Goal: Task Accomplishment & Management: Manage account settings

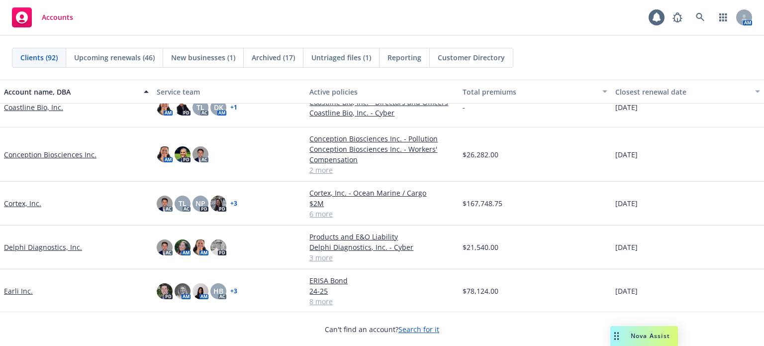
scroll to position [796, 0]
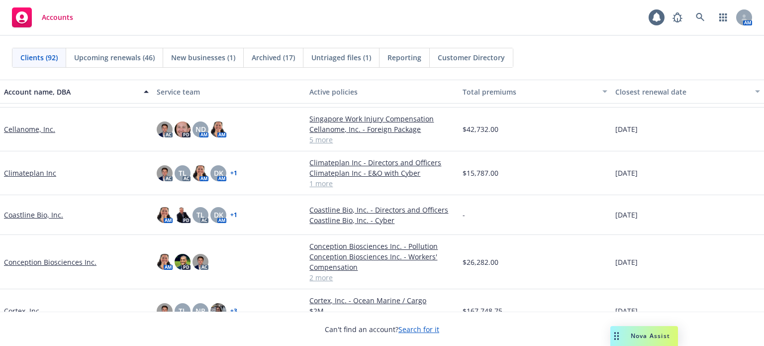
click at [28, 133] on link "Cellanome, Inc." at bounding box center [29, 129] width 51 height 10
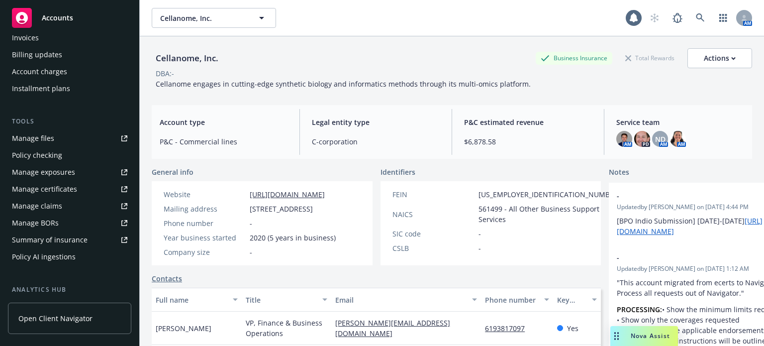
scroll to position [298, 0]
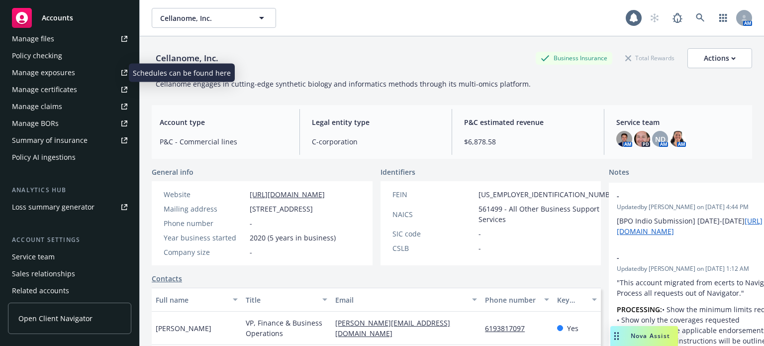
click at [40, 68] on div "Manage exposures" at bounding box center [43, 73] width 63 height 16
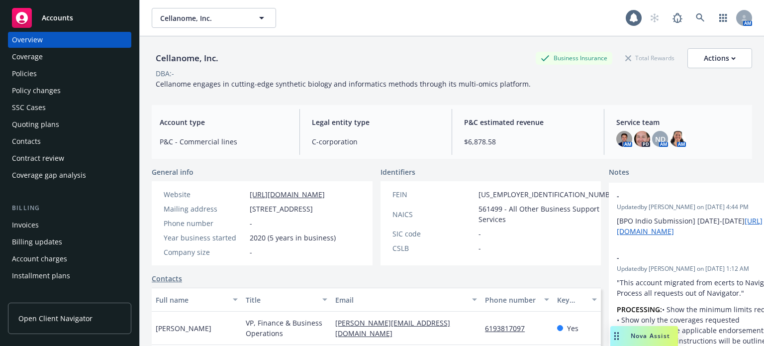
scroll to position [0, 0]
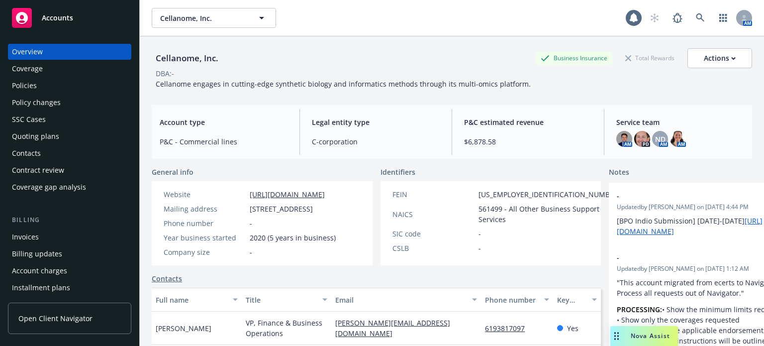
click at [80, 81] on div "Policies" at bounding box center [69, 86] width 115 height 16
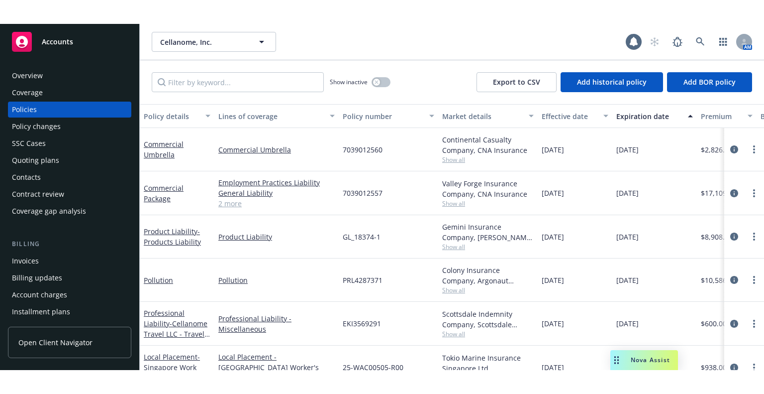
scroll to position [199, 0]
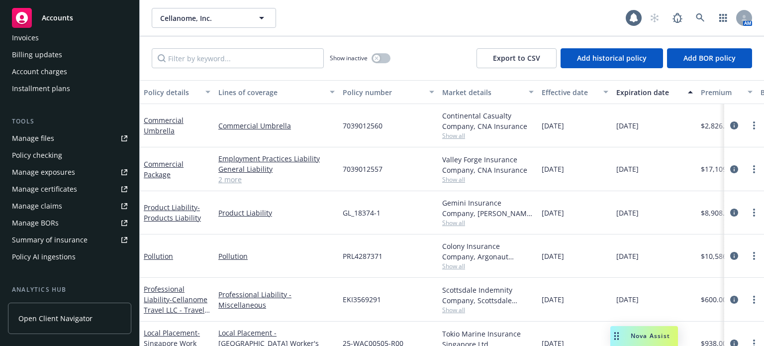
click at [59, 196] on div "Manage certificates" at bounding box center [44, 189] width 65 height 16
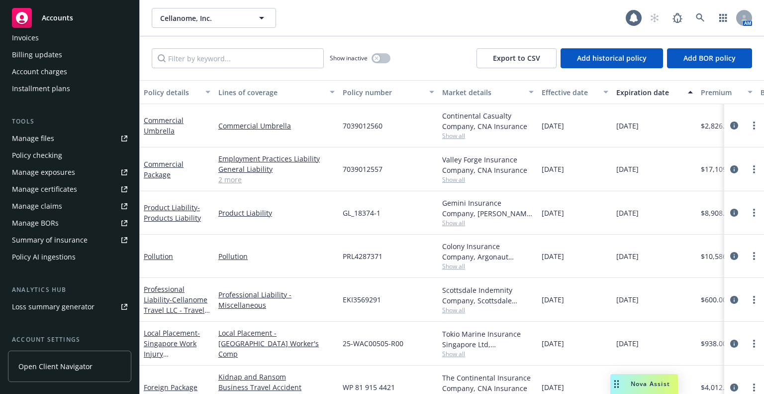
scroll to position [0, 0]
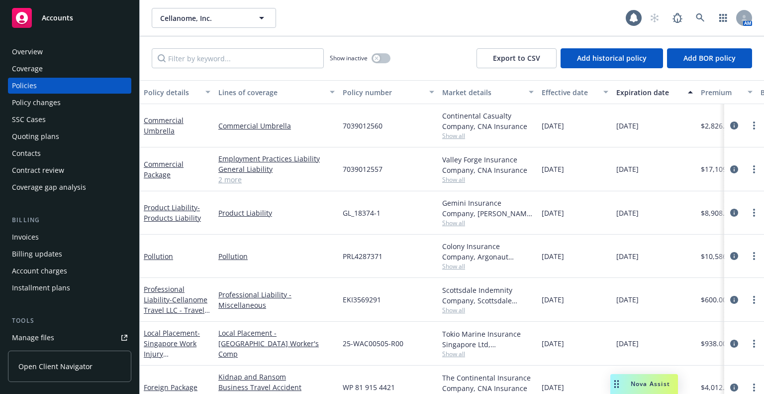
click at [48, 57] on div "Overview" at bounding box center [69, 52] width 115 height 16
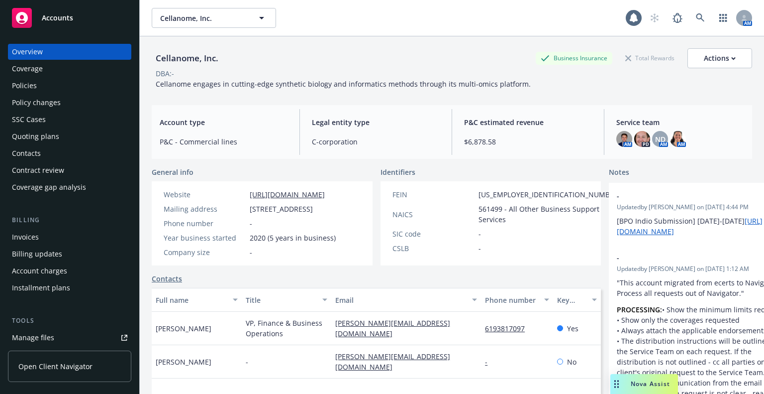
click at [55, 33] on div "Overview Coverage Policies Policy changes SSC Cases Quoting plans Contacts Cont…" at bounding box center [69, 213] width 139 height 362
click at [60, 21] on span "Accounts" at bounding box center [57, 18] width 31 height 8
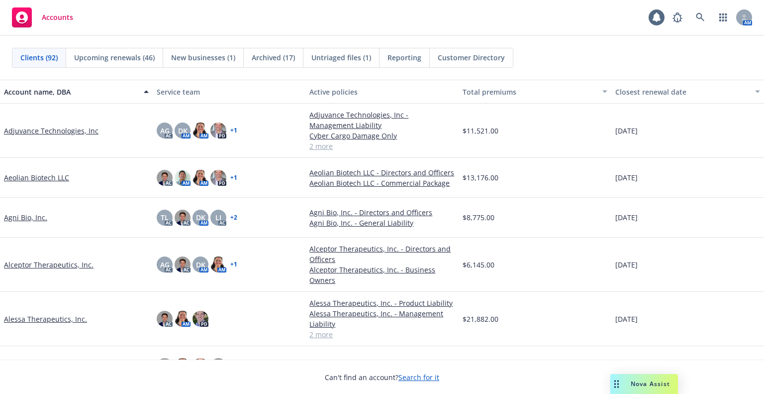
click at [322, 56] on span "Untriaged files (1)" at bounding box center [341, 57] width 60 height 10
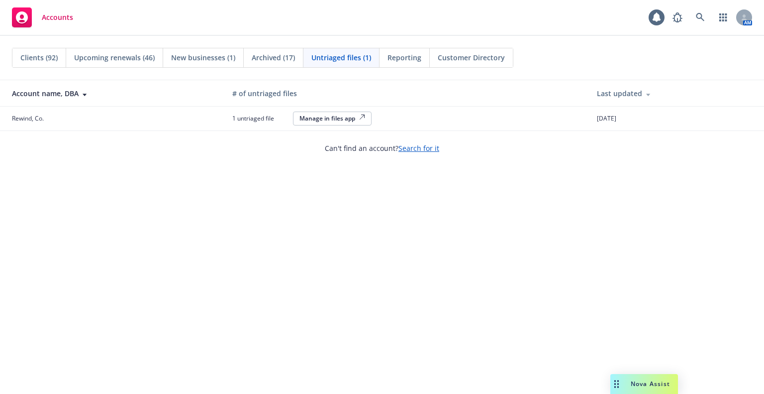
click at [355, 118] on div "Manage in files app" at bounding box center [332, 118] width 66 height 8
click at [696, 18] on icon at bounding box center [700, 17] width 9 height 9
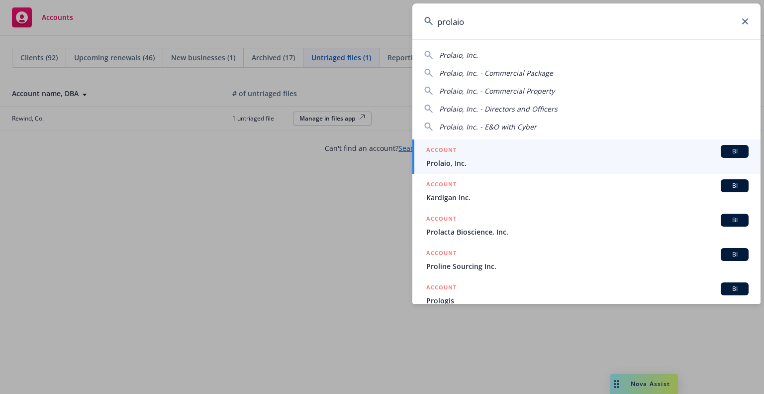
type input "prolaio"
click at [614, 151] on div "ACCOUNT BI" at bounding box center [587, 151] width 322 height 13
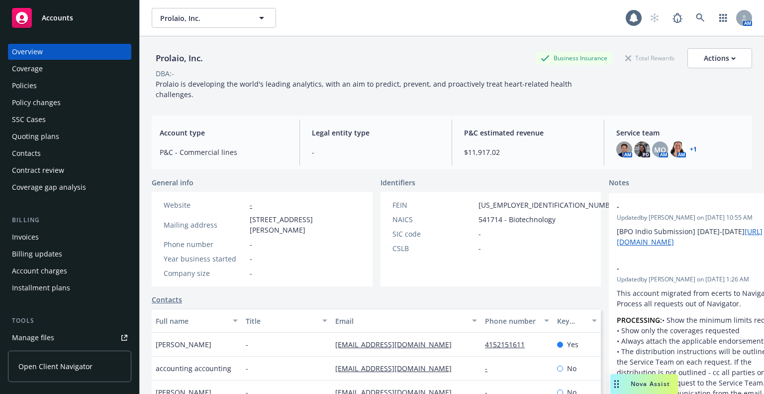
click at [82, 88] on div "Policies" at bounding box center [69, 86] width 115 height 16
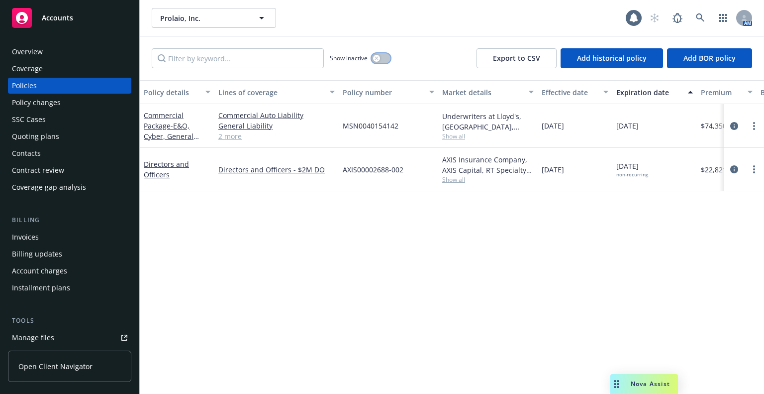
click at [386, 61] on button "button" at bounding box center [381, 58] width 19 height 10
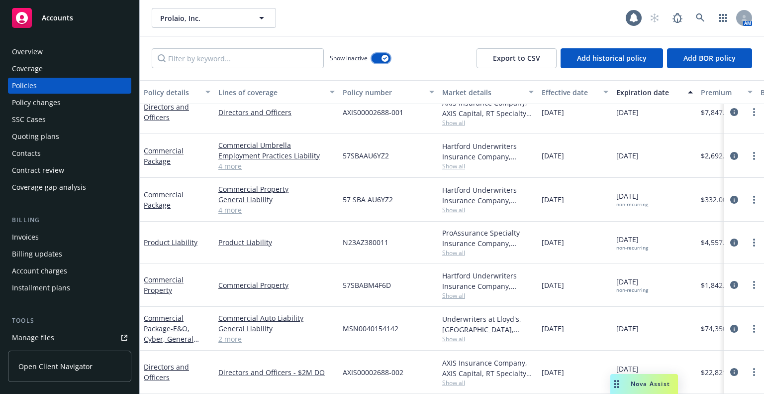
scroll to position [101, 0]
drag, startPoint x: 404, startPoint y: 322, endPoint x: 345, endPoint y: 335, distance: 60.6
click at [345, 335] on div "MSN0040154142" at bounding box center [388, 328] width 99 height 44
copy span "MSN0040154142"
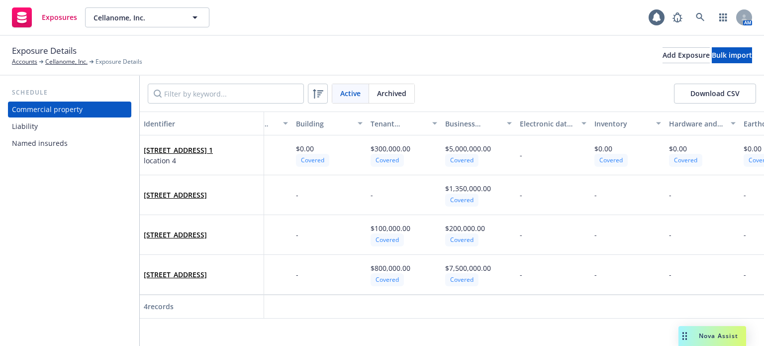
scroll to position [0, 435]
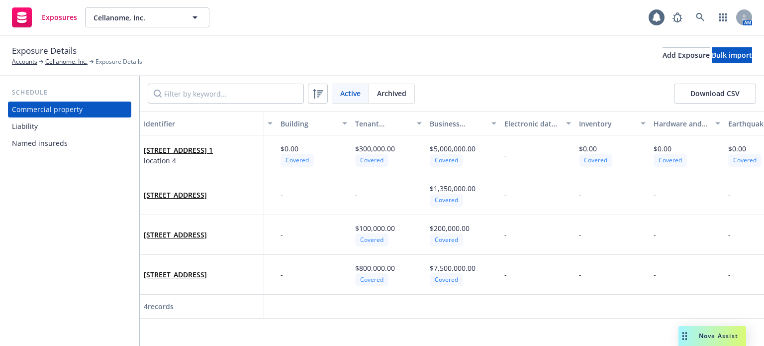
click at [79, 132] on div "Liability" at bounding box center [69, 126] width 115 height 16
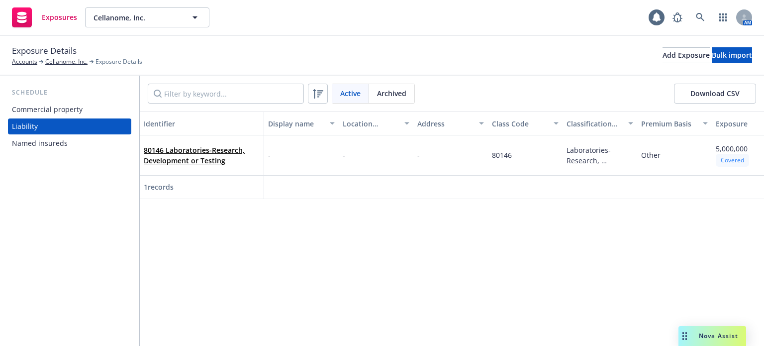
click at [74, 141] on div "Named insureds" at bounding box center [69, 143] width 115 height 16
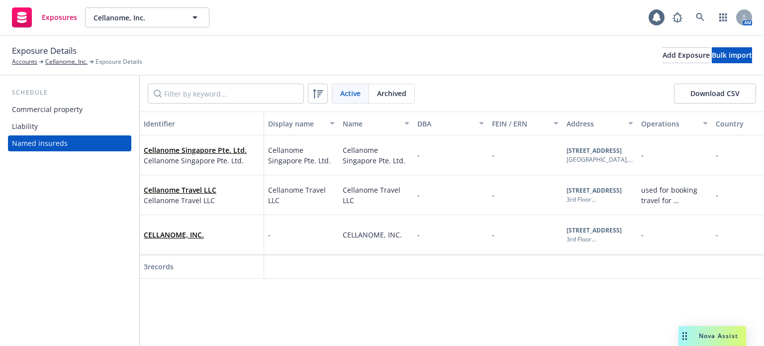
click at [72, 116] on div "Commercial property" at bounding box center [47, 109] width 71 height 16
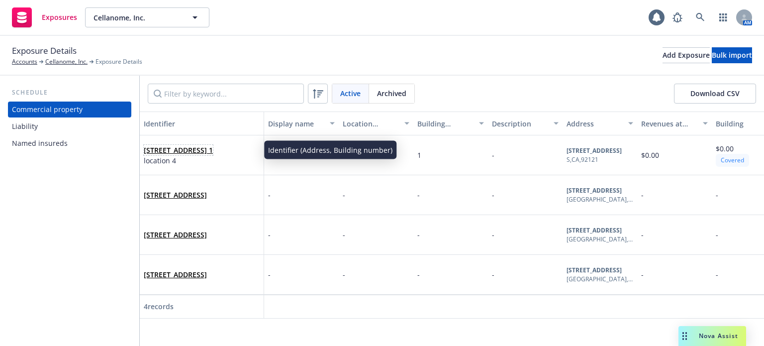
click at [181, 149] on span "10398 Pacific Center Court, San Diego, Ca 92121, S, CA, 92121, USA 1" at bounding box center [178, 150] width 69 height 10
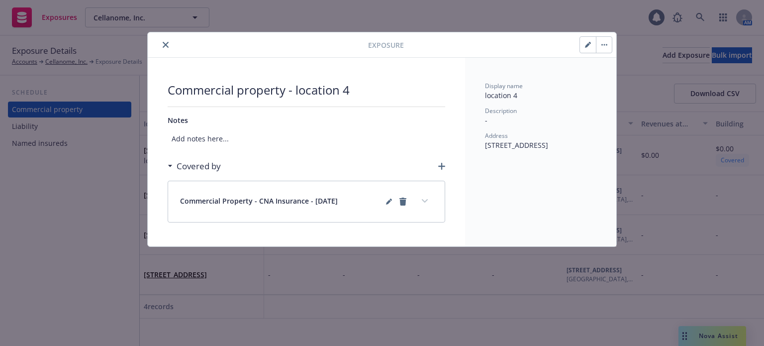
click at [166, 44] on icon "close" at bounding box center [166, 45] width 6 height 6
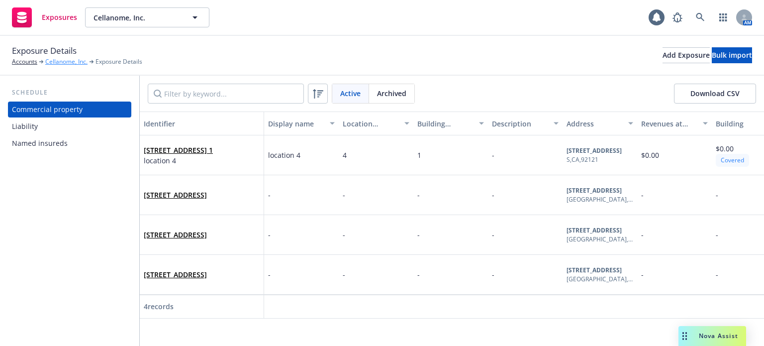
click at [74, 58] on link "Cellanome, Inc." at bounding box center [66, 61] width 42 height 9
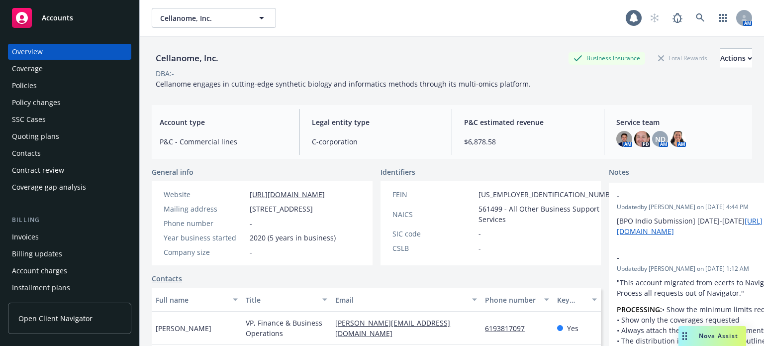
click at [51, 89] on div "Policies" at bounding box center [69, 86] width 115 height 16
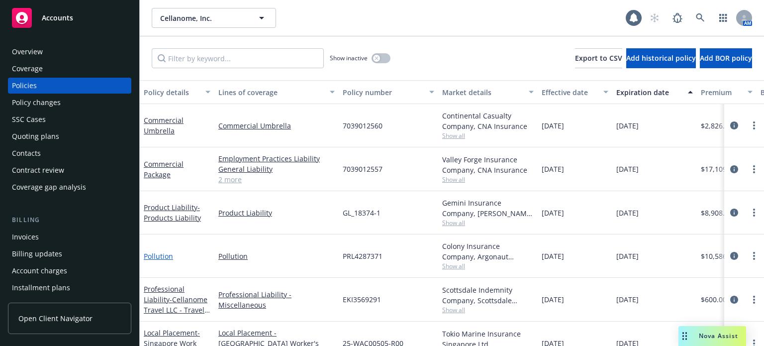
click at [155, 258] on link "Pollution" at bounding box center [158, 255] width 29 height 9
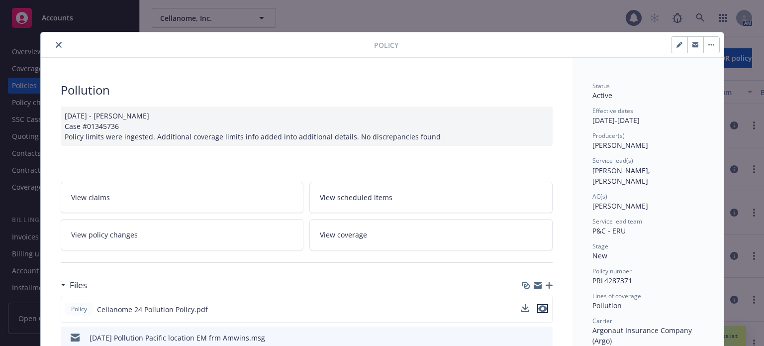
click at [539, 308] on icon "preview file" at bounding box center [542, 308] width 9 height 7
click at [56, 46] on icon "close" at bounding box center [59, 45] width 6 height 6
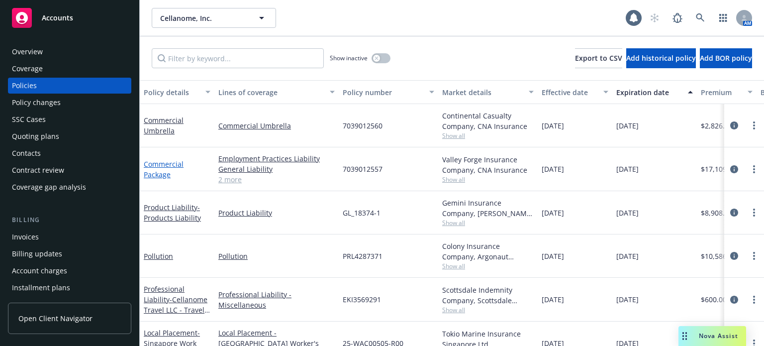
click at [160, 174] on link "Commercial Package" at bounding box center [164, 169] width 40 height 20
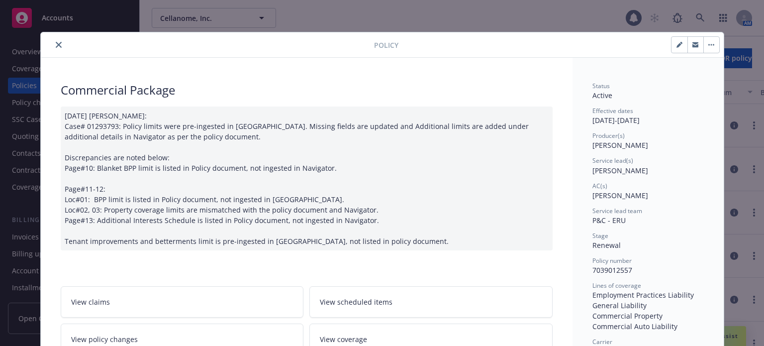
scroll to position [99, 0]
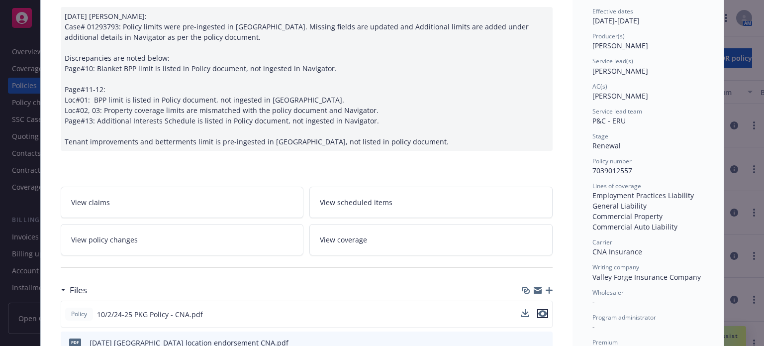
click at [540, 313] on icon "preview file" at bounding box center [542, 313] width 9 height 7
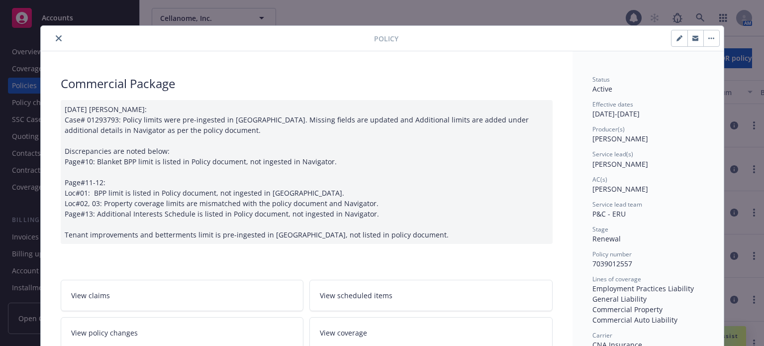
scroll to position [0, 0]
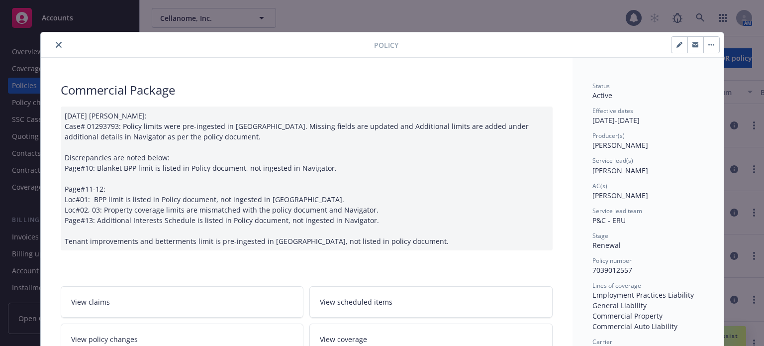
click at [50, 39] on div at bounding box center [209, 45] width 329 height 12
click at [56, 45] on icon "close" at bounding box center [59, 45] width 6 height 6
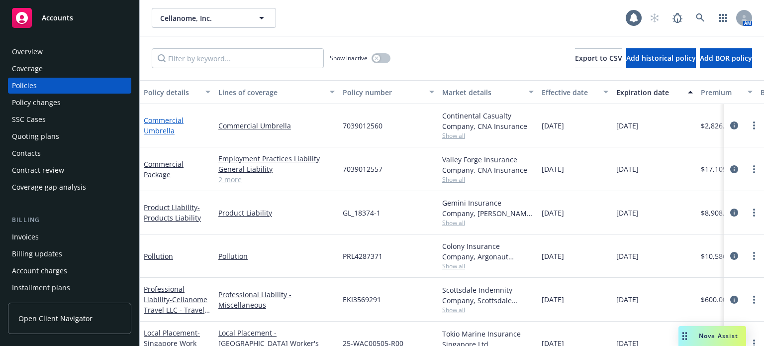
click at [161, 125] on link "Commercial Umbrella" at bounding box center [164, 125] width 40 height 20
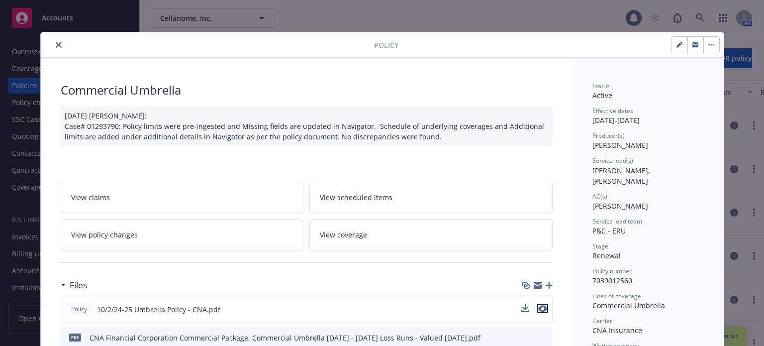
click at [540, 306] on icon "preview file" at bounding box center [542, 308] width 9 height 7
click at [58, 43] on button "close" at bounding box center [59, 45] width 12 height 12
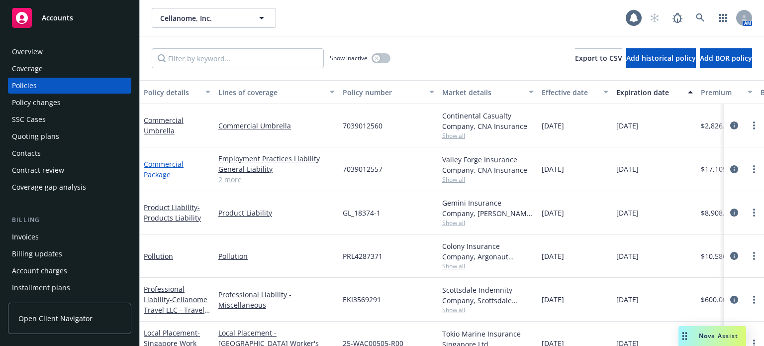
click at [165, 177] on link "Commercial Package" at bounding box center [164, 169] width 40 height 20
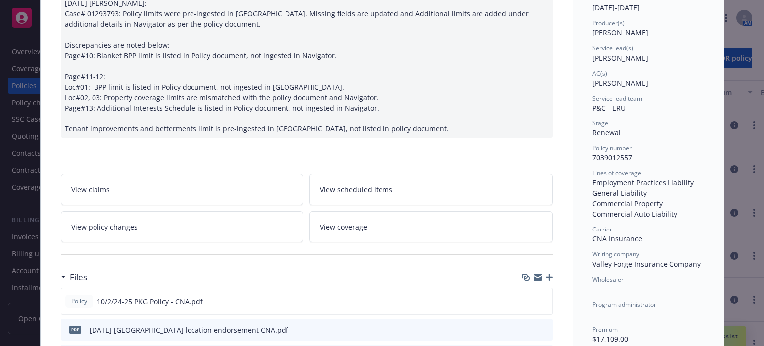
scroll to position [129, 0]
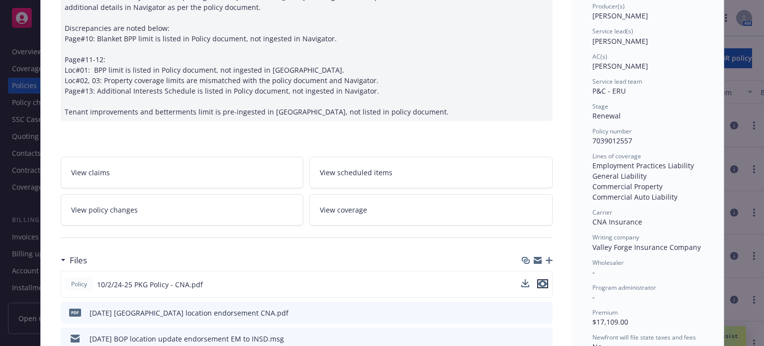
click at [538, 284] on icon "preview file" at bounding box center [542, 283] width 9 height 7
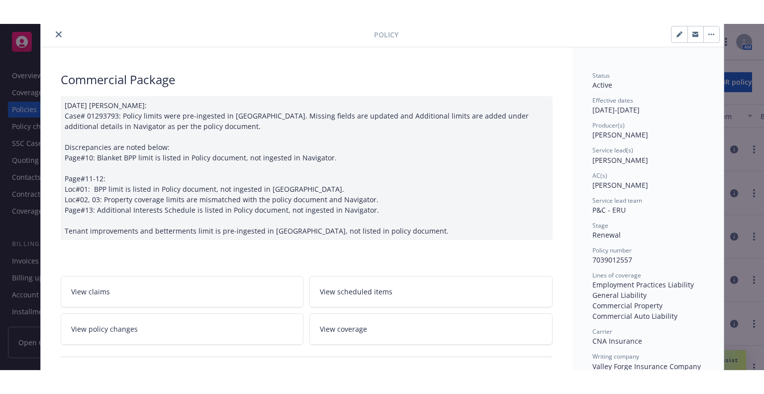
scroll to position [0, 0]
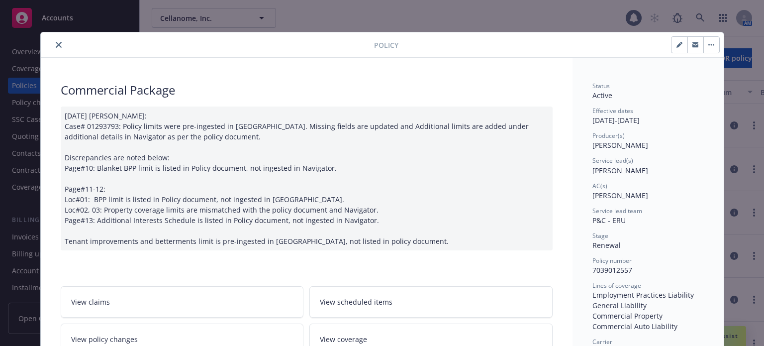
drag, startPoint x: 57, startPoint y: 46, endPoint x: 71, endPoint y: 70, distance: 27.6
click at [56, 46] on icon "close" at bounding box center [59, 45] width 6 height 6
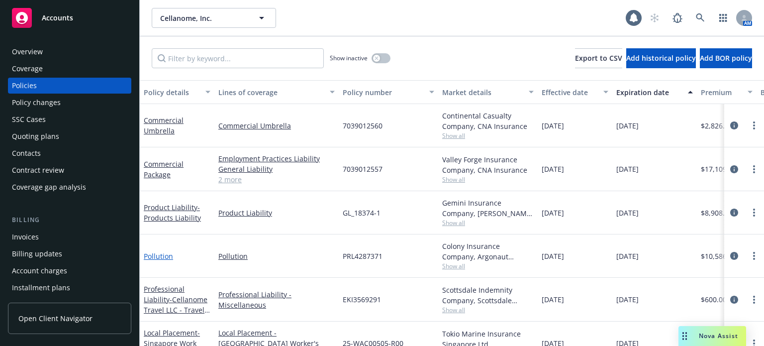
click at [153, 253] on link "Pollution" at bounding box center [158, 255] width 29 height 9
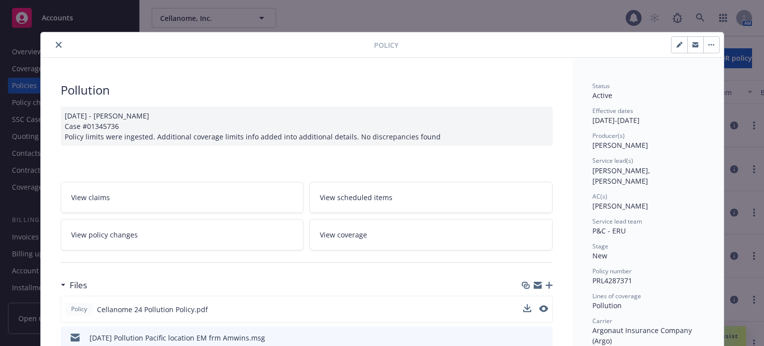
click at [544, 304] on div "Policy Cellanome 24 Pollution Policy.pdf" at bounding box center [307, 309] width 492 height 27
click at [541, 305] on icon "preview file" at bounding box center [542, 308] width 9 height 7
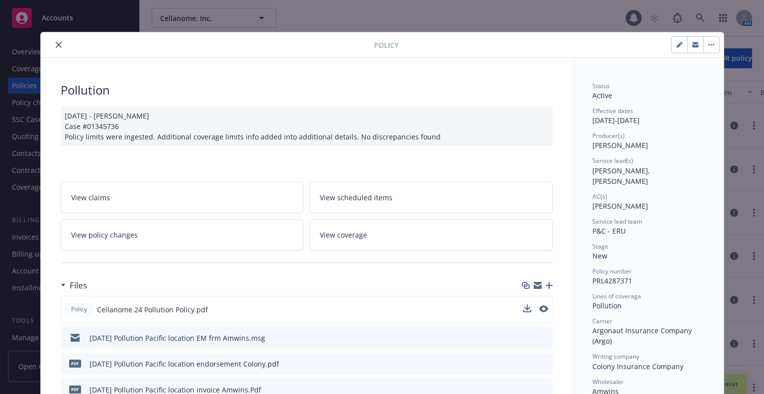
click at [56, 42] on icon "close" at bounding box center [59, 45] width 6 height 6
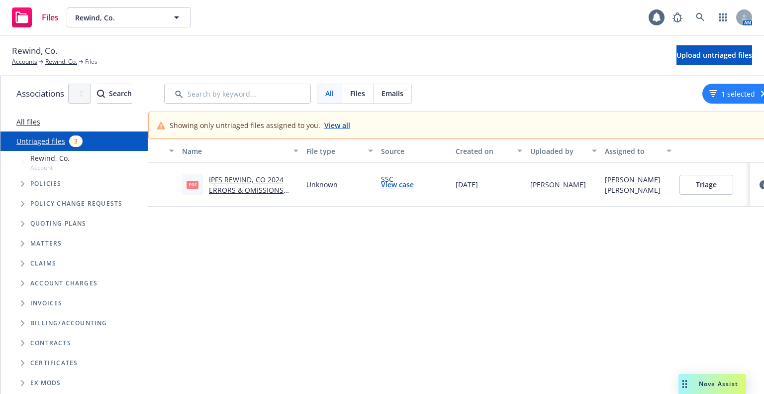
click at [350, 124] on link "View all" at bounding box center [337, 125] width 26 height 10
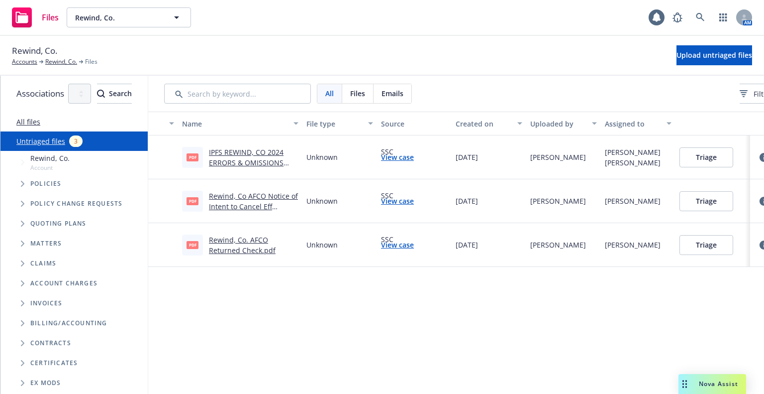
click at [733, 204] on button "Triage" at bounding box center [707, 201] width 54 height 20
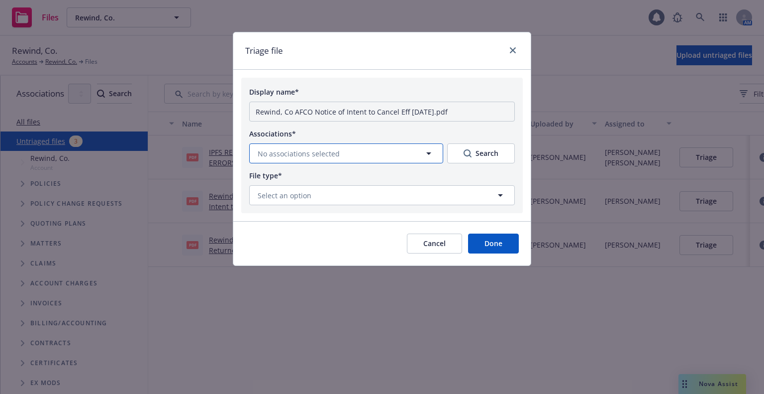
click at [346, 150] on button "No associations selected" at bounding box center [346, 153] width 194 height 20
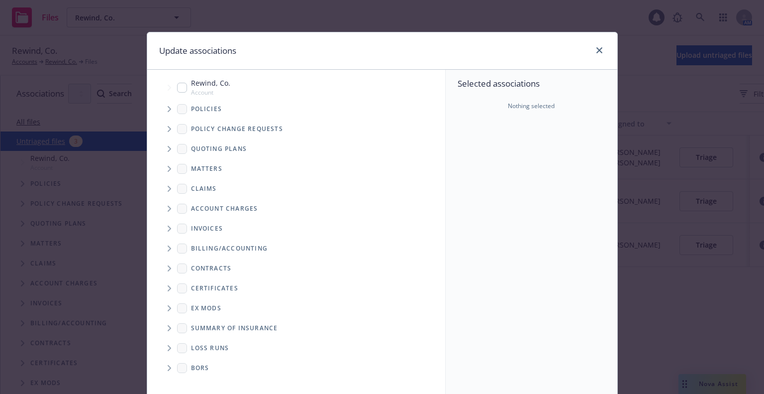
click at [168, 111] on icon "Tree Example" at bounding box center [170, 109] width 4 height 6
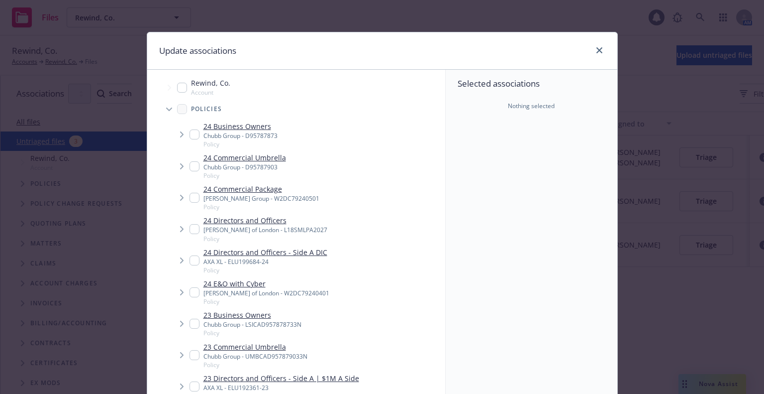
drag, startPoint x: 190, startPoint y: 227, endPoint x: 225, endPoint y: 233, distance: 35.3
click at [190, 226] on input "Tree Example" at bounding box center [195, 229] width 10 height 10
checkbox input "true"
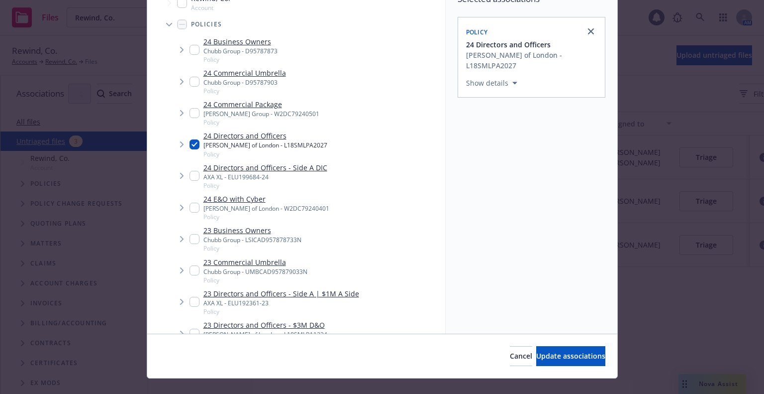
scroll to position [100, 0]
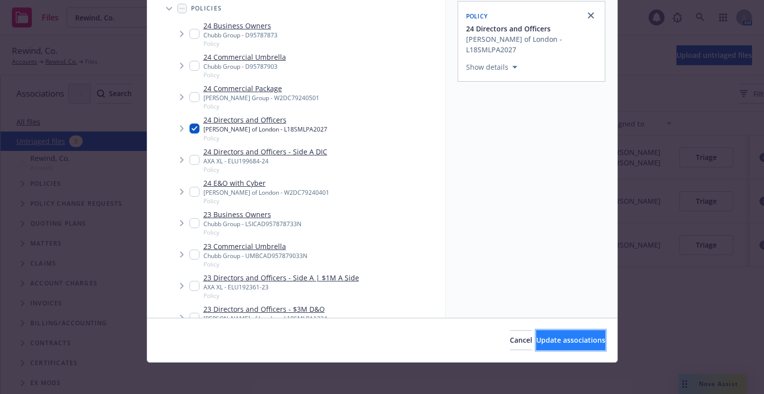
click at [551, 340] on span "Update associations" at bounding box center [570, 339] width 69 height 9
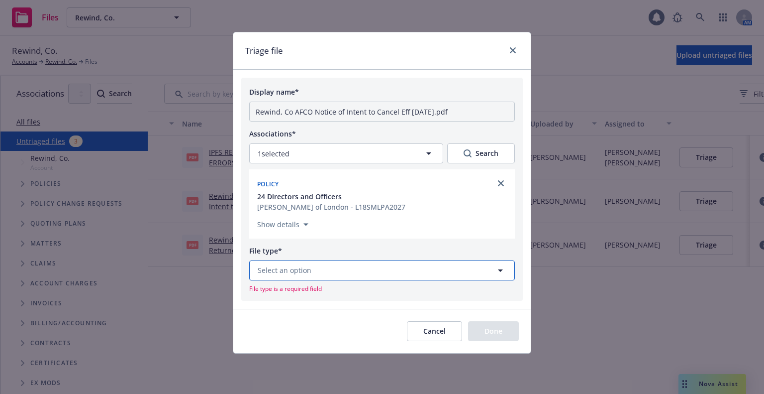
click at [366, 272] on button "Select an option" at bounding box center [382, 270] width 266 height 20
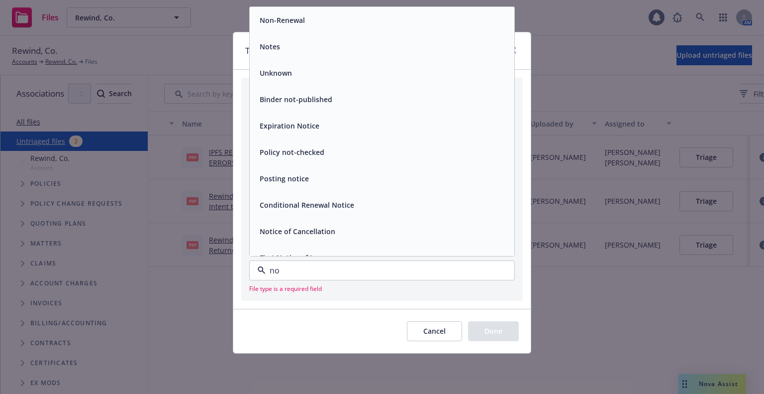
type input "not"
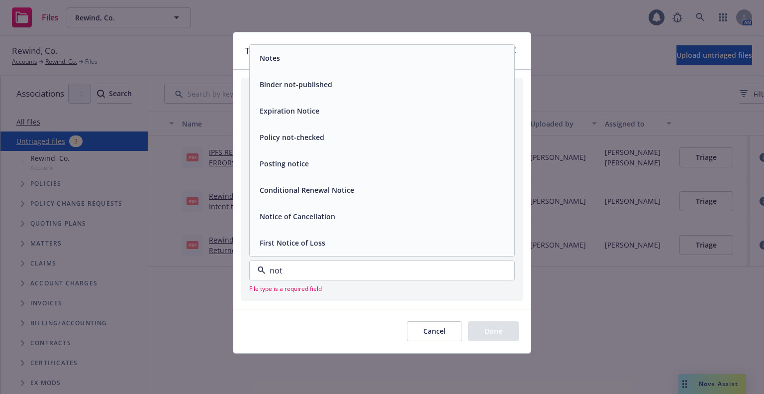
click at [369, 224] on div "Notice of Cancellation" at bounding box center [382, 216] width 265 height 26
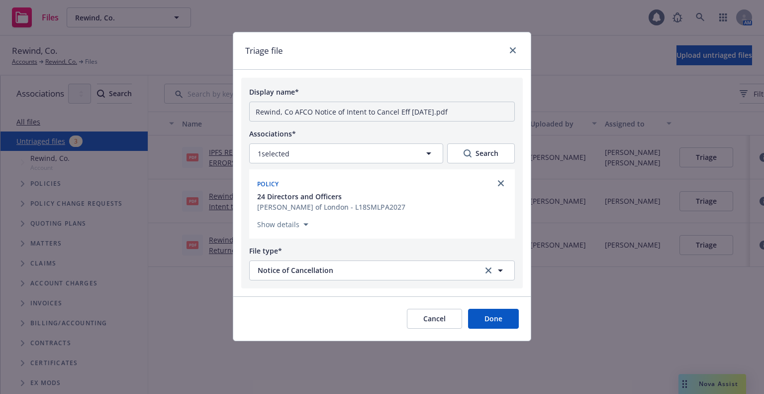
click at [493, 312] on button "Done" at bounding box center [493, 318] width 51 height 20
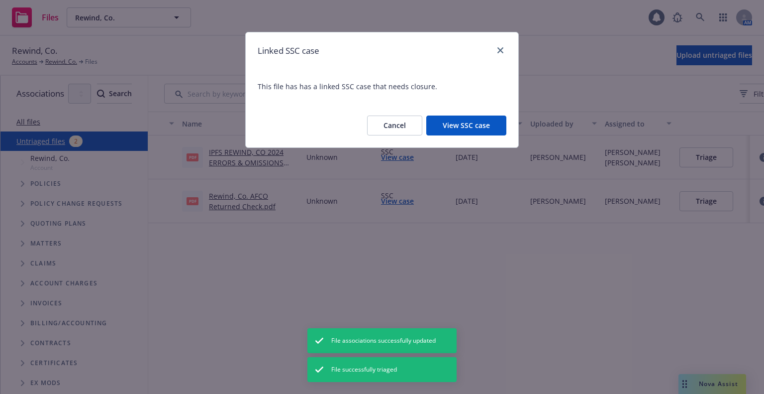
click at [458, 125] on button "View SSC case" at bounding box center [466, 125] width 80 height 20
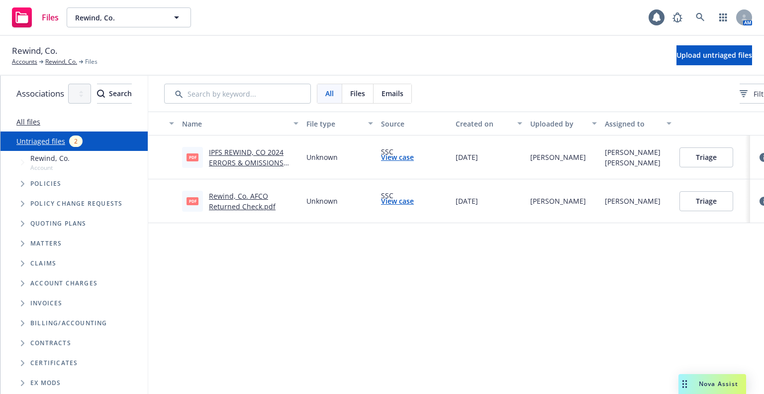
click at [733, 201] on button "Triage" at bounding box center [707, 201] width 54 height 20
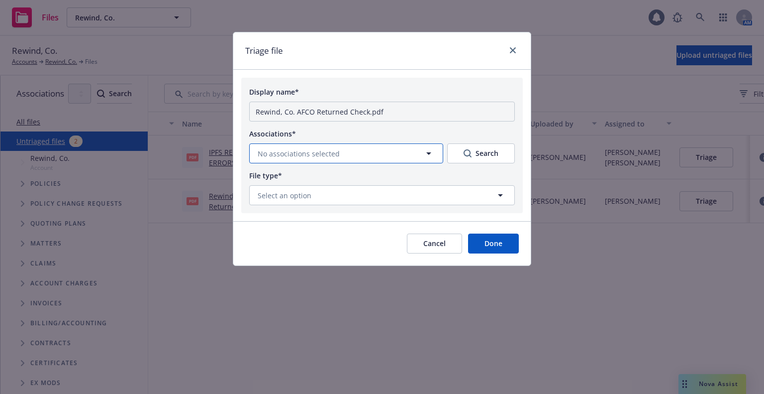
click at [396, 159] on button "No associations selected" at bounding box center [346, 153] width 194 height 20
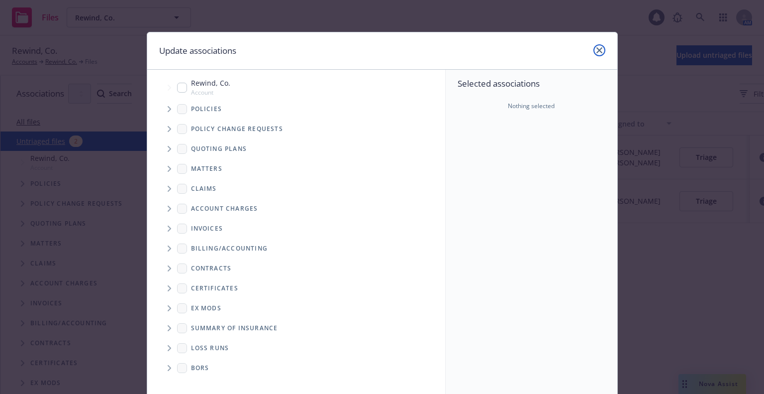
click at [596, 48] on icon "close" at bounding box center [599, 50] width 6 height 6
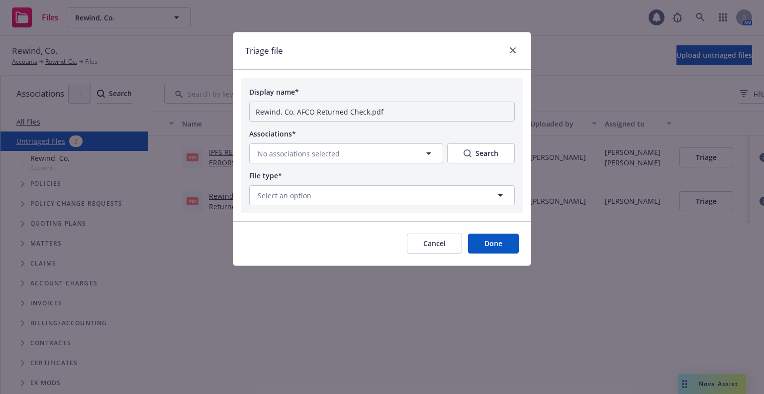
click at [423, 248] on button "Cancel" at bounding box center [434, 243] width 55 height 20
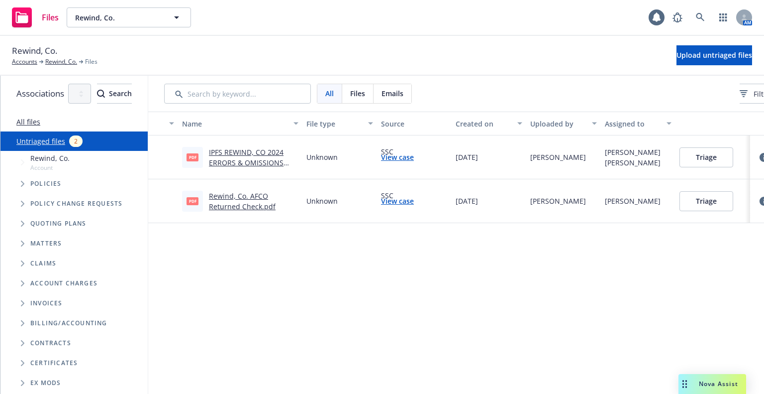
click at [730, 202] on button "Triage" at bounding box center [707, 201] width 54 height 20
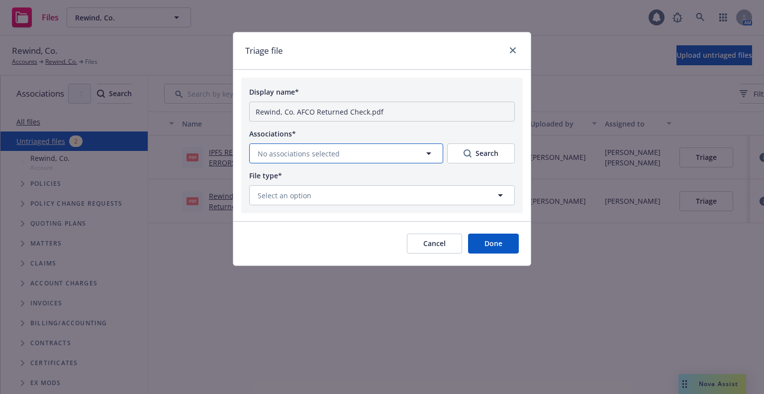
click at [330, 151] on span "No associations selected" at bounding box center [299, 153] width 82 height 10
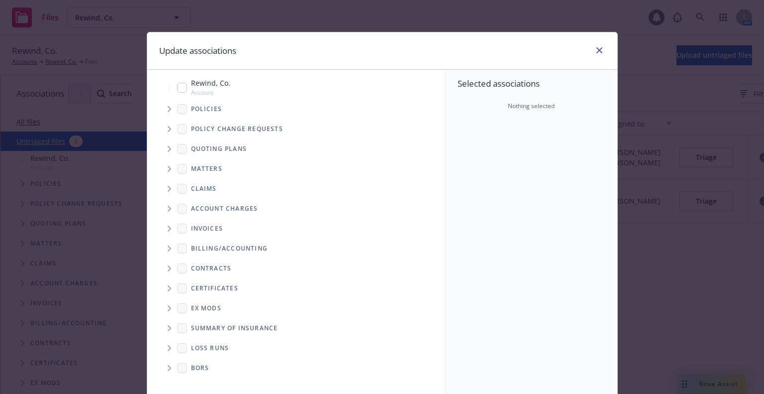
click at [161, 110] on span "Tree Example" at bounding box center [169, 109] width 16 height 16
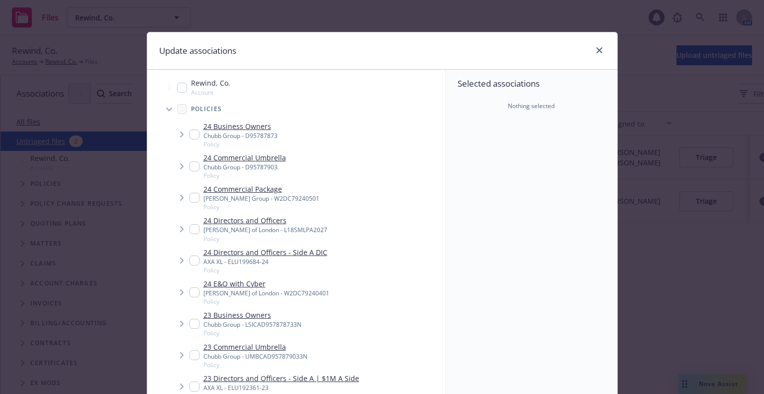
click at [190, 228] on input "Tree Example" at bounding box center [195, 229] width 10 height 10
checkbox input "true"
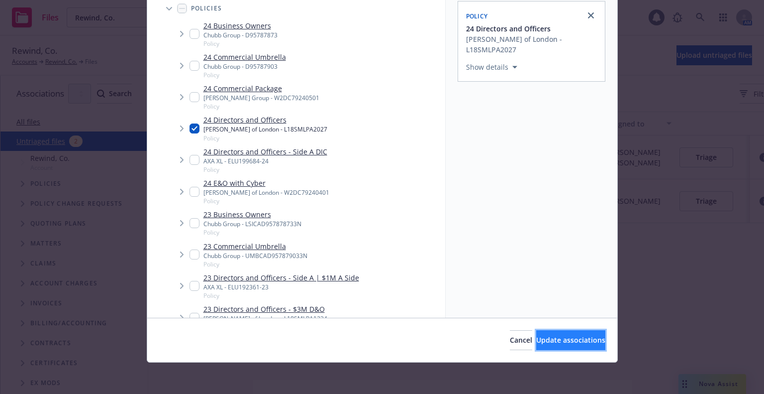
click at [561, 336] on span "Update associations" at bounding box center [570, 339] width 69 height 9
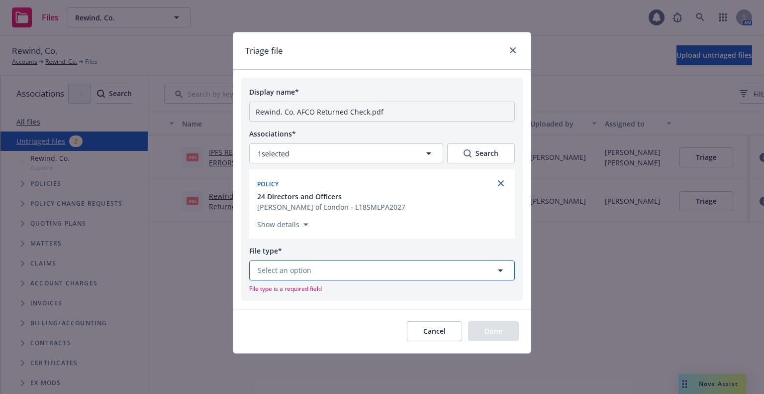
click at [363, 271] on button "Select an option" at bounding box center [382, 270] width 266 height 20
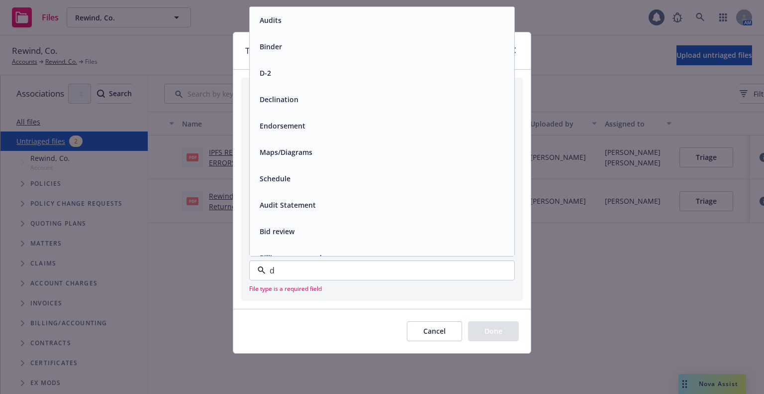
type input "do"
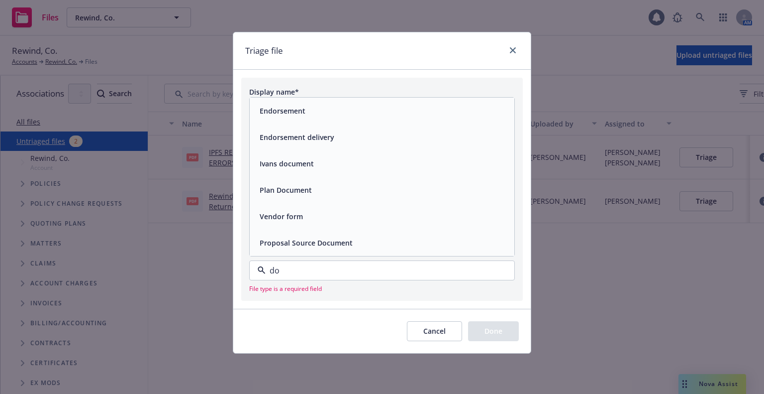
click at [365, 190] on div "Plan Document" at bounding box center [382, 190] width 253 height 14
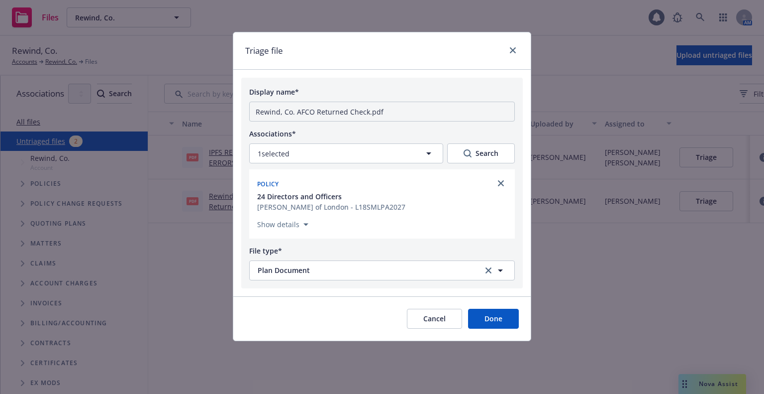
click at [493, 313] on button "Done" at bounding box center [493, 318] width 51 height 20
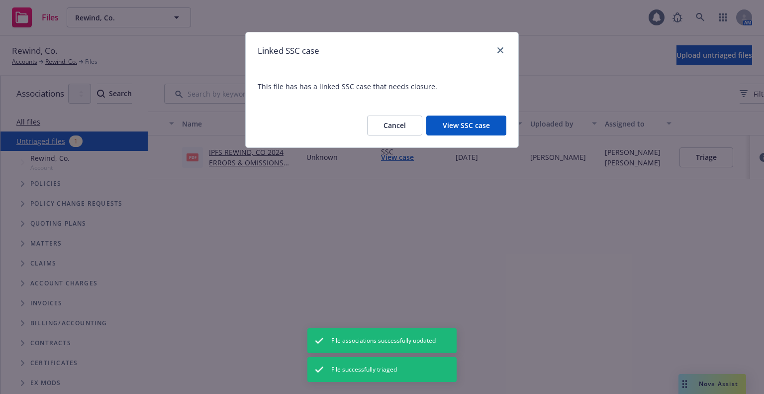
click at [471, 123] on button "View SSC case" at bounding box center [466, 125] width 80 height 20
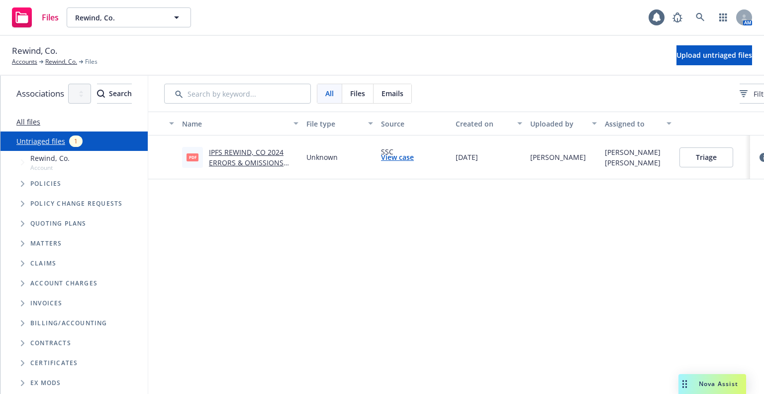
click at [414, 152] on link "View case" at bounding box center [397, 157] width 33 height 10
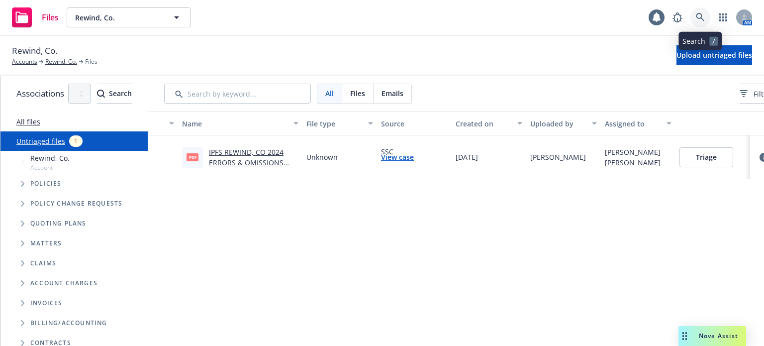
click at [699, 15] on icon at bounding box center [700, 17] width 9 height 9
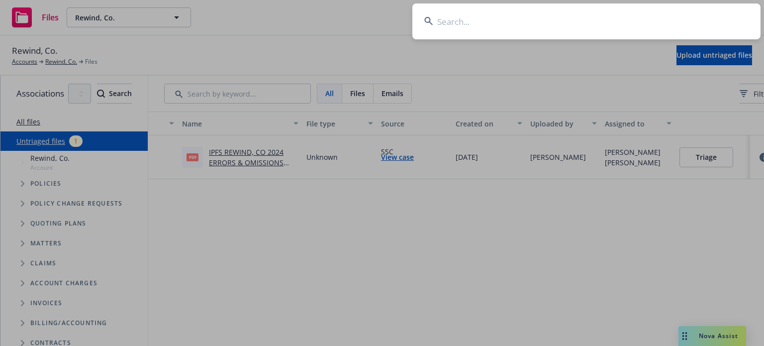
click at [547, 28] on input at bounding box center [586, 21] width 348 height 36
paste input "Medeloop, Inc."
type input "Medeloop, Inc."
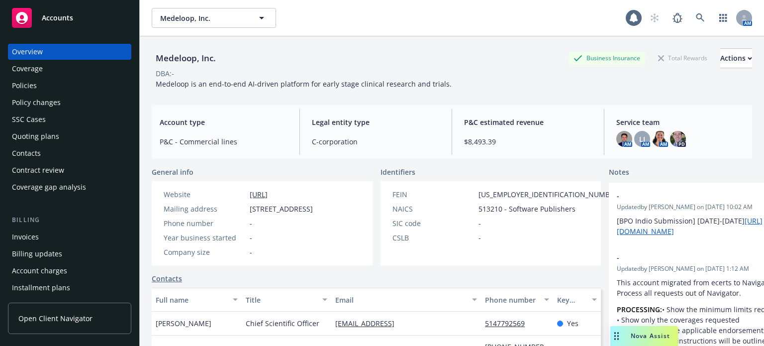
click at [73, 81] on div "Policies" at bounding box center [69, 86] width 115 height 16
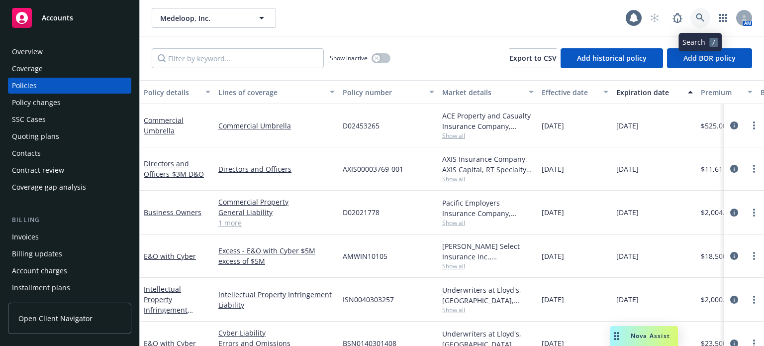
click at [705, 13] on link at bounding box center [701, 18] width 20 height 20
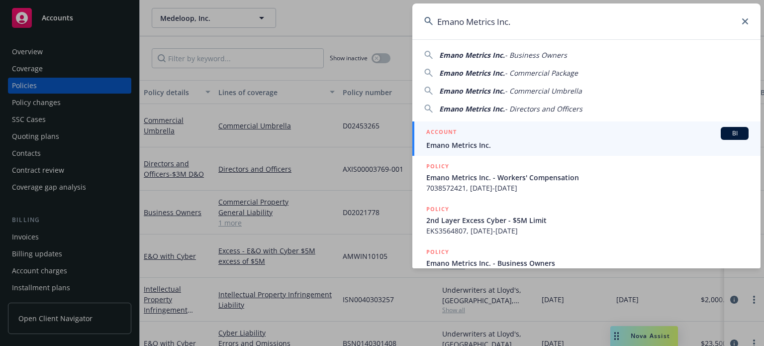
type input "Emano Metrics Inc."
click at [481, 142] on span "Emano Metrics Inc." at bounding box center [587, 145] width 322 height 10
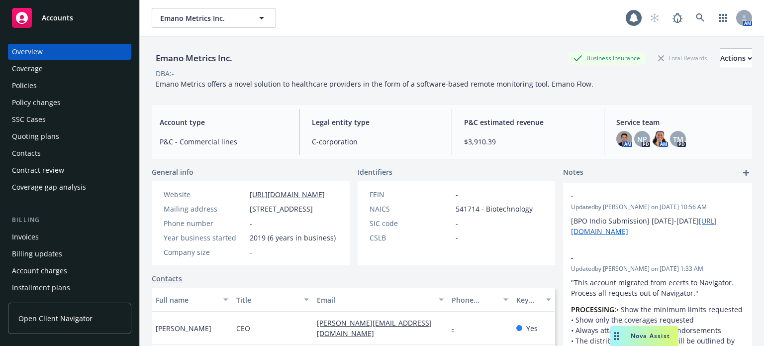
click at [79, 91] on div "Policies" at bounding box center [69, 86] width 115 height 16
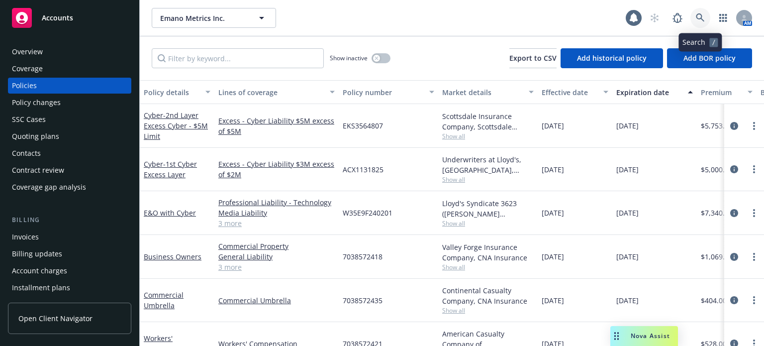
click at [696, 18] on icon at bounding box center [700, 17] width 9 height 9
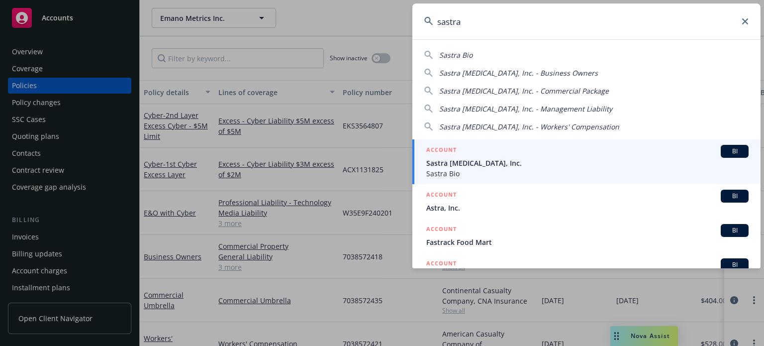
type input "sastra"
click at [474, 158] on span "Sastra [MEDICAL_DATA], Inc." at bounding box center [587, 163] width 322 height 10
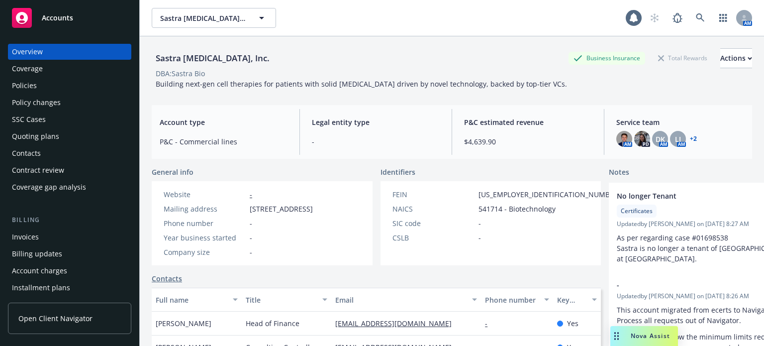
click at [32, 102] on div "Policy changes" at bounding box center [36, 103] width 49 height 16
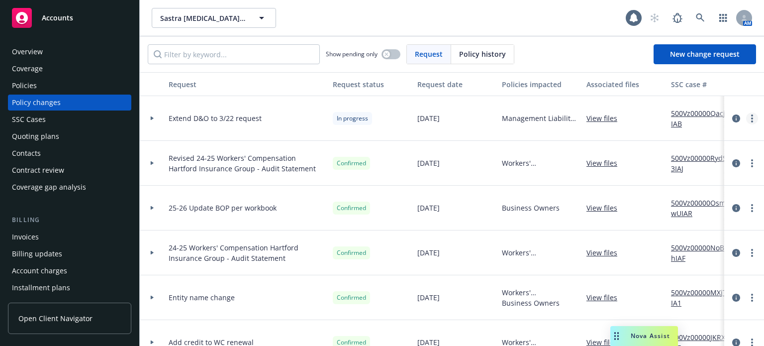
click at [751, 118] on circle "more" at bounding box center [752, 118] width 2 height 2
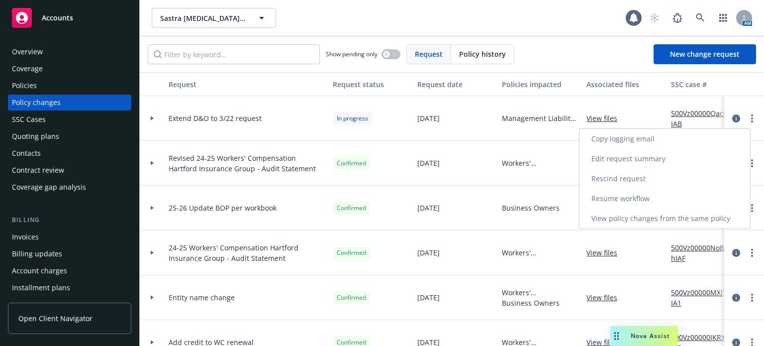
click at [626, 195] on link "Resume workflow" at bounding box center [665, 199] width 171 height 20
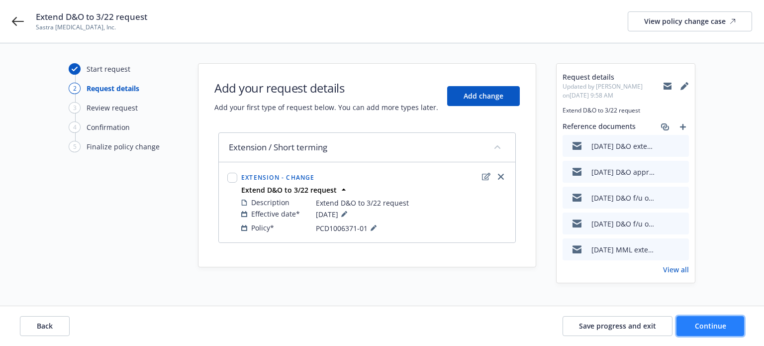
click at [722, 326] on span "Continue" at bounding box center [710, 325] width 31 height 9
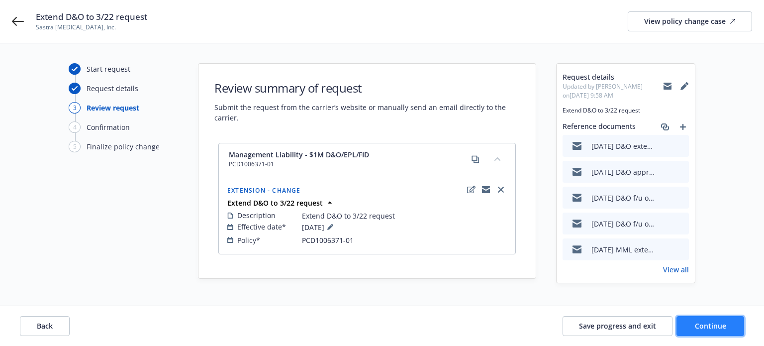
click at [722, 326] on span "Continue" at bounding box center [710, 325] width 31 height 9
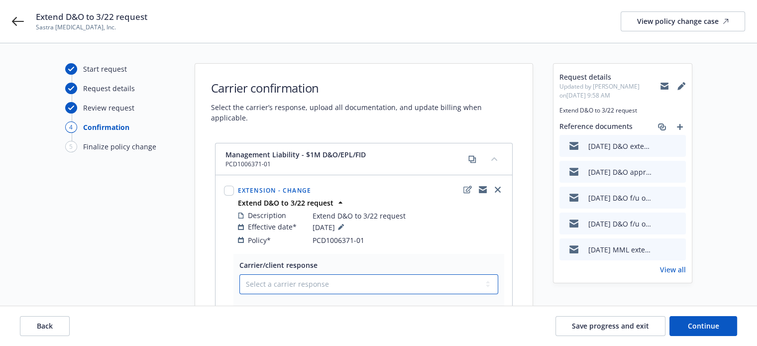
click at [373, 281] on select "Select a carrier response Accepted Accepted with revision No endorsement needed…" at bounding box center [368, 284] width 259 height 20
select select "ACCEPTED"
click at [239, 274] on select "Select a carrier response Accepted Accepted with revision No endorsement needed…" at bounding box center [368, 284] width 259 height 20
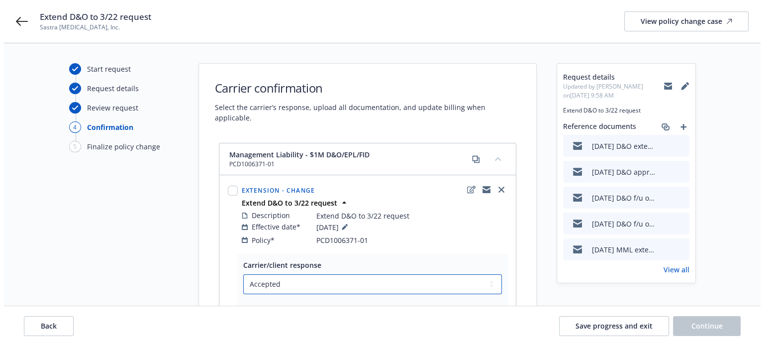
scroll to position [99, 0]
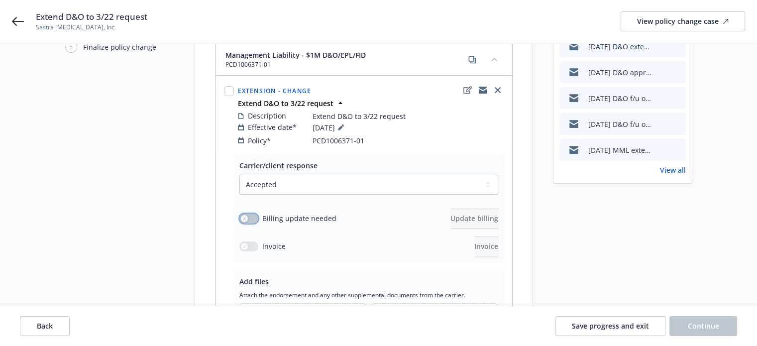
click at [256, 213] on button "button" at bounding box center [248, 218] width 19 height 10
click at [476, 213] on span "Update billing" at bounding box center [474, 217] width 48 height 9
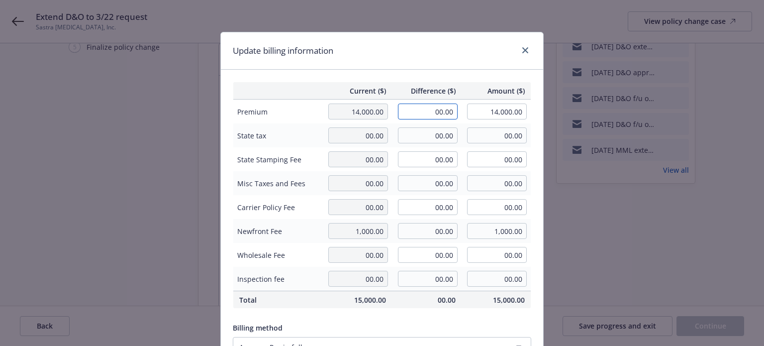
click at [398, 112] on input "00.00" at bounding box center [428, 111] width 60 height 16
type input "3,452.00"
type input "17,452.00"
type input "414.24"
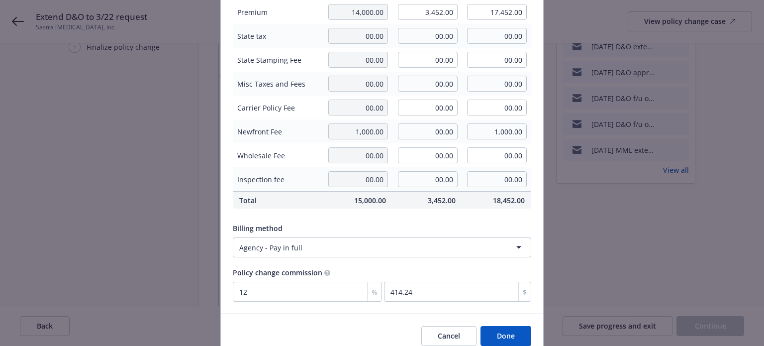
click at [495, 337] on button "Done" at bounding box center [506, 336] width 51 height 20
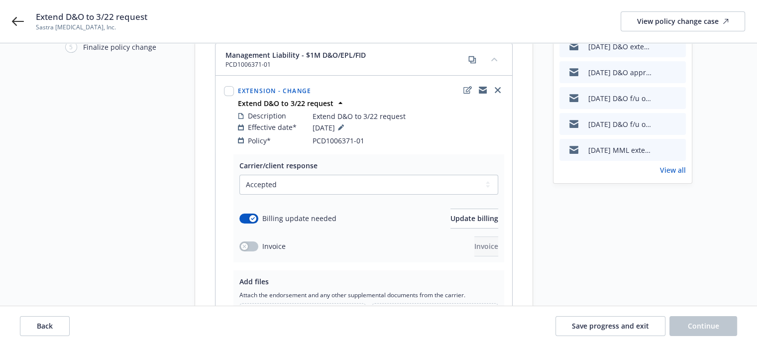
click at [243, 236] on div "Invoice Invoice" at bounding box center [368, 246] width 259 height 20
click at [246, 243] on div "button" at bounding box center [244, 246] width 7 height 7
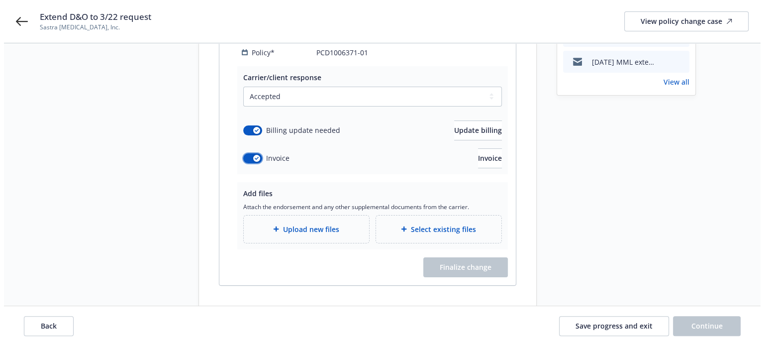
scroll to position [199, 0]
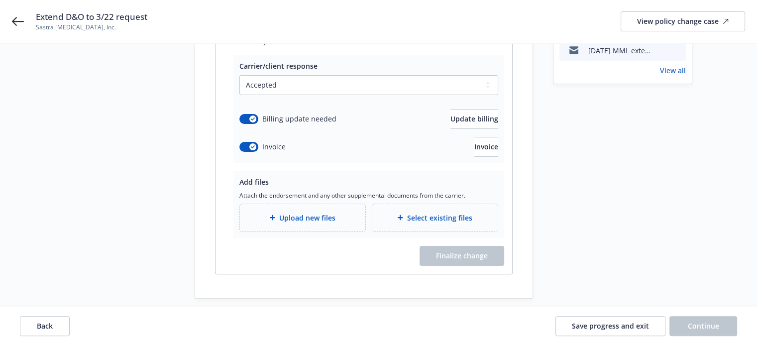
click at [316, 212] on span "Upload new files" at bounding box center [307, 217] width 56 height 10
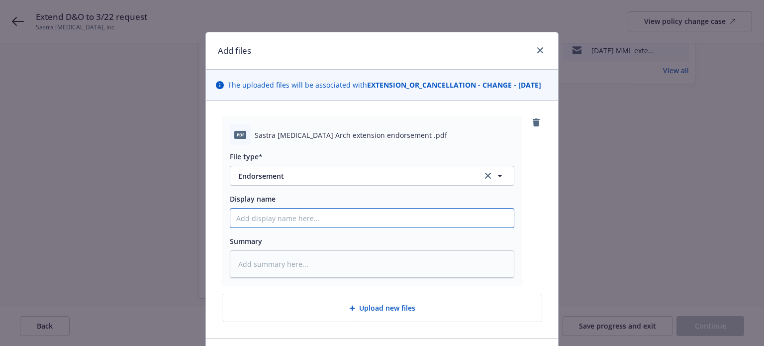
click at [280, 227] on input "Display name" at bounding box center [372, 217] width 284 height 19
click at [273, 222] on input "Display name" at bounding box center [372, 217] width 284 height 19
type textarea "x"
type input "1"
type textarea "x"
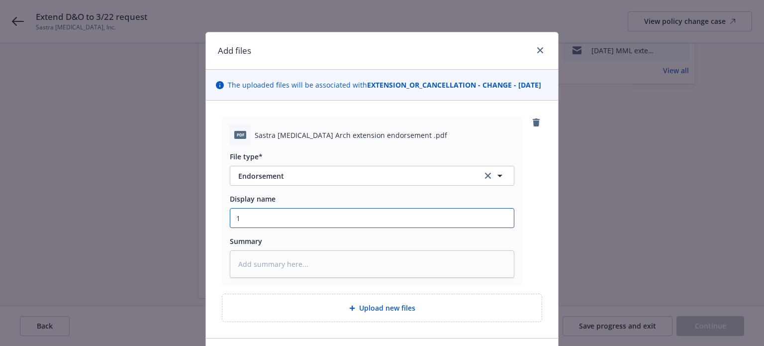
type input "12"
type textarea "x"
type input "12/"
type textarea "x"
type input "12/2"
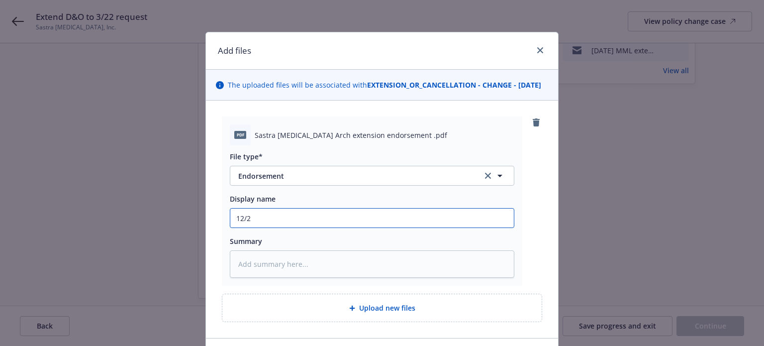
type textarea "x"
type input "12/22"
type textarea "x"
type input "12/22/"
type textarea "x"
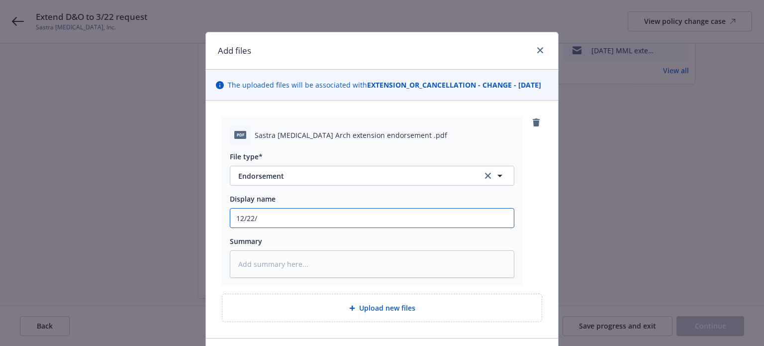
type input "12/22/2"
type textarea "x"
type input "12/22/20"
type textarea "x"
type input "12/22/202"
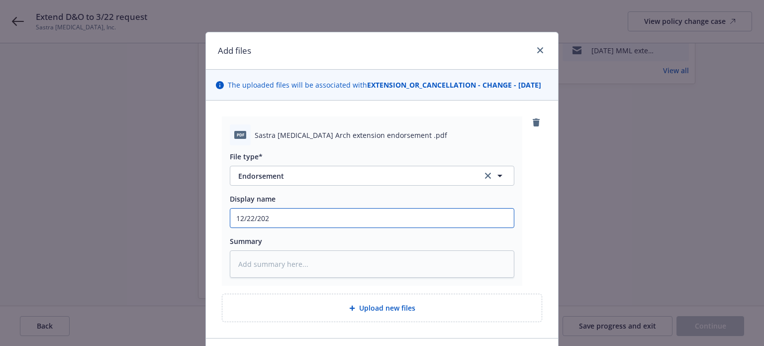
type textarea "x"
type input "[DATE]"
type textarea "x"
type input "[DATE]"
type textarea "x"
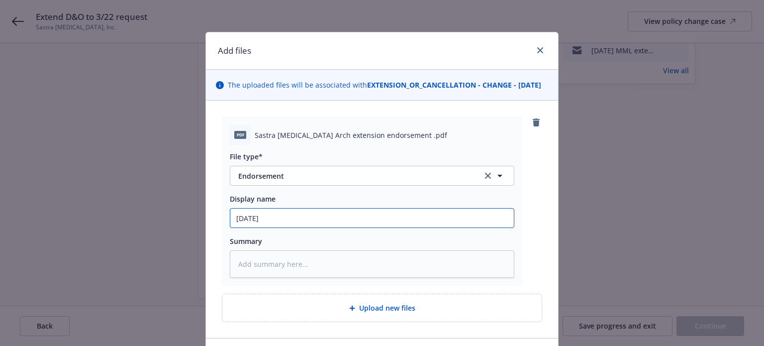
type input "12/22/2025 D"
type textarea "x"
type input "12/22/2025 D&"
type textarea "x"
type input "12/22/2025 D&O"
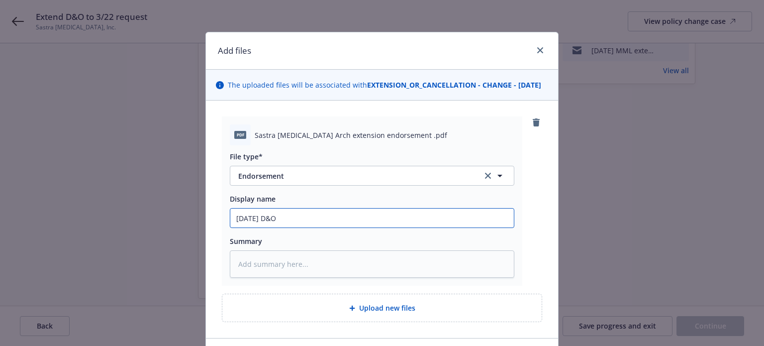
type textarea "x"
type input "12/22/2025 D&O"
type textarea "x"
type input "12/22/2025 D&O e"
type textarea "x"
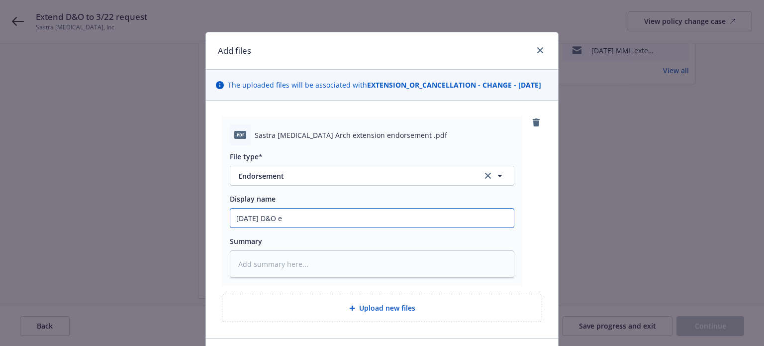
type input "12/22/2025 D&O ex"
type textarea "x"
type input "12/22/2025 D&O ext"
type textarea "x"
type input "12/22/2025 D&O exte"
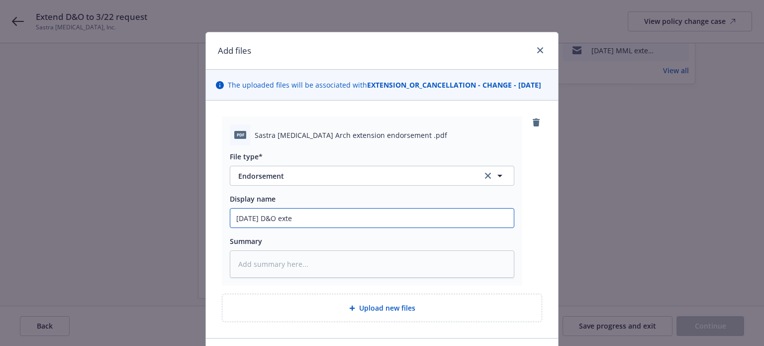
type textarea "x"
type input "12/22/2025 D&O exten"
type textarea "x"
type input "12/22/2025 D&O extens"
type textarea "x"
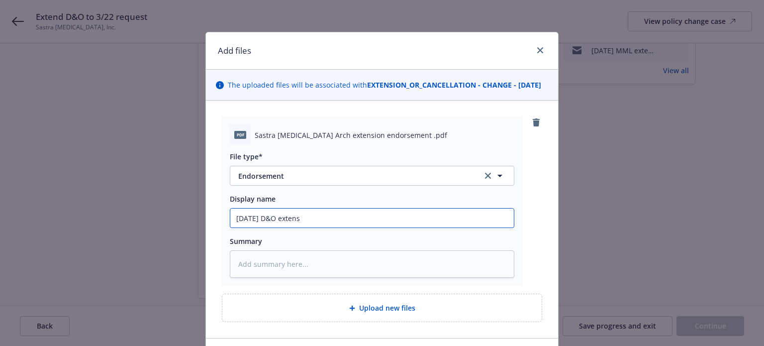
type input "12/22/2025 D&O extensi"
type textarea "x"
type input "12/22/2025 D&O extensio"
type textarea "x"
type input "12/22/2025 D&O extension"
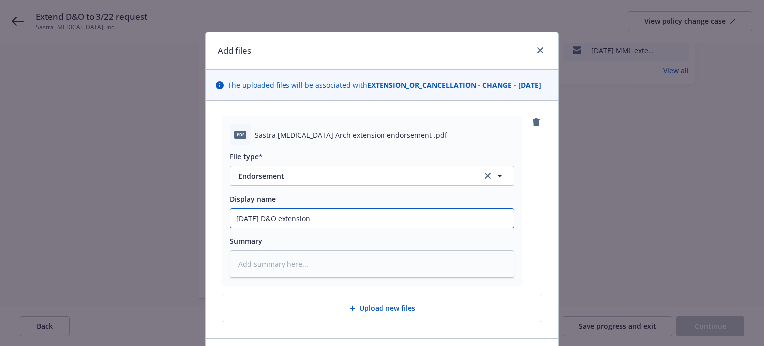
type textarea "x"
type input "12/22/2025 D&O extension"
type textarea "x"
type input "12/22/2025 D&O extension e"
type textarea "x"
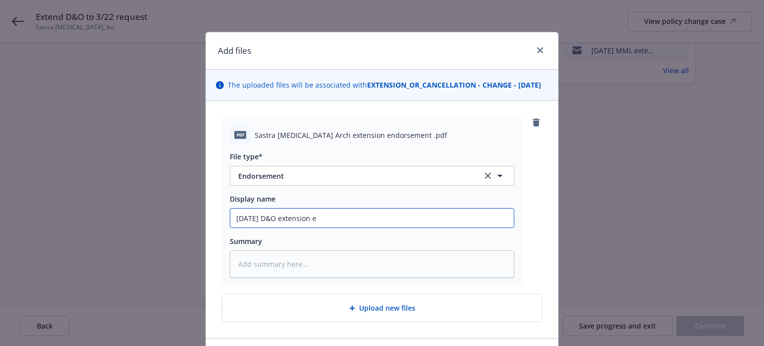
type input "12/22/2025 D&O extension en"
type textarea "x"
type input "12/22/2025 D&O extension end"
type textarea "x"
type input "12/22/2025 D&O extension endo"
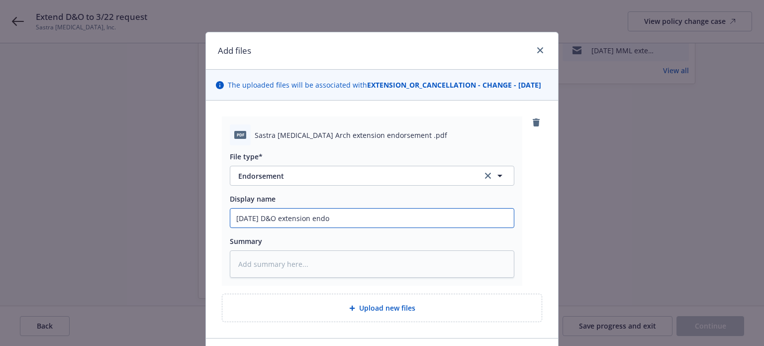
type textarea "x"
type input "12/22/2025 D&O extension endor"
type textarea "x"
type input "12/22/2025 D&O extension endors"
type textarea "x"
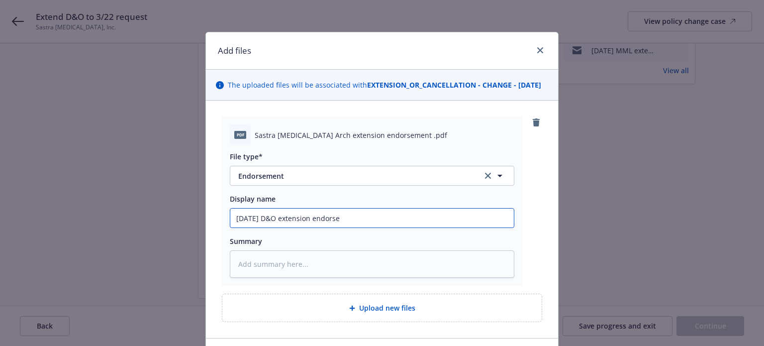
type input "12/22/2025 D&O extension endorsem"
type textarea "x"
type input "12/22/2025 D&O extension endorseme"
type textarea "x"
type input "12/22/2025 D&O extension endorsemen"
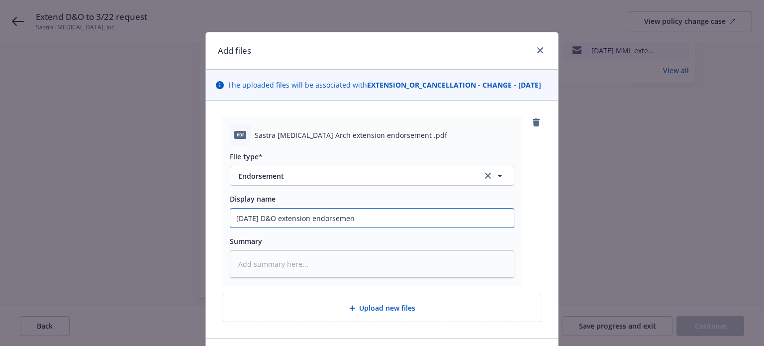
type textarea "x"
type input "12/22/2025 D&O extension endorsement"
click at [381, 227] on input "12/22/2025 D&O extension endorsement" at bounding box center [372, 217] width 284 height 19
click at [382, 227] on input "12/22/2025 D&O extension endorsement" at bounding box center [372, 217] width 284 height 19
type textarea "x"
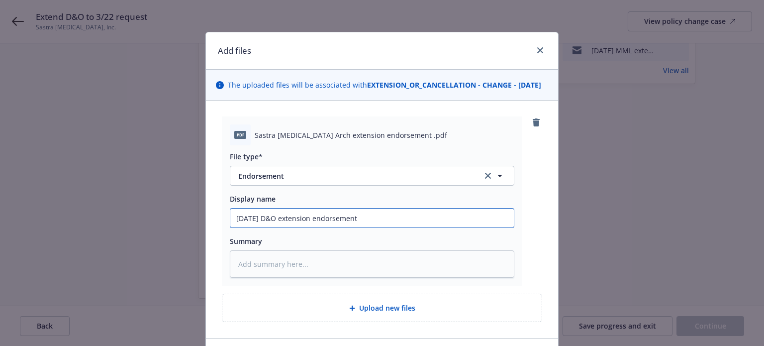
type input "12/22/2025 D&O extension endorsement"
type textarea "x"
type input "12/22/2025 D&O extension endorsement A"
type textarea "x"
type input "12/22/2025 D&O extension endorsement Ar"
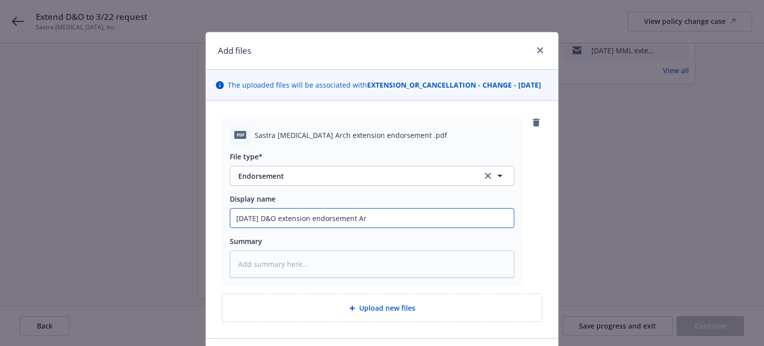
type textarea "x"
type input "12/22/2025 D&O extension endorsement Arch"
type textarea "x"
type input "12/22/2025 D&O extension endorsement Arch"
type textarea "x"
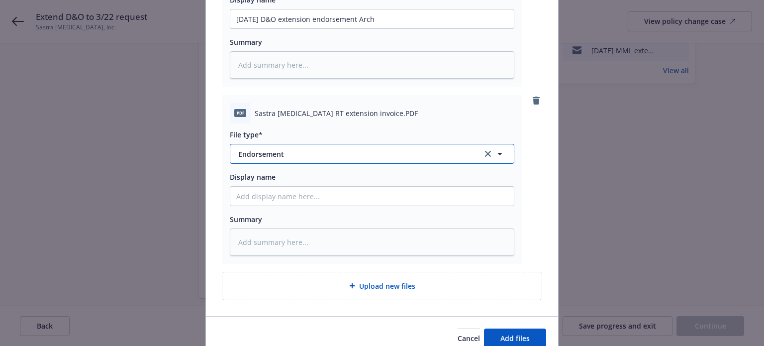
click at [257, 164] on button "Endorsement" at bounding box center [372, 154] width 285 height 20
type input "inv"
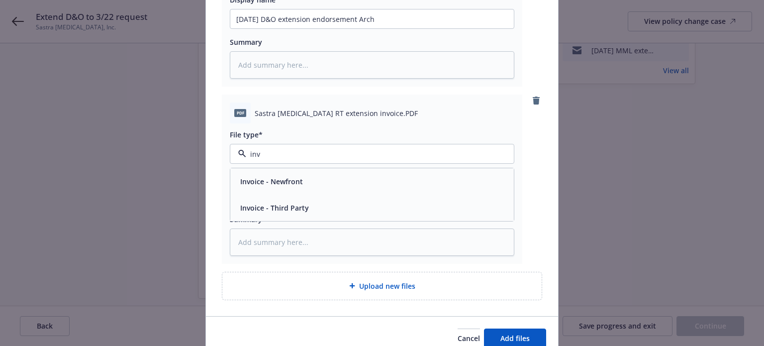
click at [264, 212] on span "Invoice - Third Party" at bounding box center [274, 207] width 69 height 10
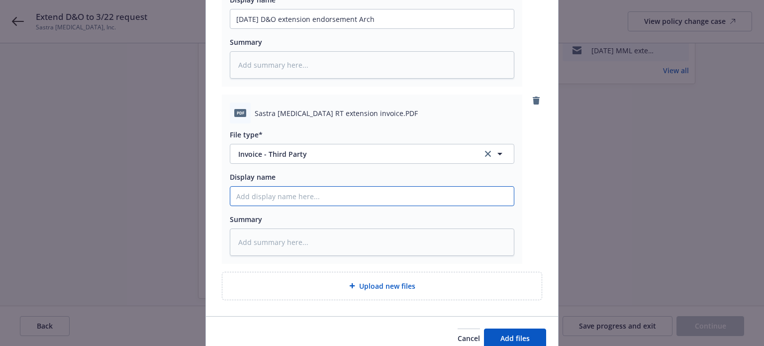
click at [263, 205] on input "Display name" at bounding box center [372, 196] width 284 height 19
paste input "[DATE] D&O extension endorsement"
type textarea "x"
type input "[DATE] D&O extension endorsement"
type textarea "x"
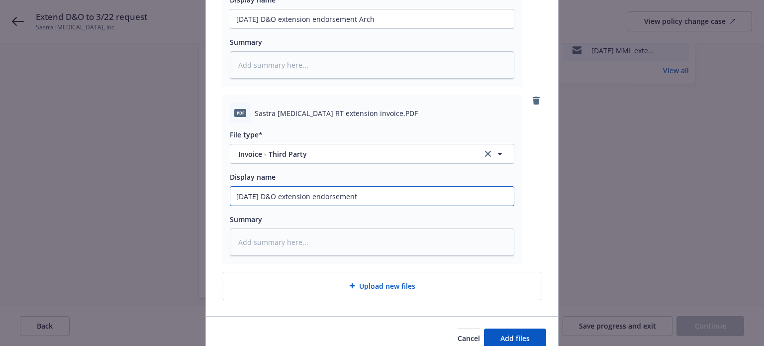
type input "[DATE] D&O extension endorsement"
type textarea "x"
type input "12/22/2025 D&O extension endorsement i"
type textarea "x"
type input "12/22/2025 D&O extension endorsement in"
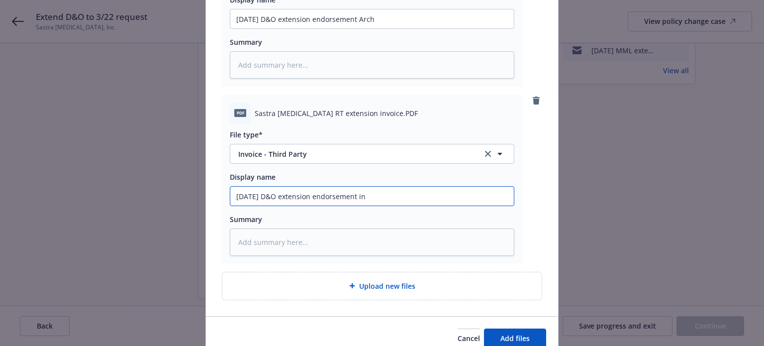
type textarea "x"
type input "12/22/2025 D&O extension endorsement inv"
type textarea "x"
type input "12/22/2025 D&O extension endorsement invo"
type textarea "x"
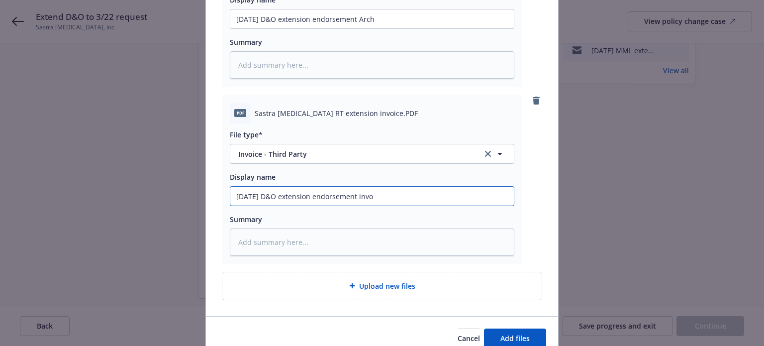
type input "12/22/2025 D&O extension endorsement invoc"
type textarea "x"
type input "12/22/2025 D&O extension endorsement invocie"
type textarea "x"
type input "12/22/2025 D&O extension endorsement invocie"
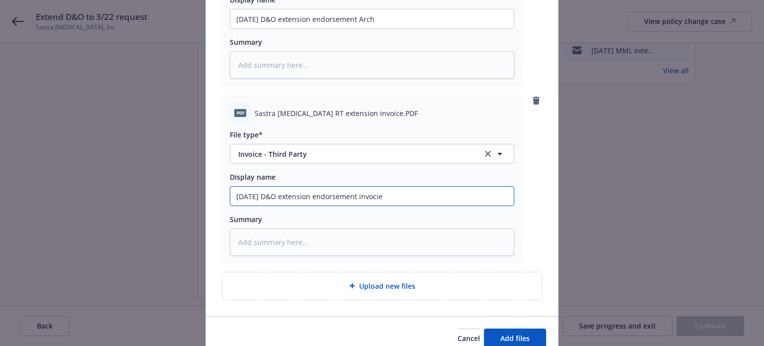
type textarea "x"
type input "12/22/2025 D&O extension endorsement invocie"
type textarea "x"
type input "12/22/2025 D&O extension endorsement invoci"
type textarea "x"
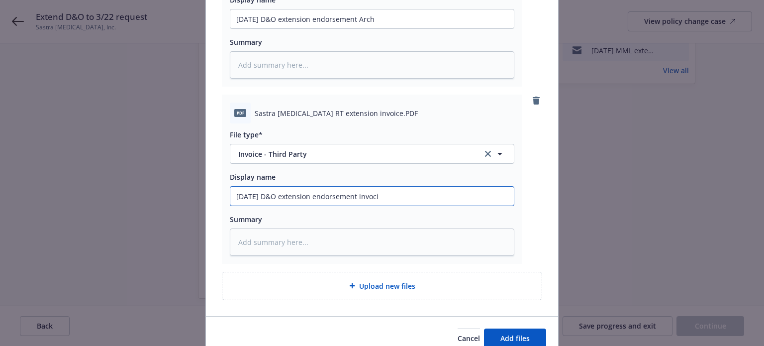
type input "12/22/2025 D&O extension endorsement invoc"
type textarea "x"
type input "12/22/2025 D&O extension endorsement invo"
type textarea "x"
type input "12/22/2025 D&O extension endorsement invoi"
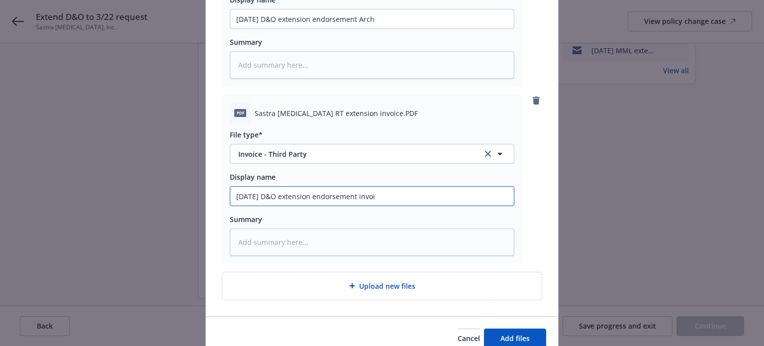
type textarea "x"
type input "12/22/2025 D&O extension endorsement invoic"
type textarea "x"
type input "12/22/2025 D&O extension endorsement invoice"
type textarea "x"
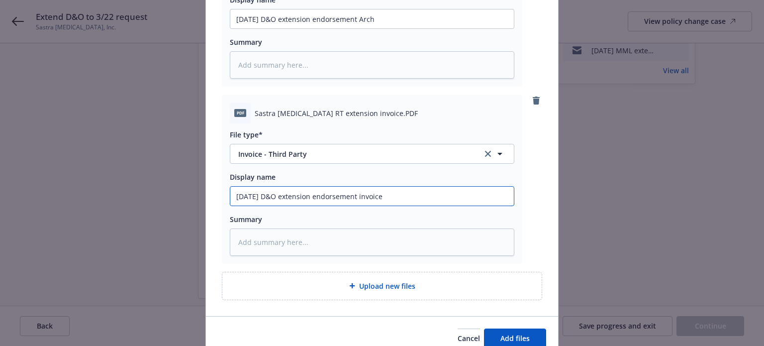
type input "12/22/2025 D&O extension endorsement invoice"
type textarea "x"
type input "12/22/2025 D&O extension endorsement invoice R"
type textarea "x"
type input "12/22/2025 D&O extension endorsement invoice RT"
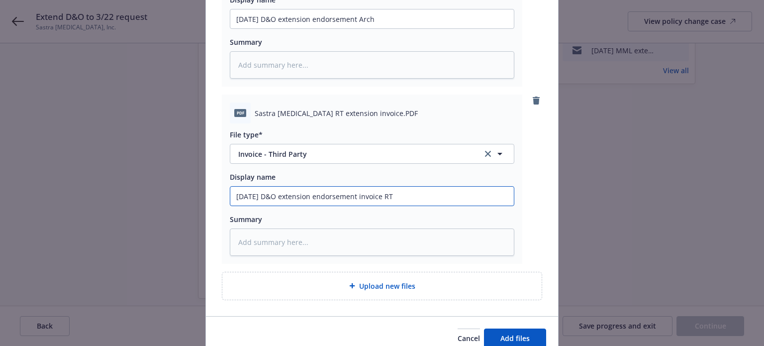
type textarea "x"
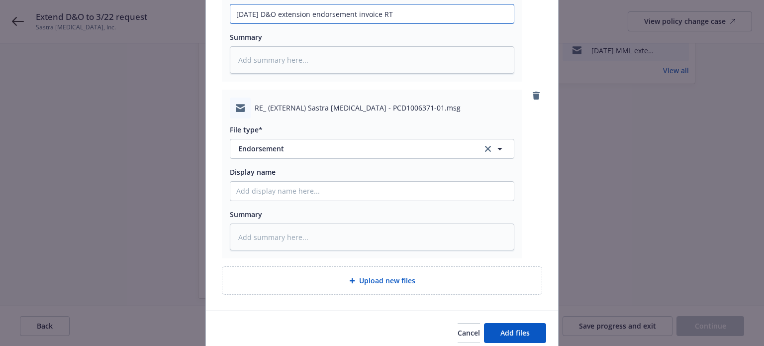
scroll to position [398, 0]
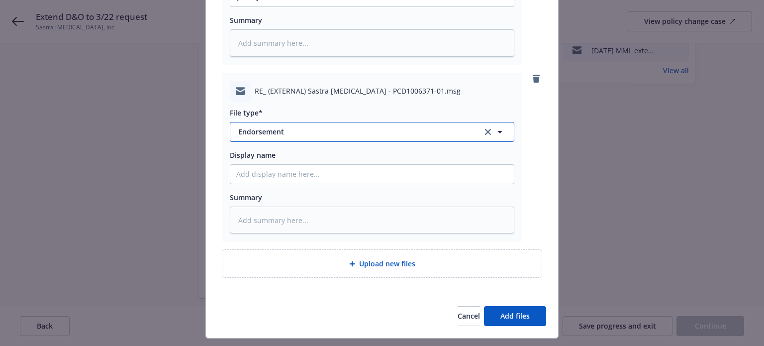
click at [270, 137] on span "Endorsement" at bounding box center [353, 131] width 230 height 10
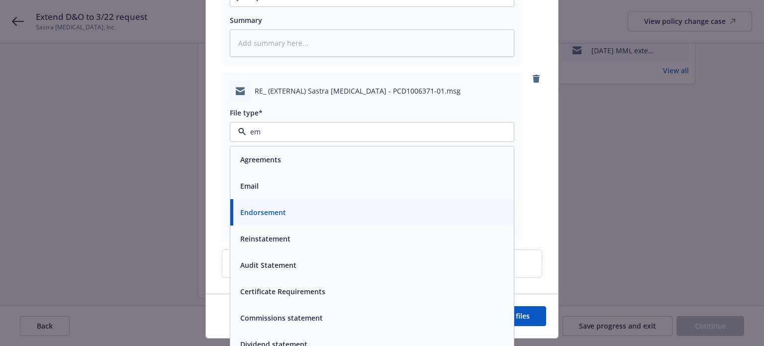
type input "ema"
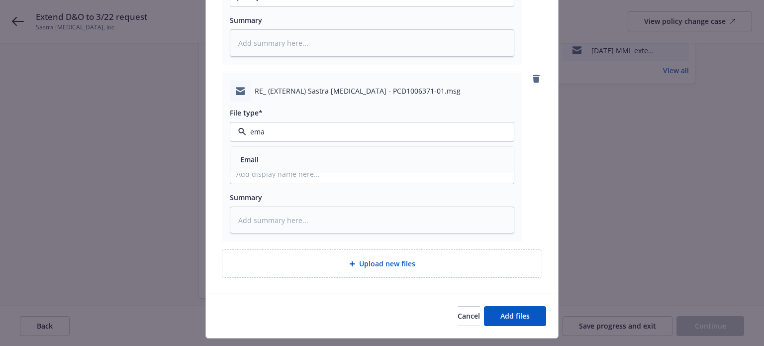
click at [268, 167] on div "Email" at bounding box center [372, 159] width 272 height 14
click at [268, 181] on input "Display name" at bounding box center [372, 174] width 284 height 19
paste input "[DATE] D&O extension endorsement"
type textarea "x"
type input "[DATE] D&O extension endorsement"
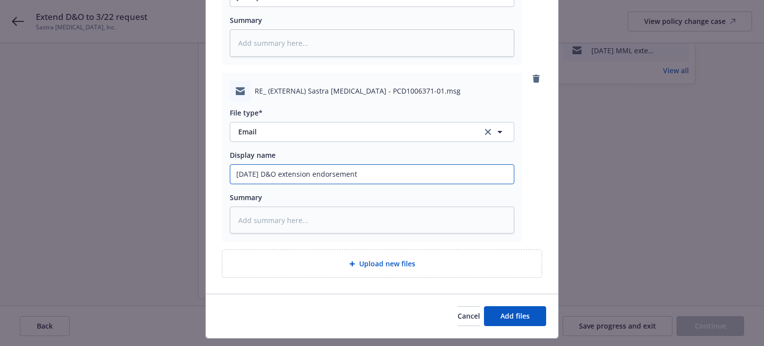
type textarea "x"
type input "[DATE] D&O extension endorsement"
type textarea "x"
type input "12/22/2025 D&O extension endorsement E"
type textarea "x"
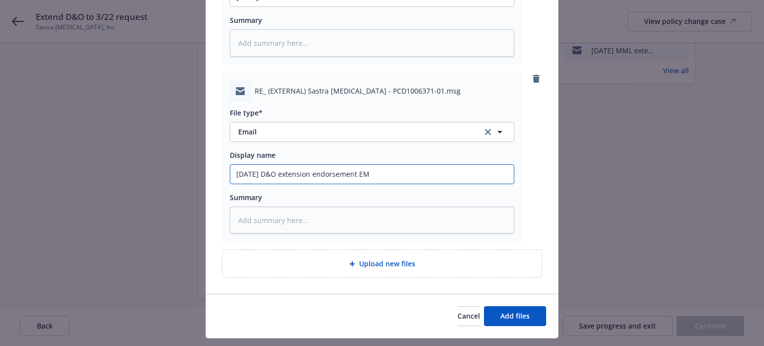
type input "12/22/2025 D&O extension endorsement EM"
type textarea "x"
type input "12/22/2025 D&O extension endorsement EM f"
type textarea "x"
type input "12/22/2025 D&O extension endorsement EM fr"
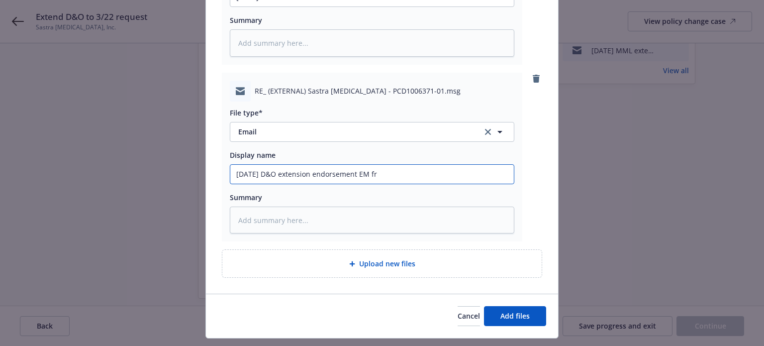
type textarea "x"
type input "12/22/2025 D&O extension endorsement EM frm"
type textarea "x"
type input "12/22/2025 D&O extension endorsement EM frm"
type textarea "x"
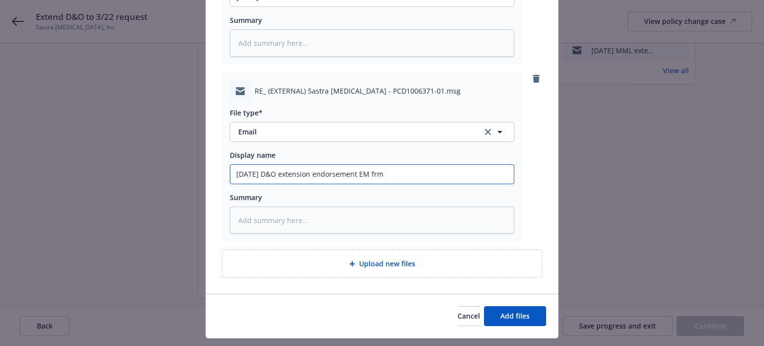
type input "12/22/2025 D&O extension endorsement EM frm R"
type textarea "x"
type input "12/22/2025 D&O extension endorsement EM frm RT"
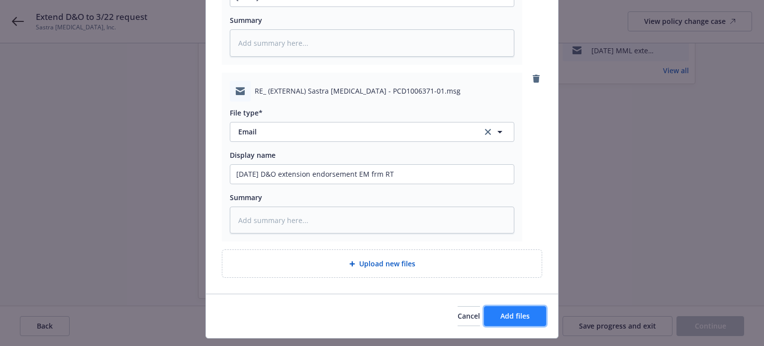
click at [495, 319] on button "Add files" at bounding box center [515, 316] width 62 height 20
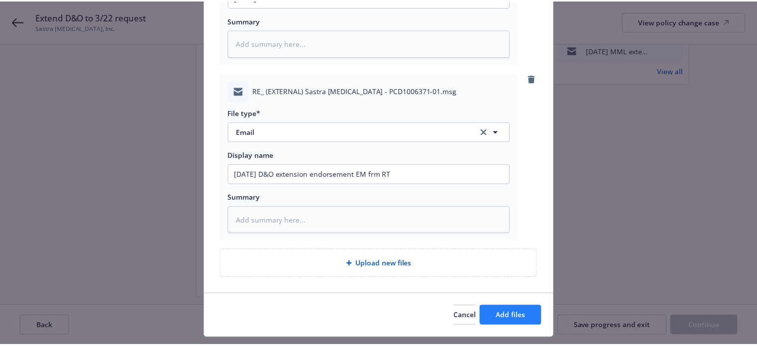
scroll to position [396, 0]
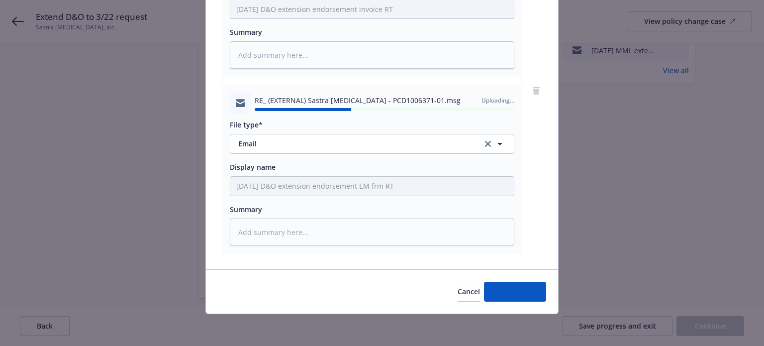
type textarea "x"
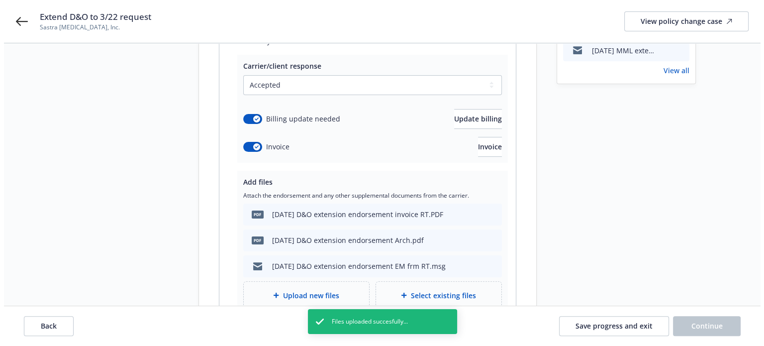
scroll to position [278, 0]
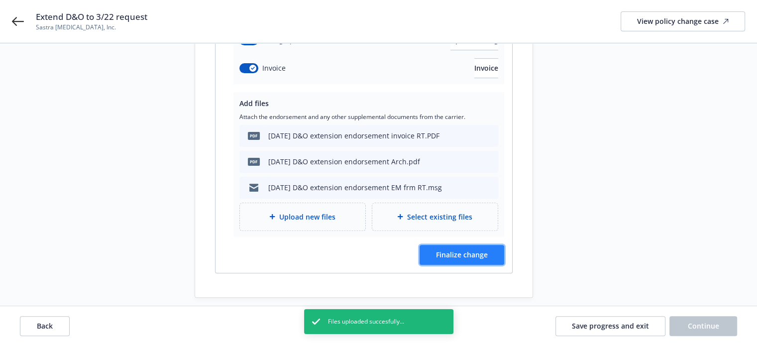
click at [476, 250] on span "Finalize change" at bounding box center [462, 254] width 52 height 9
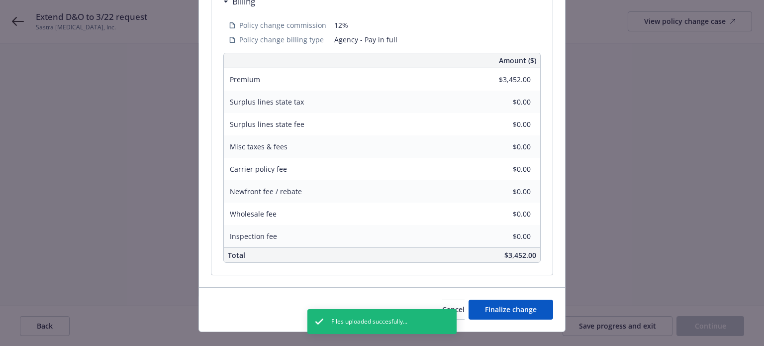
scroll to position [325, 0]
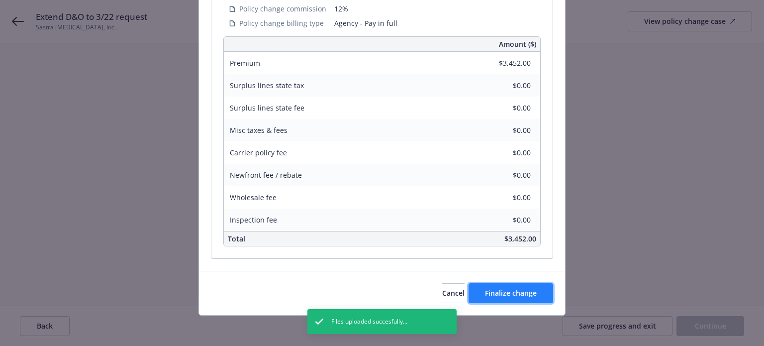
click at [536, 295] on button "Finalize change" at bounding box center [511, 293] width 85 height 20
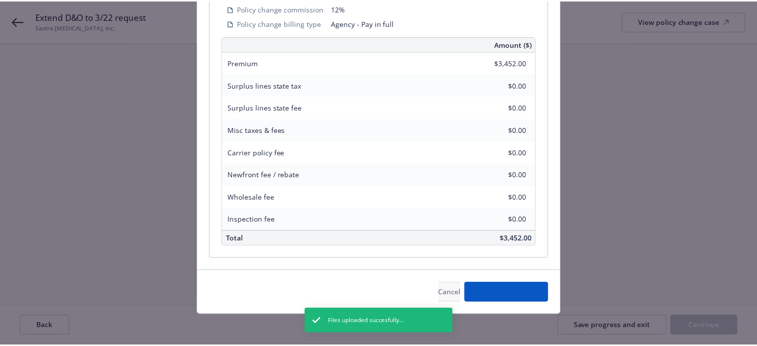
scroll to position [277, 0]
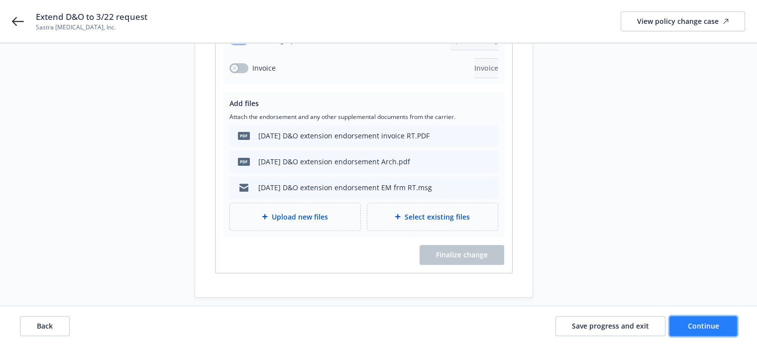
click at [684, 324] on button "Continue" at bounding box center [703, 326] width 68 height 20
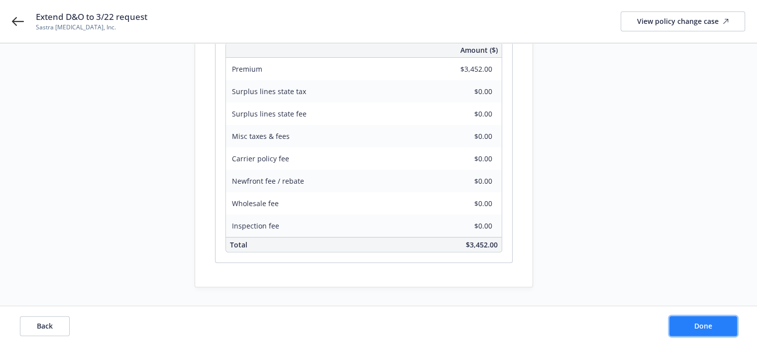
click at [684, 324] on button "Done" at bounding box center [703, 326] width 68 height 20
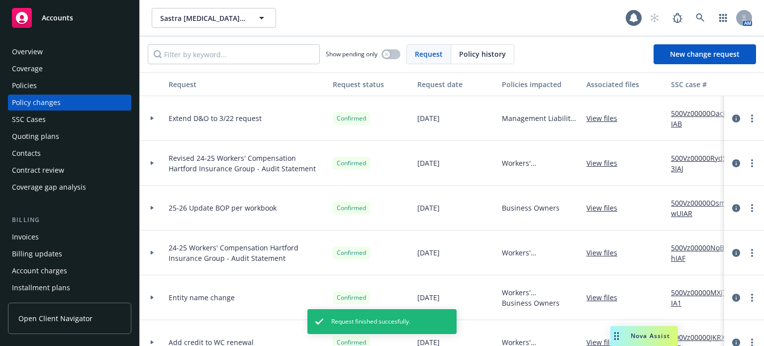
click at [104, 89] on div "Policies" at bounding box center [69, 86] width 115 height 16
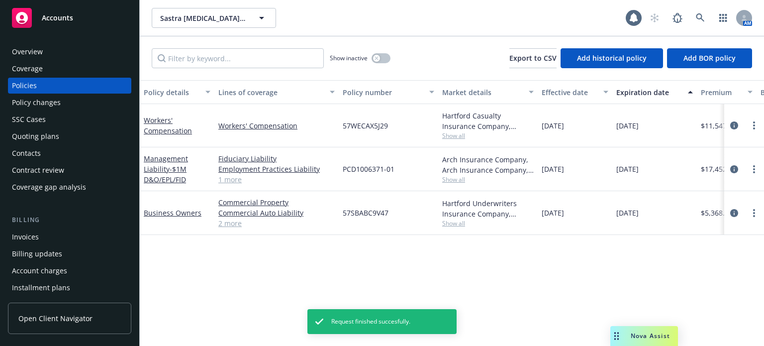
click at [71, 136] on div "Quoting plans" at bounding box center [69, 136] width 115 height 16
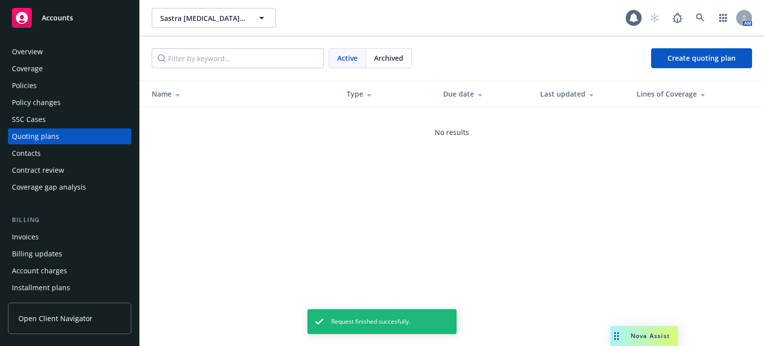
click at [70, 116] on div "SSC Cases" at bounding box center [69, 119] width 115 height 16
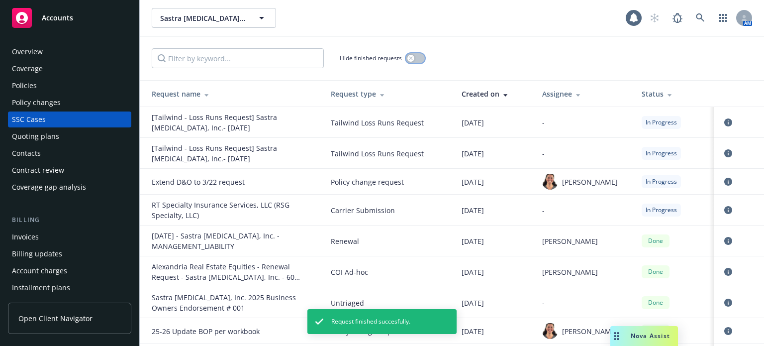
click at [408, 59] on div "button" at bounding box center [410, 58] width 7 height 7
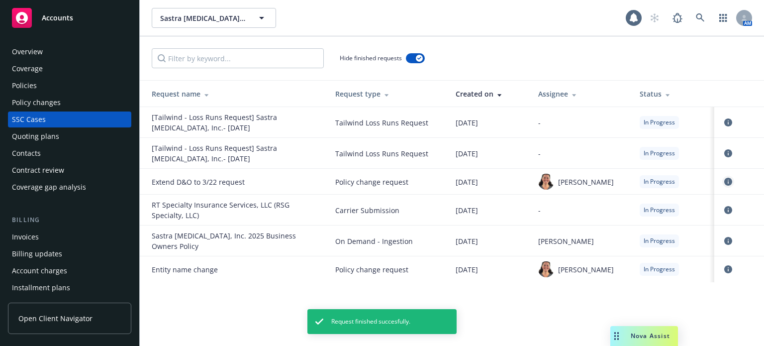
click at [733, 180] on link "circleInformation" at bounding box center [728, 182] width 12 height 12
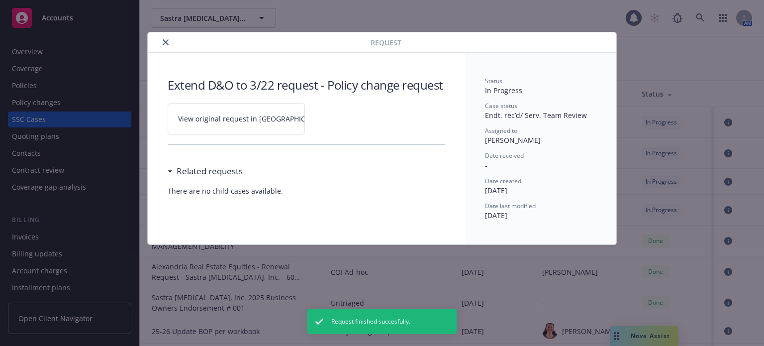
click at [228, 111] on link "View original request in SSC" at bounding box center [236, 118] width 137 height 31
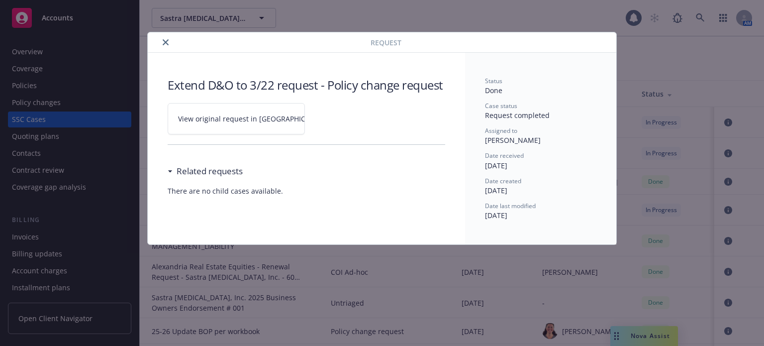
click at [159, 39] on div at bounding box center [261, 42] width 219 height 12
click at [162, 41] on button "close" at bounding box center [166, 42] width 12 height 12
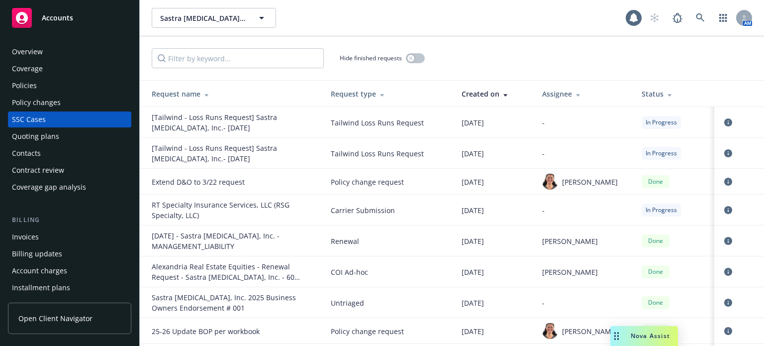
click at [428, 61] on div "Hide finished requests" at bounding box center [452, 58] width 600 height 20
click at [420, 59] on button "button" at bounding box center [415, 58] width 19 height 10
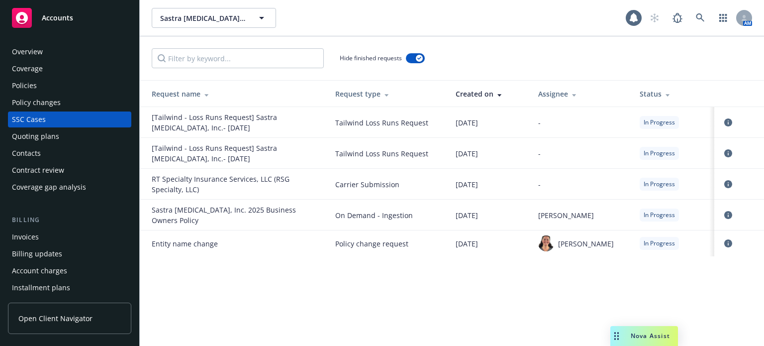
click at [90, 102] on div "Policy changes" at bounding box center [69, 103] width 115 height 16
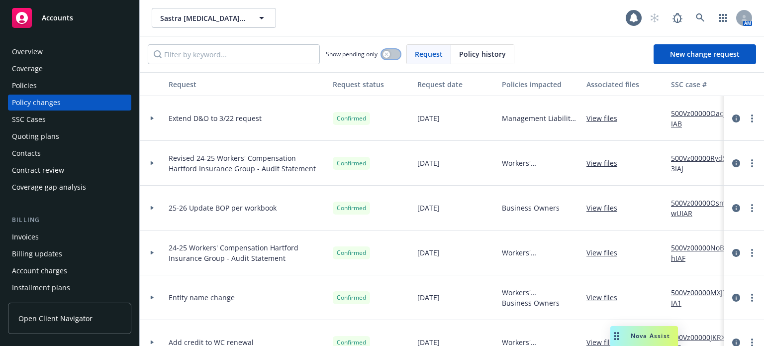
click at [389, 58] on button "button" at bounding box center [391, 54] width 19 height 10
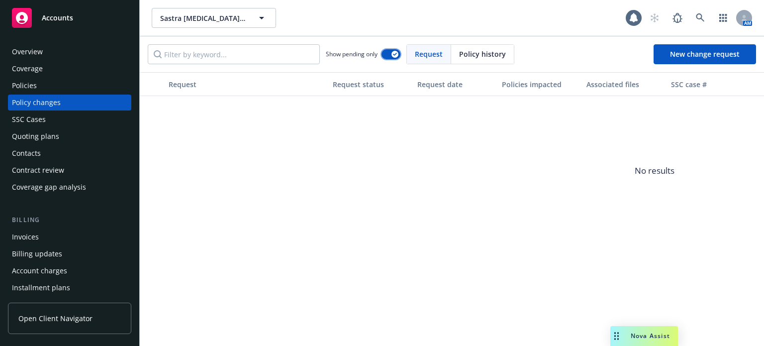
click at [389, 58] on button "button" at bounding box center [391, 54] width 19 height 10
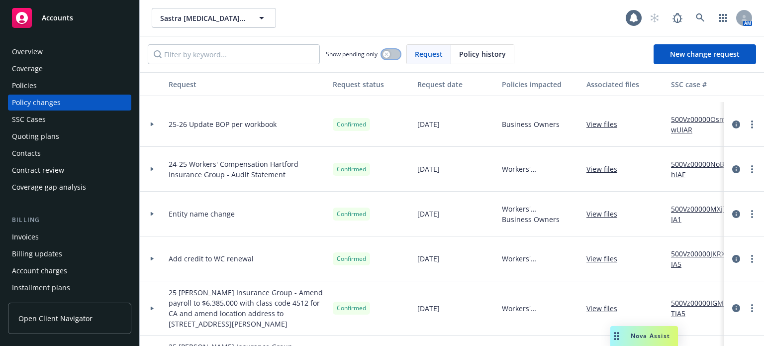
scroll to position [145, 0]
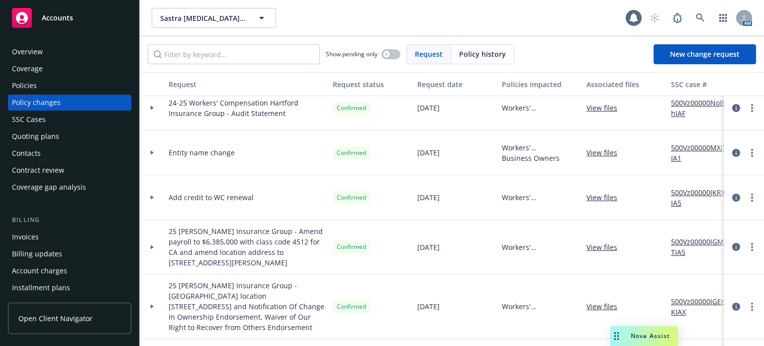
click at [33, 140] on div "Quoting plans" at bounding box center [35, 136] width 47 height 16
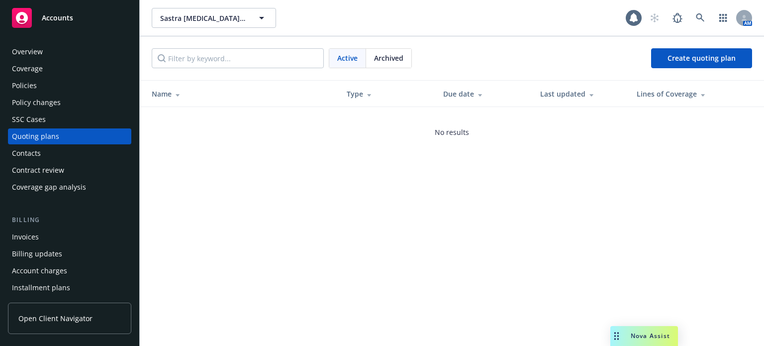
click at [23, 116] on div "SSC Cases" at bounding box center [29, 119] width 34 height 16
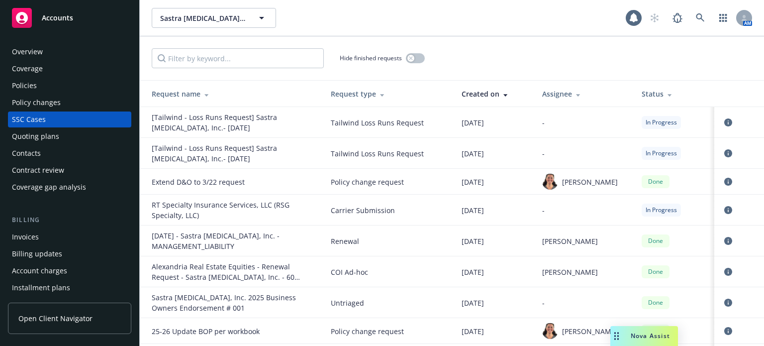
click at [415, 63] on div "Hide finished requests" at bounding box center [382, 58] width 85 height 20
click at [414, 57] on div "button" at bounding box center [410, 58] width 7 height 7
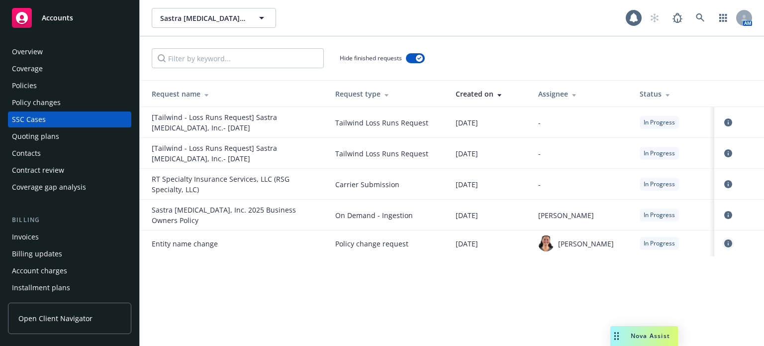
click at [732, 246] on link "circleInformation" at bounding box center [728, 243] width 12 height 12
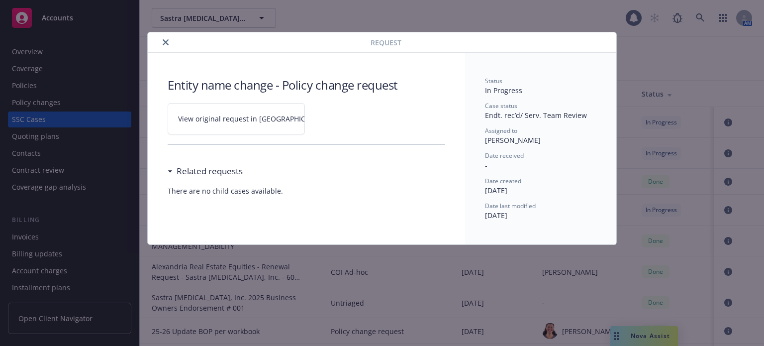
click at [233, 131] on link "View original request in SSC" at bounding box center [236, 118] width 137 height 31
click at [165, 39] on icon "close" at bounding box center [166, 42] width 6 height 6
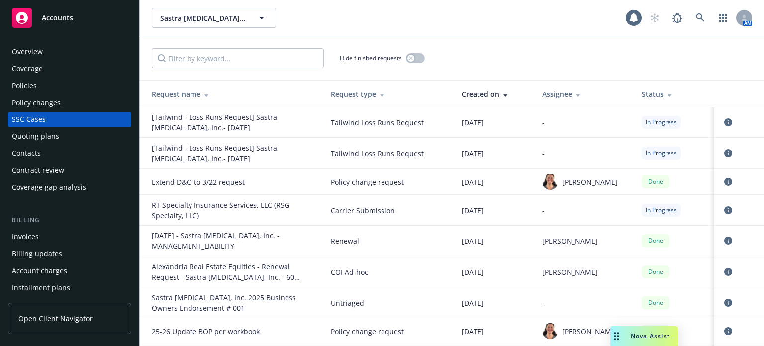
click at [49, 240] on div "Invoices" at bounding box center [69, 237] width 115 height 16
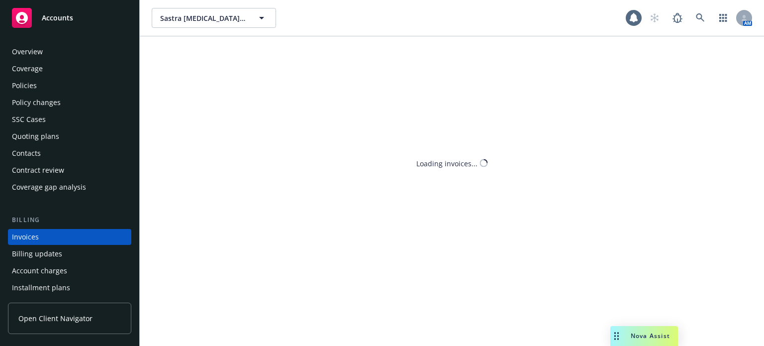
scroll to position [48, 0]
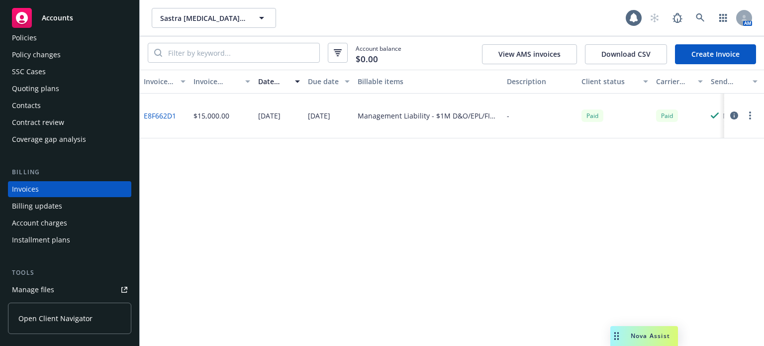
click at [700, 57] on link "Create Invoice" at bounding box center [715, 54] width 81 height 20
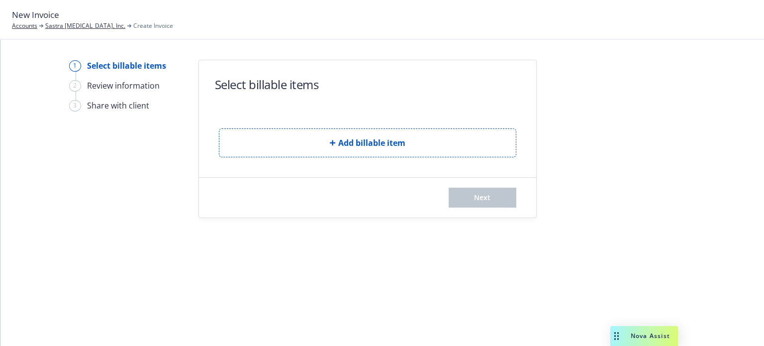
click at [229, 133] on button "Add billable item" at bounding box center [367, 142] width 297 height 29
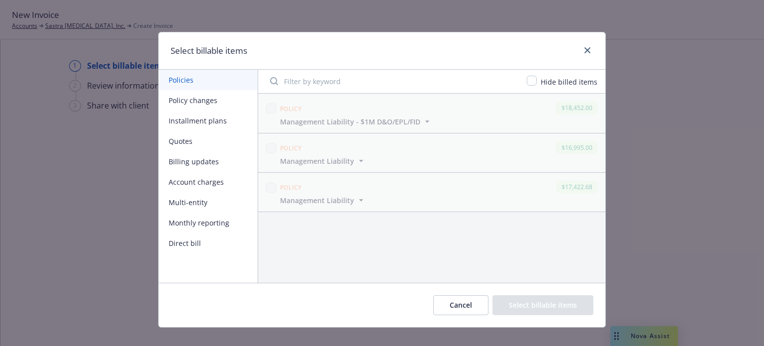
click at [205, 101] on button "Policy changes" at bounding box center [208, 100] width 99 height 20
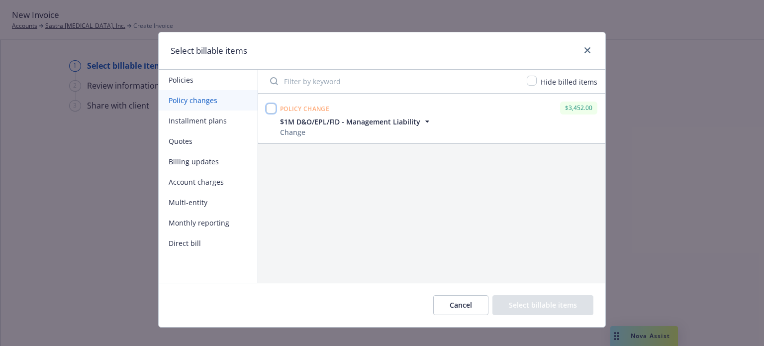
click at [266, 112] on input "checkbox" at bounding box center [271, 108] width 10 height 10
checkbox input "true"
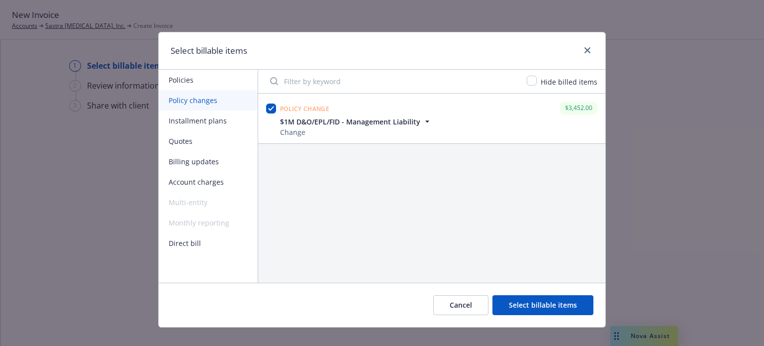
click at [566, 306] on button "Select billable items" at bounding box center [543, 305] width 101 height 20
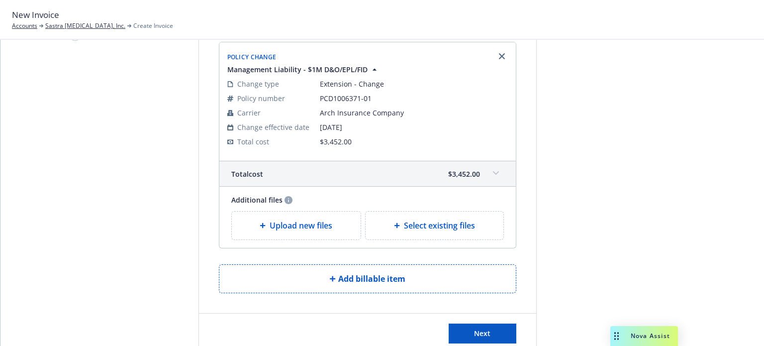
scroll to position [98, 0]
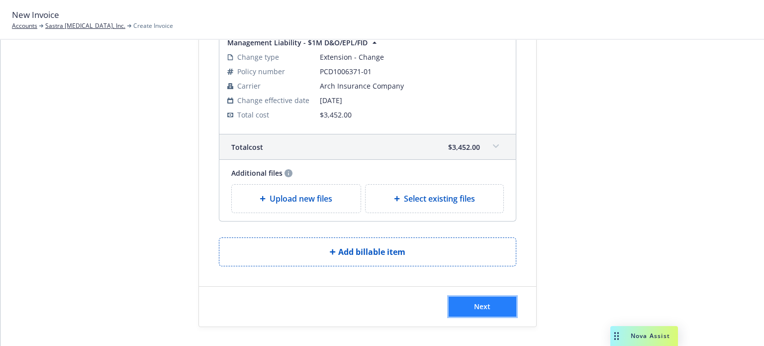
click at [480, 303] on span "Next" at bounding box center [482, 305] width 16 height 9
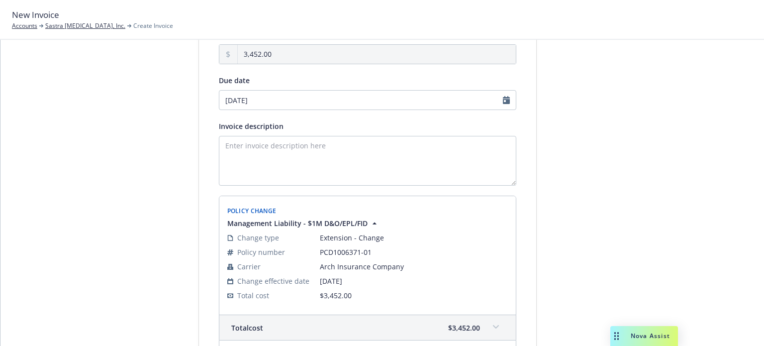
scroll to position [219, 0]
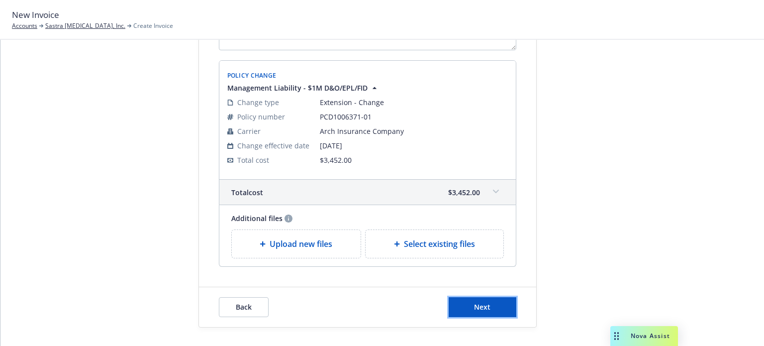
click at [496, 310] on button "Next" at bounding box center [483, 307] width 68 height 20
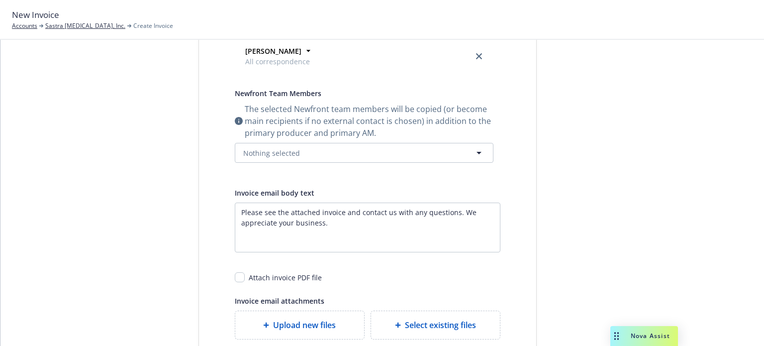
scroll to position [0, 0]
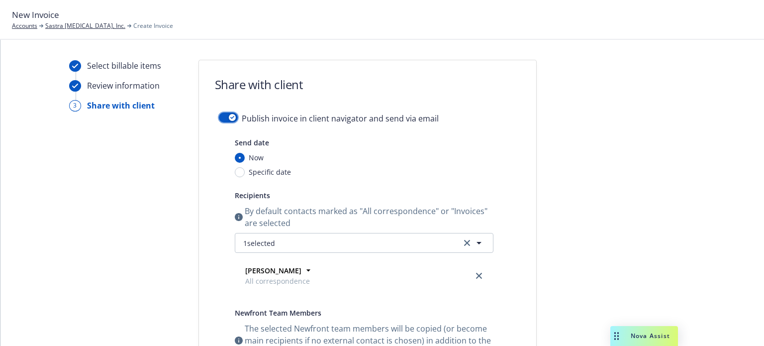
click at [230, 116] on icon "button" at bounding box center [232, 117] width 4 height 3
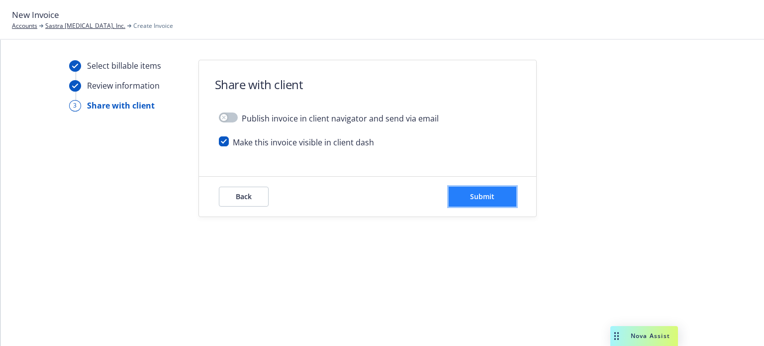
click at [472, 192] on span "Submit" at bounding box center [482, 196] width 24 height 9
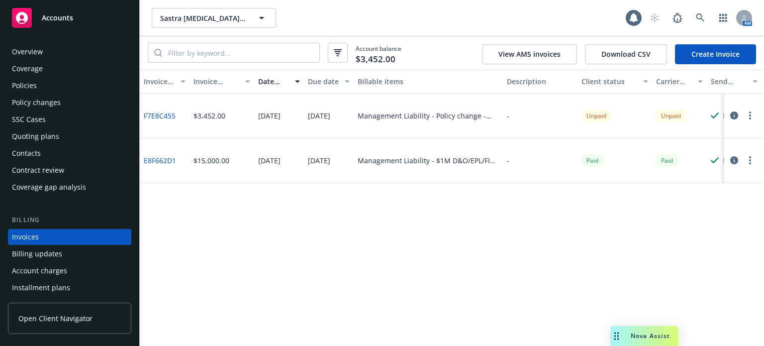
click at [90, 87] on div "Policies" at bounding box center [69, 86] width 115 height 16
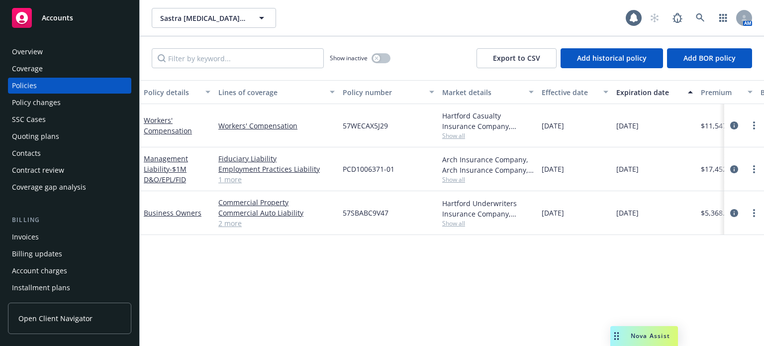
click at [30, 233] on div "Invoices" at bounding box center [25, 237] width 27 height 16
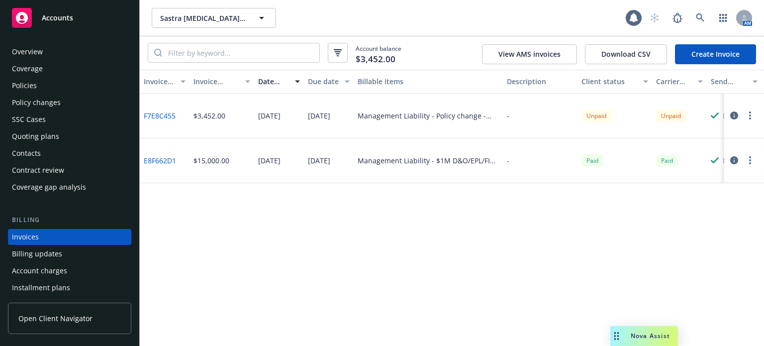
scroll to position [48, 0]
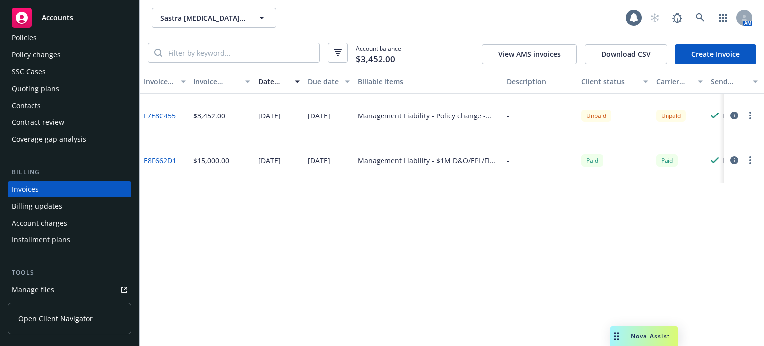
click at [163, 112] on link "F7E8C455" at bounding box center [160, 115] width 32 height 10
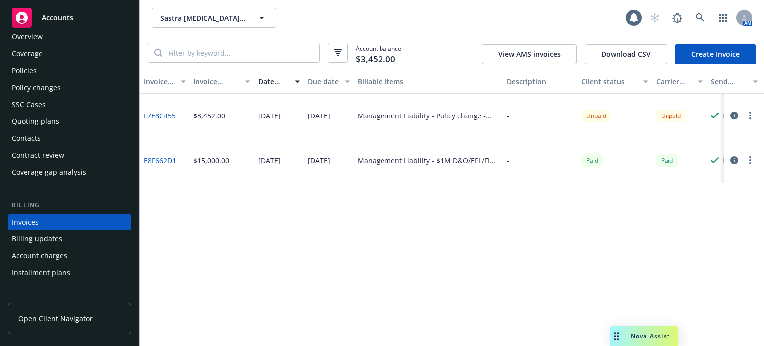
scroll to position [0, 0]
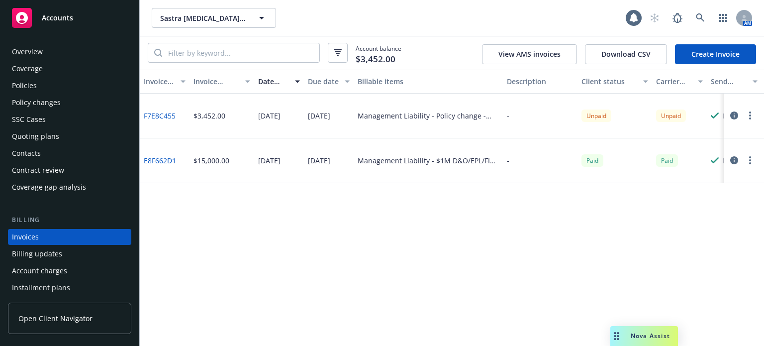
click at [75, 98] on div "Policy changes" at bounding box center [69, 103] width 115 height 16
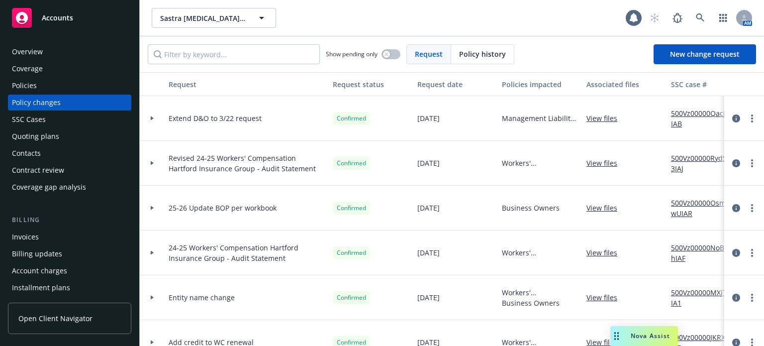
click at [592, 118] on link "View files" at bounding box center [606, 118] width 39 height 10
click at [99, 87] on div "Policies" at bounding box center [69, 86] width 115 height 16
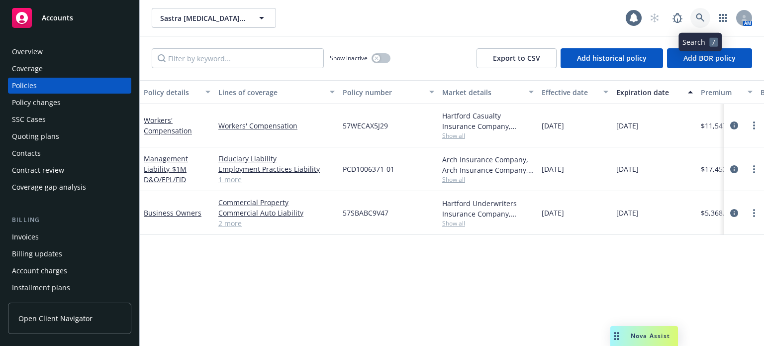
click at [704, 16] on icon at bounding box center [700, 17] width 9 height 9
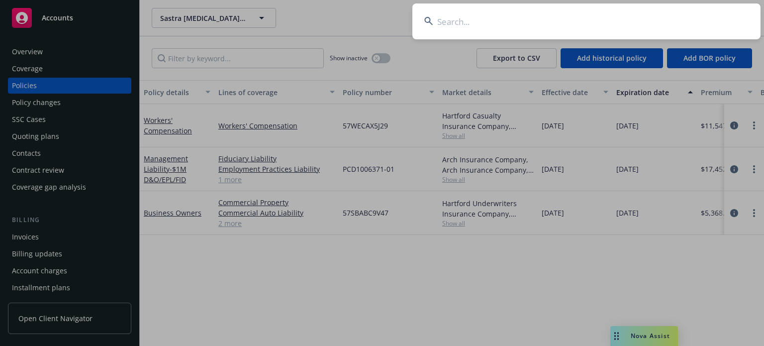
type input "KelaHealth, Inc."
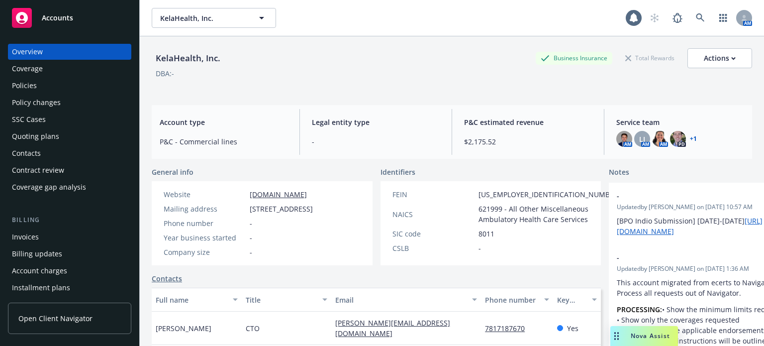
click at [31, 78] on div "Policies" at bounding box center [24, 86] width 25 height 16
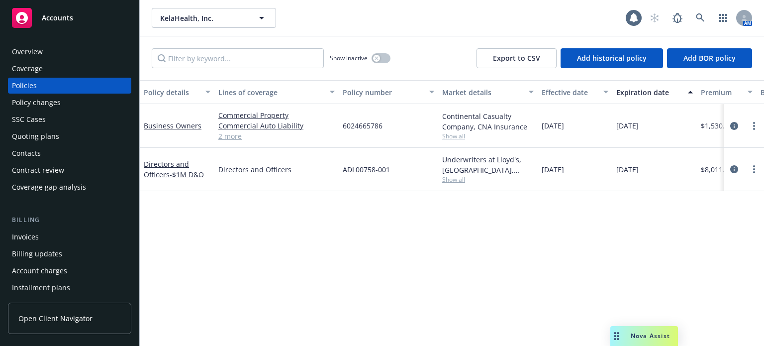
click at [76, 108] on div "Policy changes" at bounding box center [69, 103] width 115 height 16
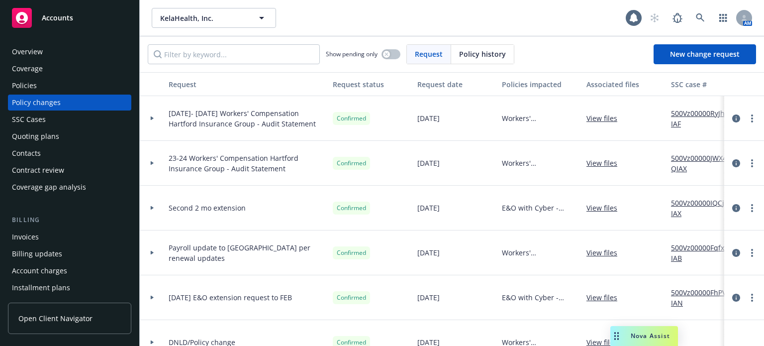
click at [80, 95] on div "Policy changes" at bounding box center [69, 103] width 115 height 16
click at [82, 88] on div "Policies" at bounding box center [69, 86] width 115 height 16
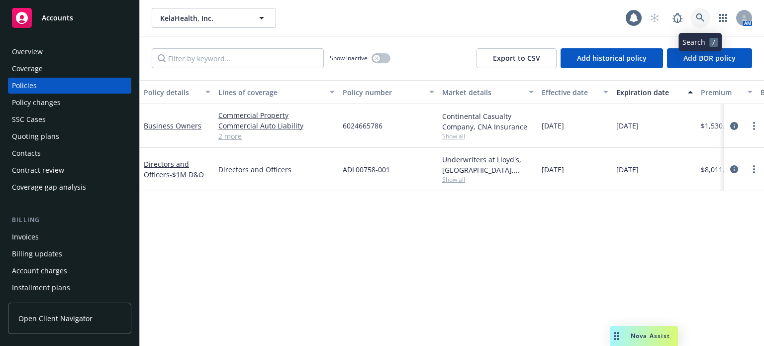
click at [701, 13] on icon at bounding box center [700, 17] width 9 height 9
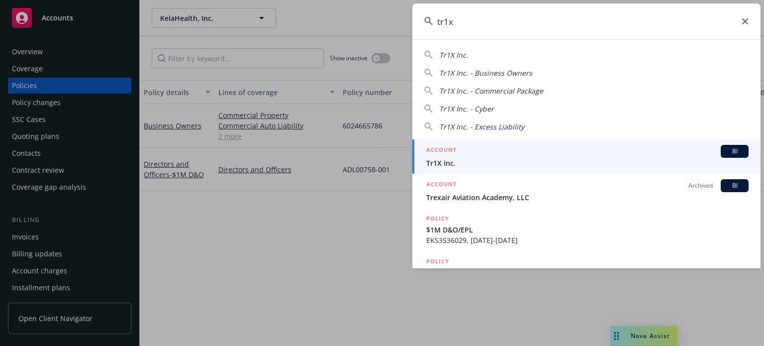
type input "tr1x"
click at [464, 158] on span "Tr1X Inc." at bounding box center [587, 163] width 322 height 10
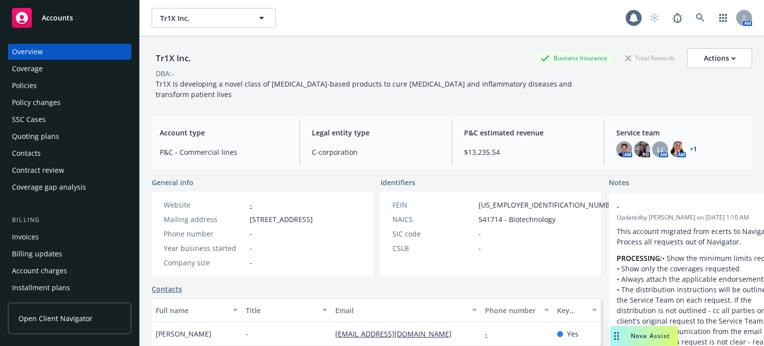
click at [49, 150] on div "Contacts" at bounding box center [69, 153] width 115 height 16
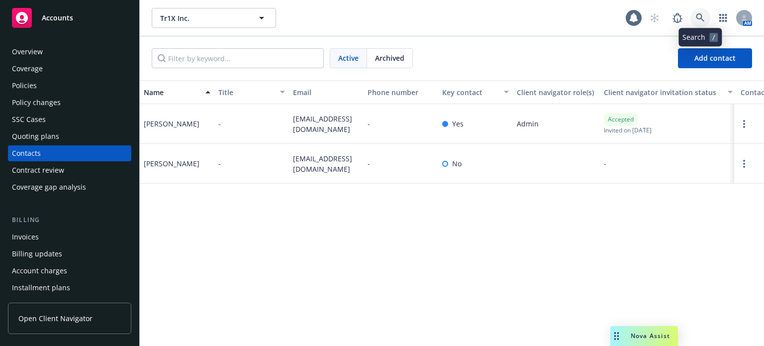
click at [695, 15] on link at bounding box center [701, 18] width 20 height 20
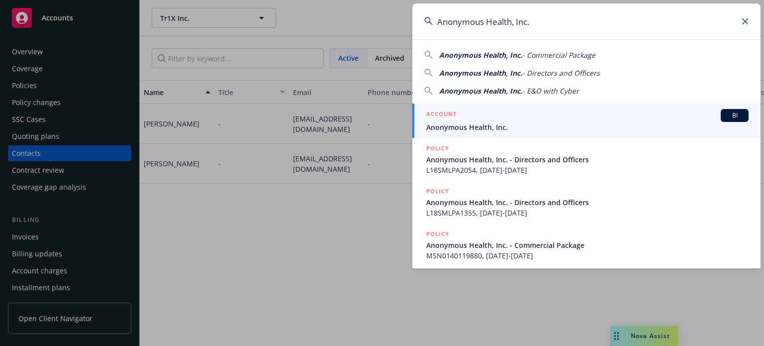
type input "Anonymous Health, Inc."
click at [531, 126] on span "Anonymous Health, Inc." at bounding box center [587, 127] width 322 height 10
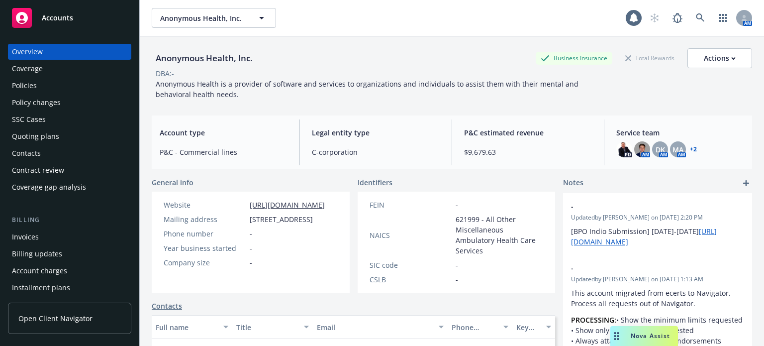
click at [51, 92] on div "Policies" at bounding box center [69, 86] width 115 height 16
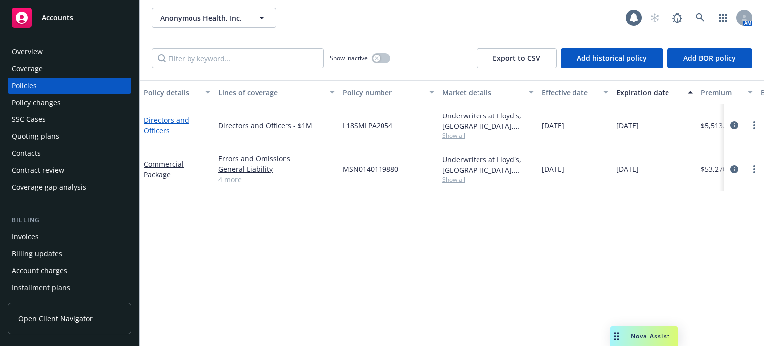
click at [153, 123] on link "Directors and Officers" at bounding box center [166, 125] width 45 height 20
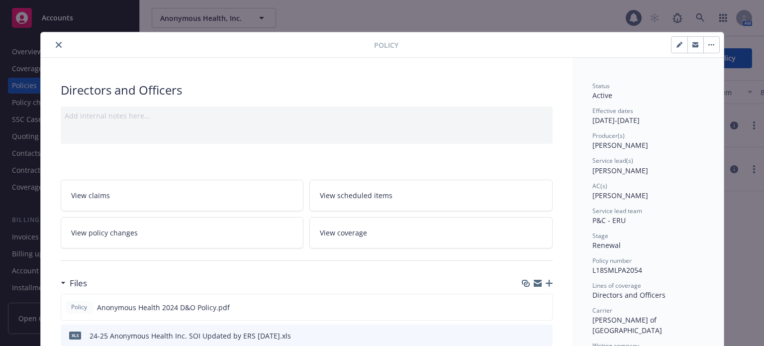
click at [53, 43] on button "close" at bounding box center [59, 45] width 12 height 12
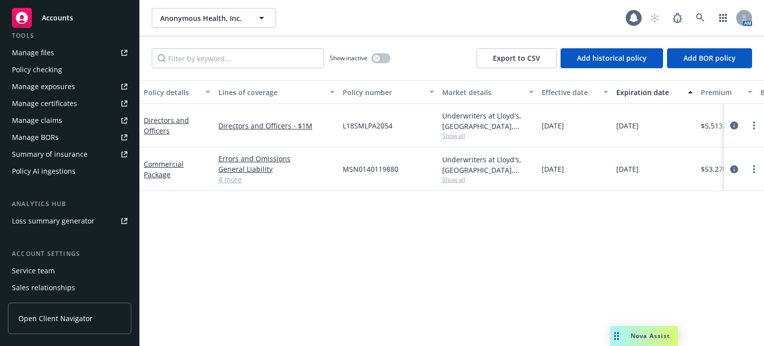
scroll to position [336, 0]
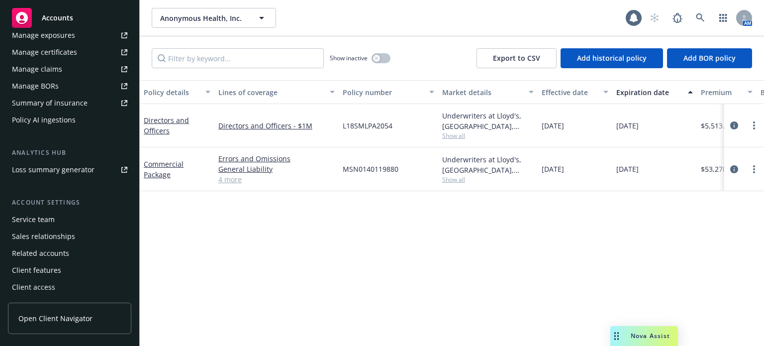
click at [30, 216] on div "Service team" at bounding box center [33, 219] width 43 height 16
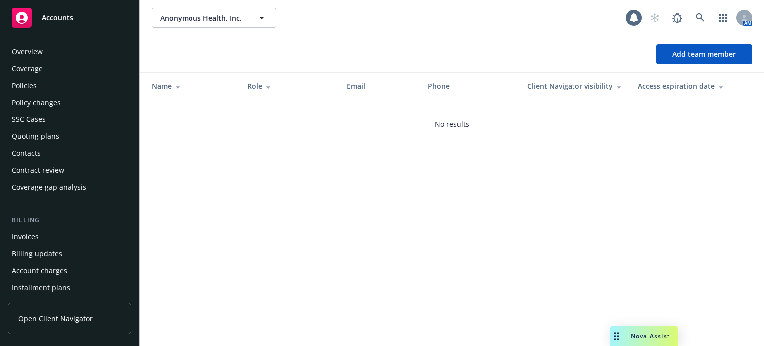
scroll to position [336, 0]
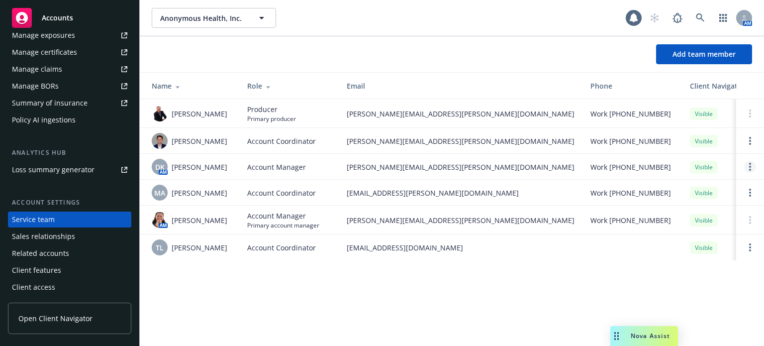
click at [748, 173] on link "Open options" at bounding box center [750, 167] width 12 height 12
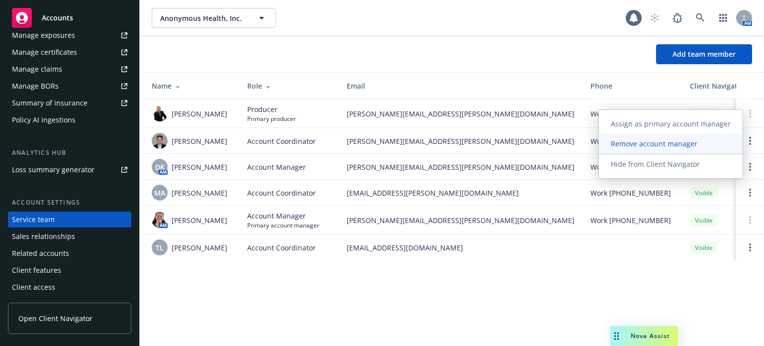
click at [672, 147] on span "Remove account manager" at bounding box center [654, 143] width 110 height 9
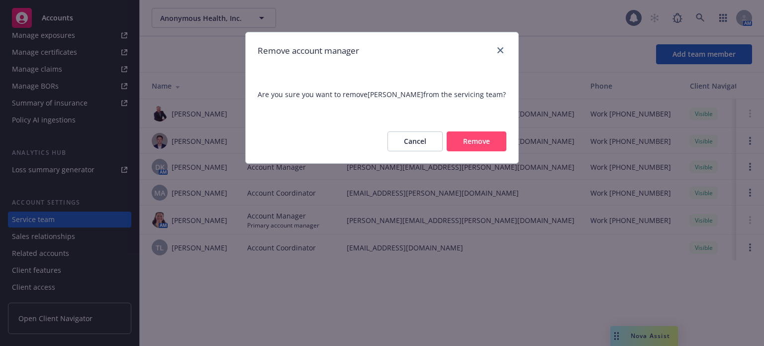
click at [486, 140] on button "Remove" at bounding box center [477, 141] width 60 height 20
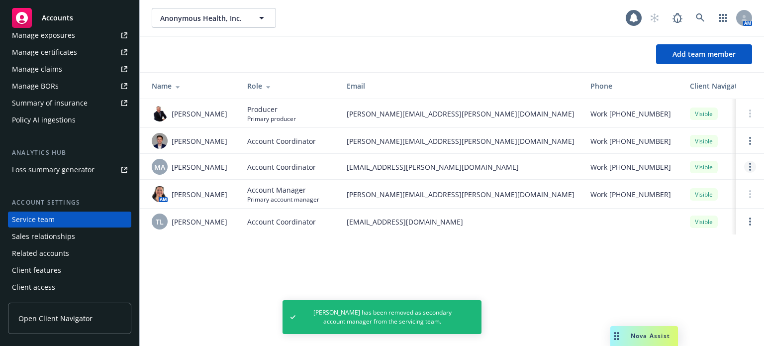
click at [752, 173] on link "Open options" at bounding box center [750, 167] width 12 height 12
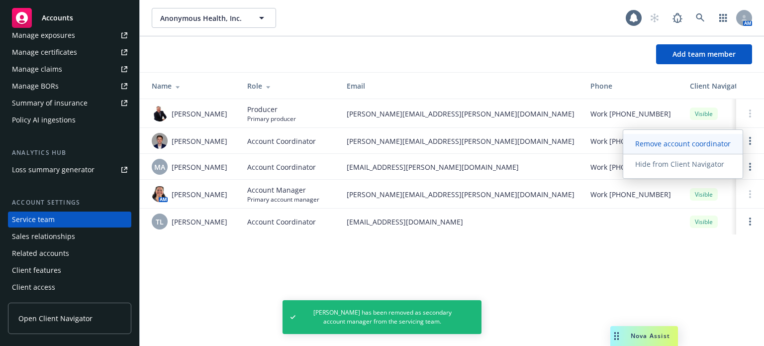
click at [662, 137] on link "Remove account coordinator" at bounding box center [682, 144] width 119 height 20
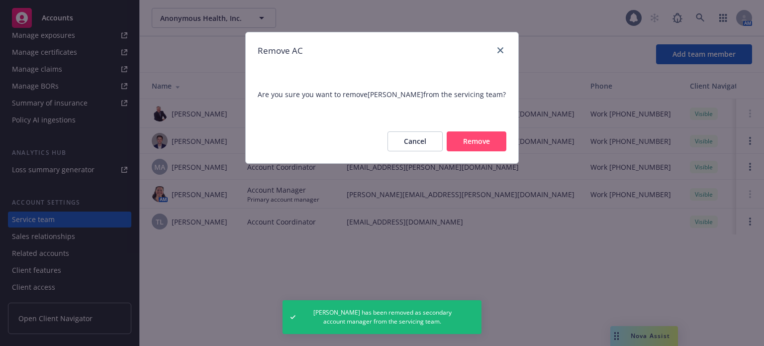
click at [501, 144] on button "Remove" at bounding box center [477, 141] width 60 height 20
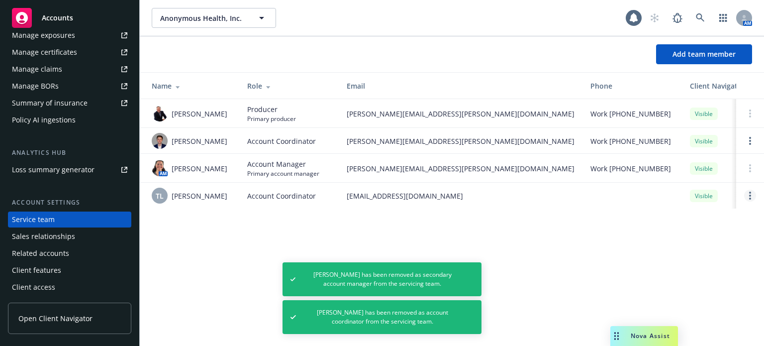
click at [751, 201] on link "Open options" at bounding box center [750, 196] width 12 height 12
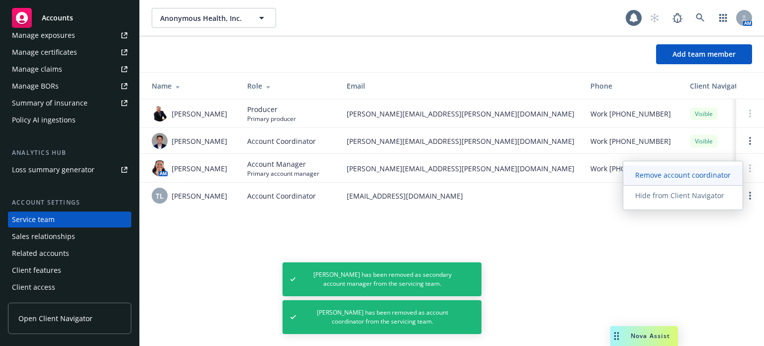
click at [691, 177] on span "Remove account coordinator" at bounding box center [682, 174] width 119 height 9
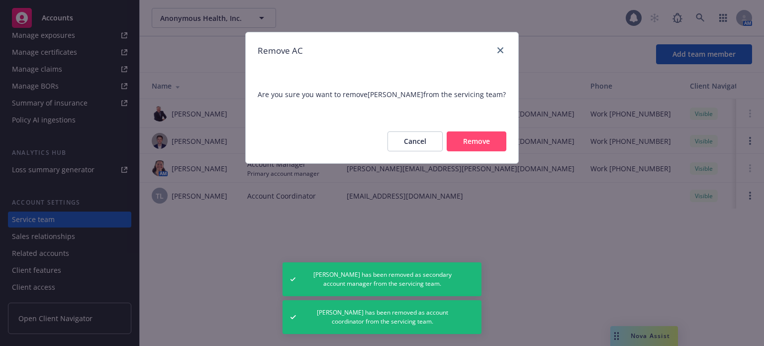
click at [487, 151] on button "Remove" at bounding box center [477, 141] width 60 height 20
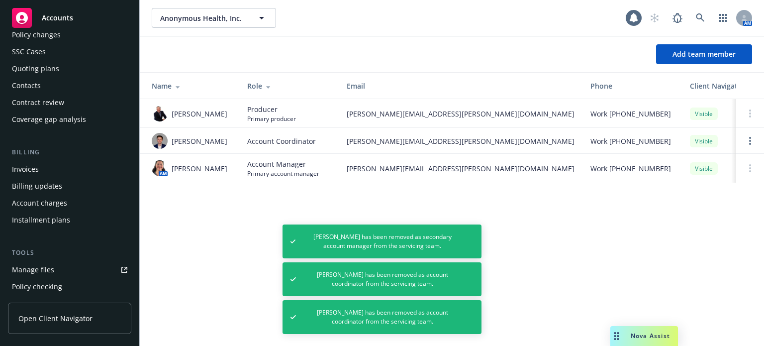
scroll to position [0, 0]
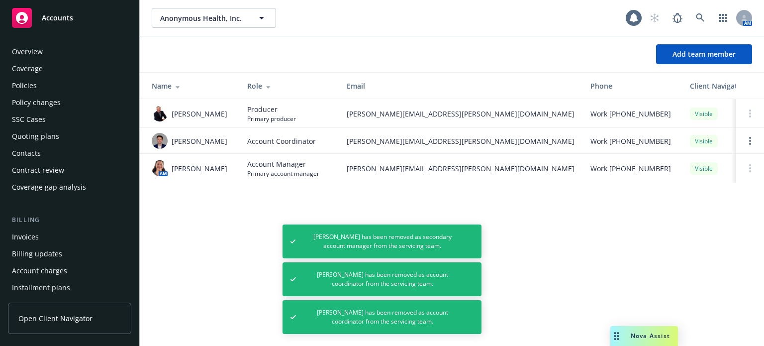
click at [44, 89] on div "Policies" at bounding box center [69, 86] width 115 height 16
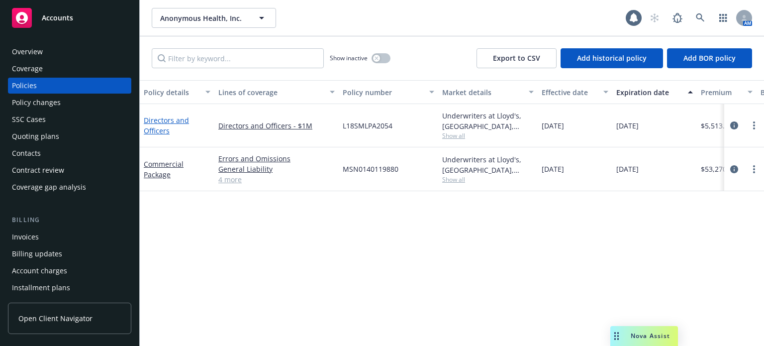
click at [159, 131] on link "Directors and Officers" at bounding box center [166, 125] width 45 height 20
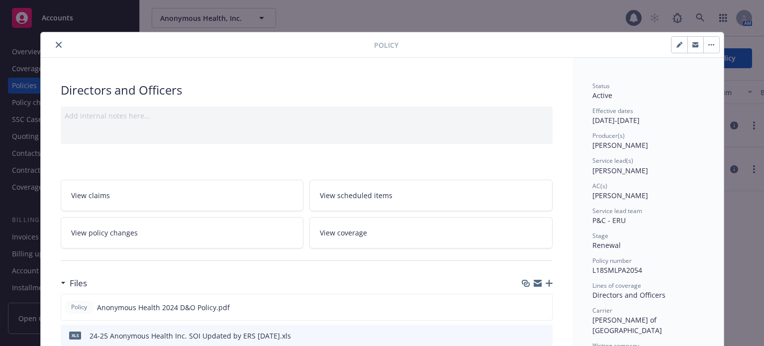
scroll to position [30, 0]
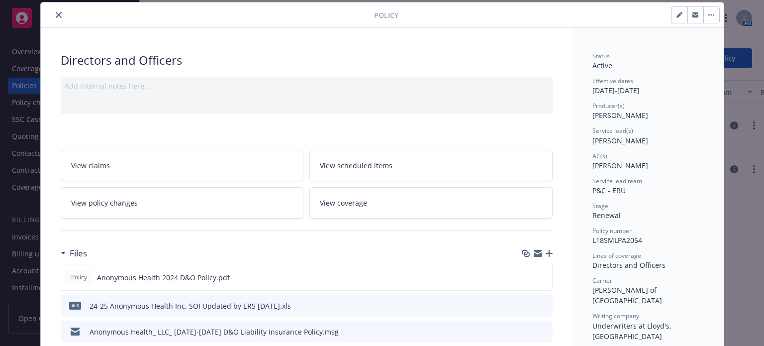
click at [57, 14] on icon "close" at bounding box center [59, 15] width 6 height 6
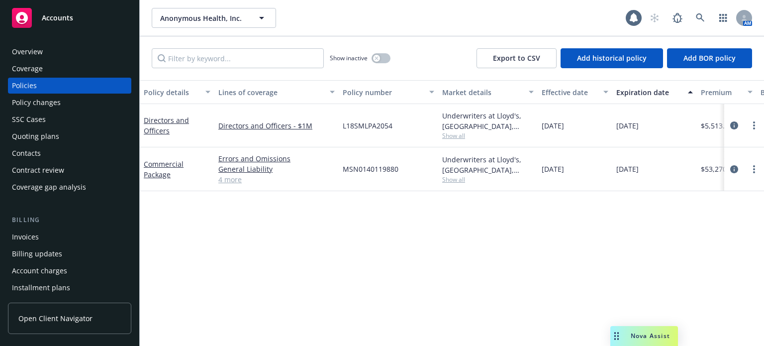
click at [50, 135] on div "Quoting plans" at bounding box center [35, 136] width 47 height 16
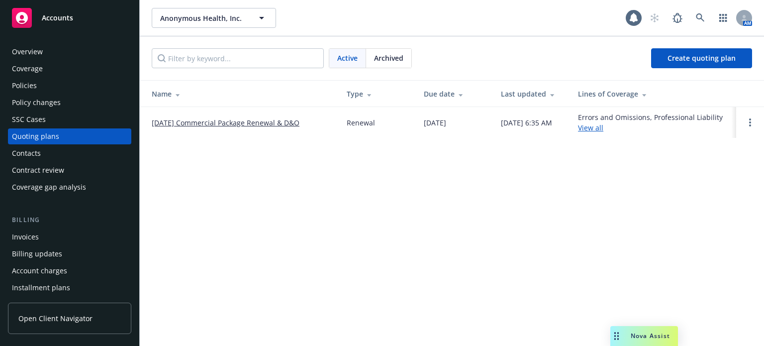
click at [241, 121] on link "10/23/25 Commercial Package Renewal & D&O" at bounding box center [226, 122] width 148 height 10
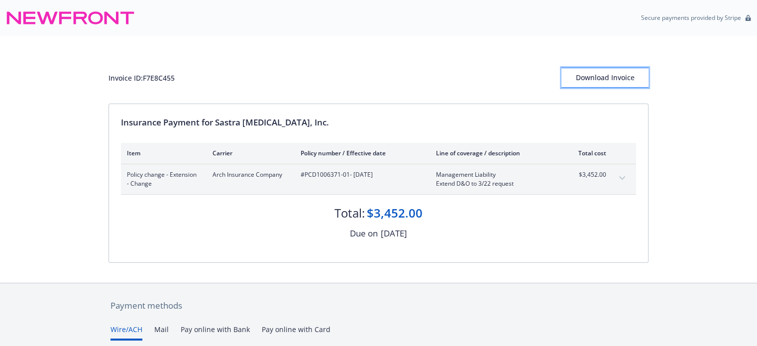
click at [610, 71] on div "Download Invoice" at bounding box center [604, 77] width 87 height 19
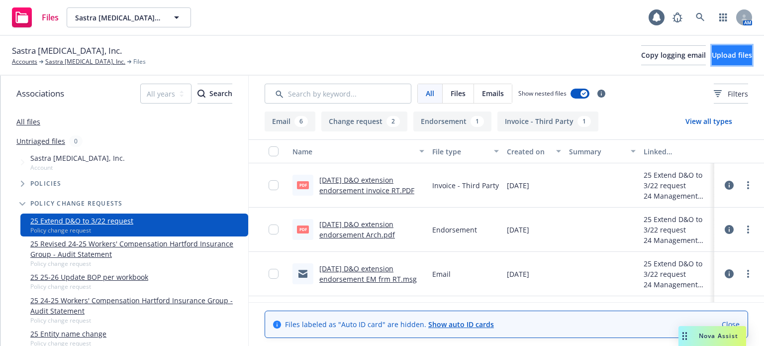
click at [712, 53] on span "Upload files" at bounding box center [732, 54] width 40 height 9
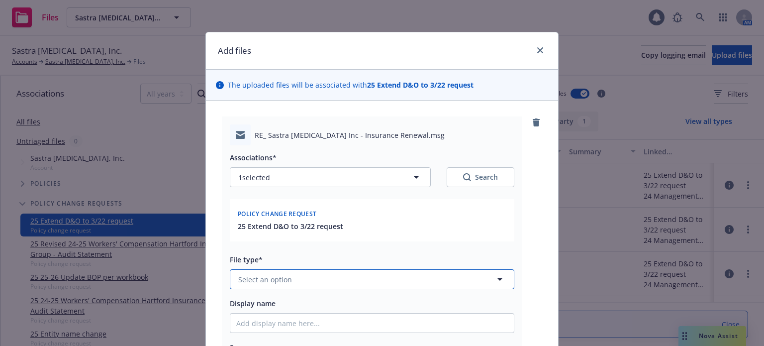
click at [345, 283] on button "Select an option" at bounding box center [372, 279] width 285 height 20
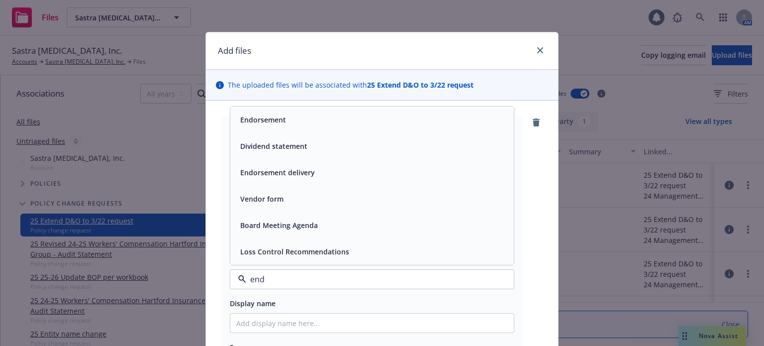
type input "endo"
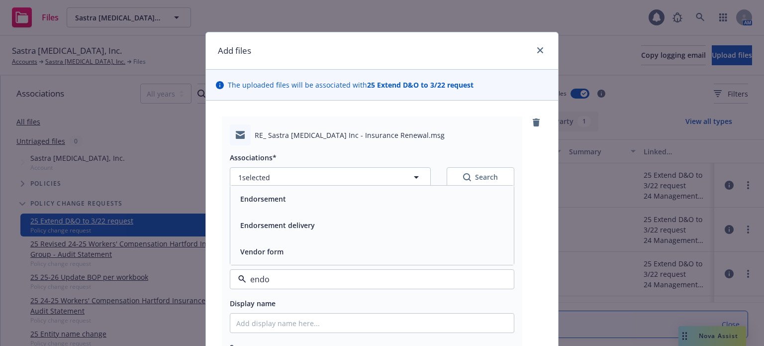
click at [358, 224] on div "Endorsement delivery" at bounding box center [372, 225] width 272 height 14
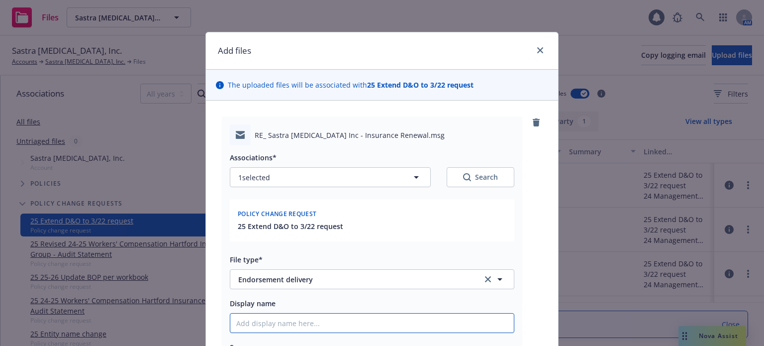
click at [324, 323] on input "Display name" at bounding box center [372, 322] width 284 height 19
paste input "[DATE] D&O extension endorsement"
type textarea "x"
type input "[DATE] D&O extension endorsement"
type textarea "x"
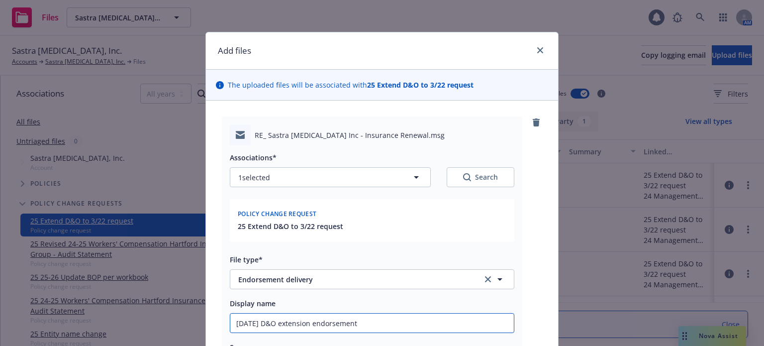
type input "[DATE] D&O extension endorsement"
type textarea "x"
type input "[DATE] D&O extension endorsement d"
type textarea "x"
type input "[DATE] D&O extension endorsement de"
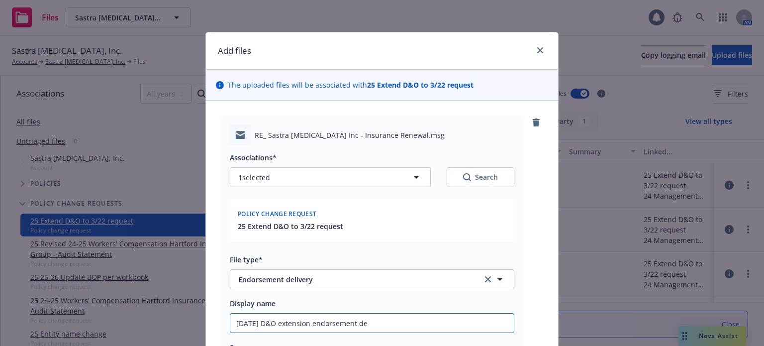
type textarea "x"
type input "[DATE] D&O extension endorsement del"
type textarea "x"
type input "[DATE] D&O extension endorsement deli"
type textarea "x"
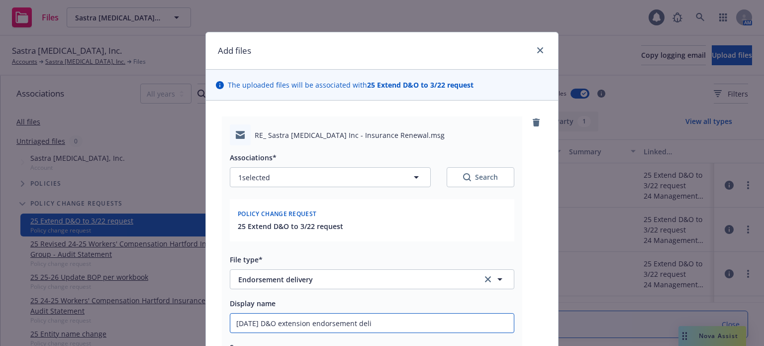
type input "[DATE] D&O extension endorsement deliv"
type textarea "x"
type input "[DATE] D&O extension endorsement delive"
type textarea "x"
type input "[DATE] D&O extension endorsement delivery"
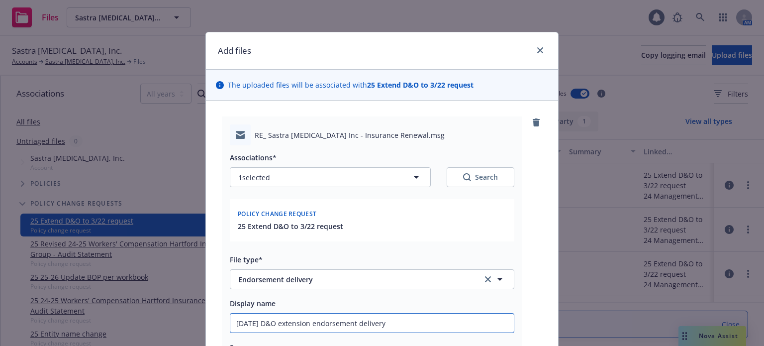
type textarea "x"
type input "[DATE] D&O extension endorsement delivery"
type textarea "x"
type input "[DATE] D&O extension endorsement delivery E"
type textarea "x"
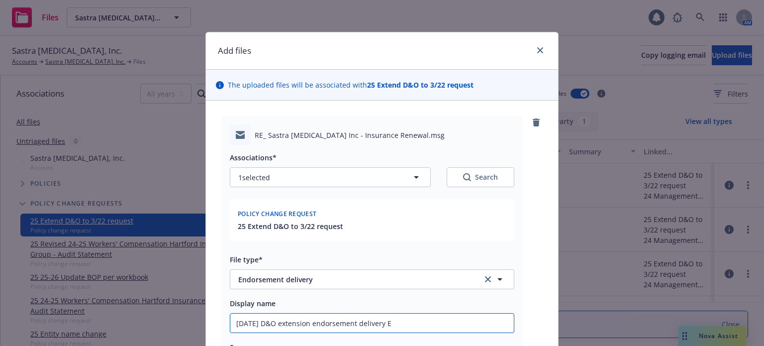
type input "[DATE] D&O extension endorsement delivery EM"
type textarea "x"
type input "[DATE] D&O extension endorsement delivery EM"
type textarea "x"
type input "[DATE] D&O extension endorsement delivery EM t"
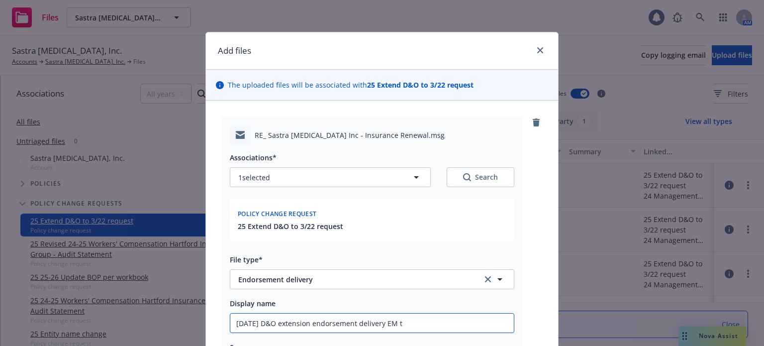
type textarea "x"
type input "[DATE] D&O extension endorsement delivery EM to"
type textarea "x"
type input "[DATE] D&O extension endorsement delivery EM to"
type textarea "x"
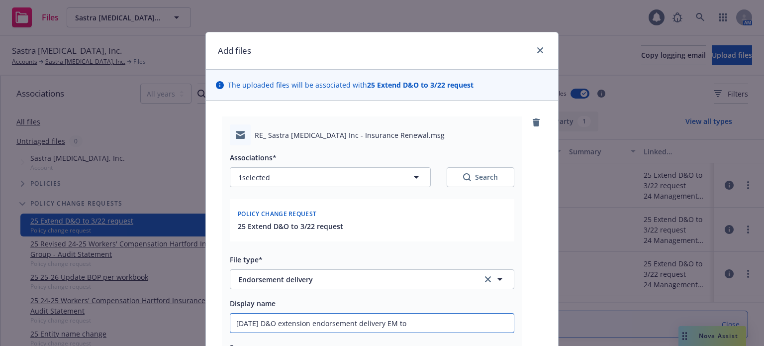
type input "[DATE] D&O extension endorsement delivery EM to I"
type textarea "x"
type input "[DATE] D&O extension endorsement delivery EM to IN"
type textarea "x"
type input "[DATE] D&O extension endorsement delivery EM to INSD"
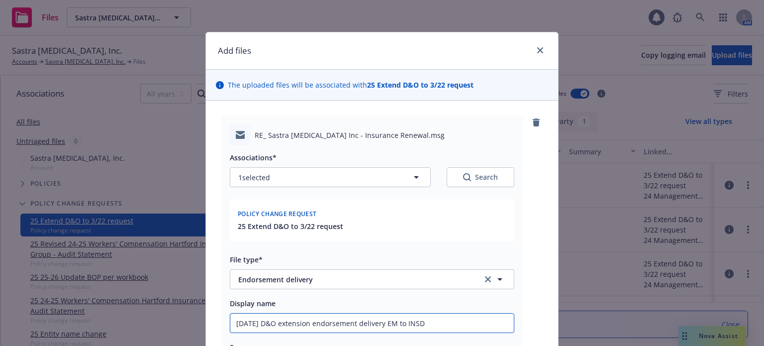
type textarea "x"
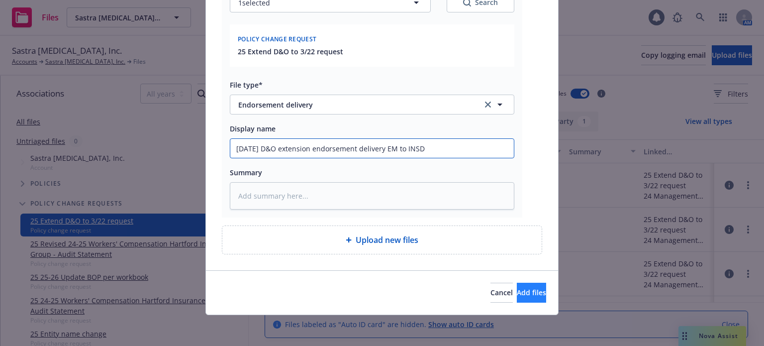
type input "[DATE] D&O extension endorsement delivery EM to INSD"
click at [531, 293] on button "Add files" at bounding box center [531, 293] width 29 height 20
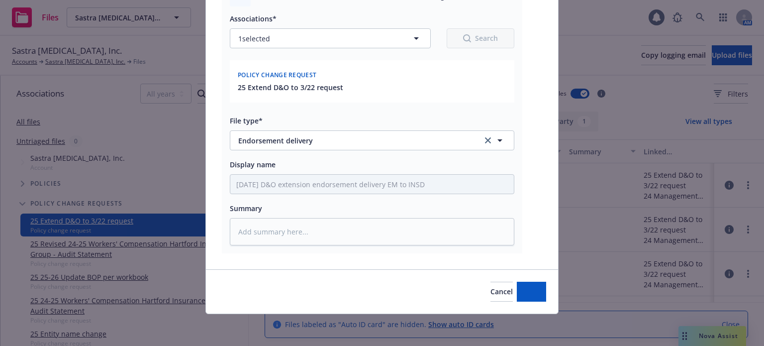
scroll to position [138, 0]
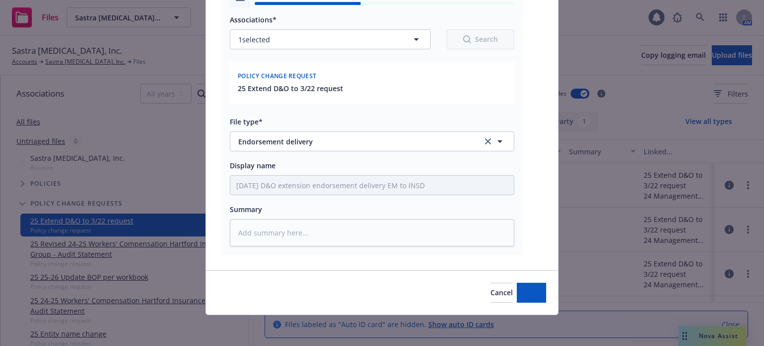
type textarea "x"
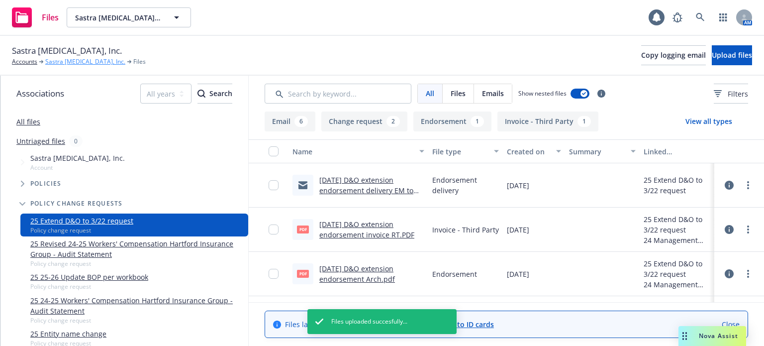
click at [92, 64] on link "Sastra [MEDICAL_DATA], Inc." at bounding box center [85, 61] width 80 height 9
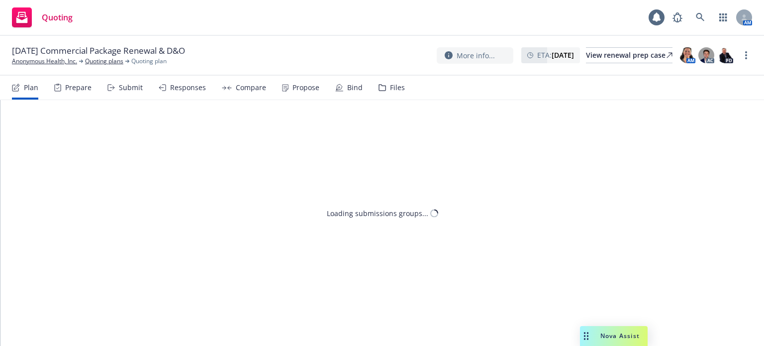
click at [394, 87] on div "Files" at bounding box center [397, 88] width 15 height 8
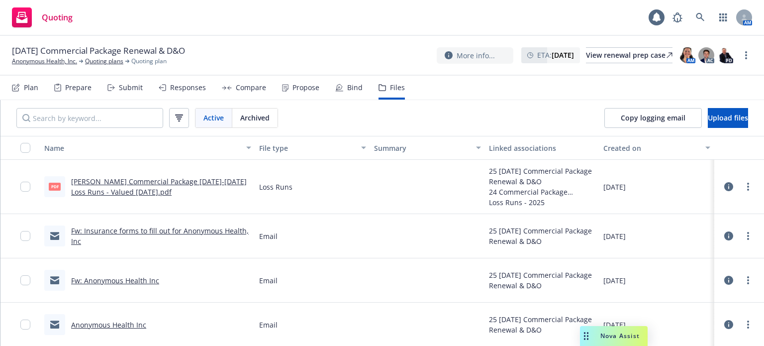
click at [204, 232] on link "Fw: Insurance forms to fill out for Anonymous Health, Inc" at bounding box center [160, 236] width 178 height 20
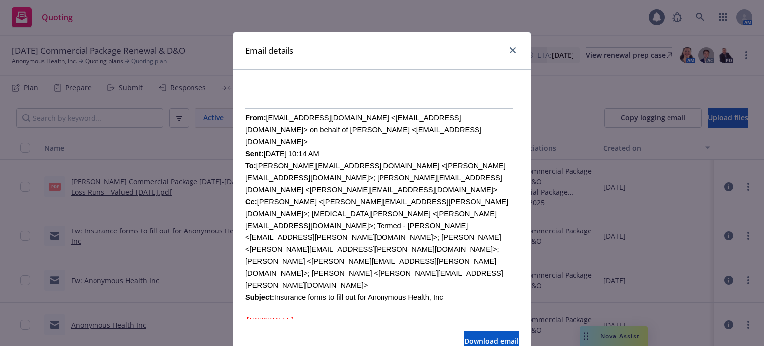
scroll to position [298, 0]
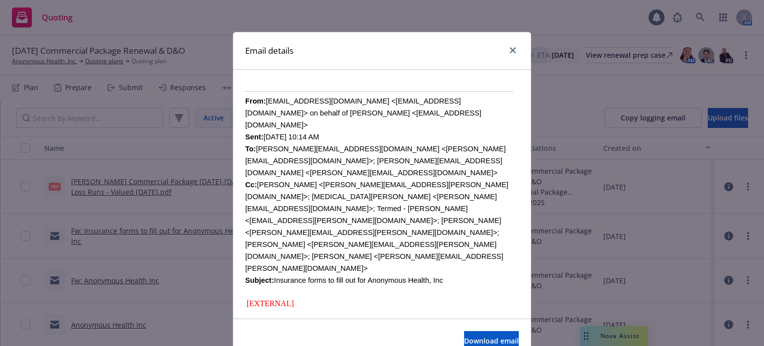
click at [107, 272] on div "Email details Fw: Insurance forms to fill out for Anonymous Health, Inc [DATE] …" at bounding box center [382, 173] width 764 height 346
click at [101, 281] on div "Email details Fw: Insurance forms to fill out for Anonymous Health, Inc [DATE] …" at bounding box center [382, 173] width 764 height 346
click at [507, 53] on link "close" at bounding box center [513, 50] width 12 height 12
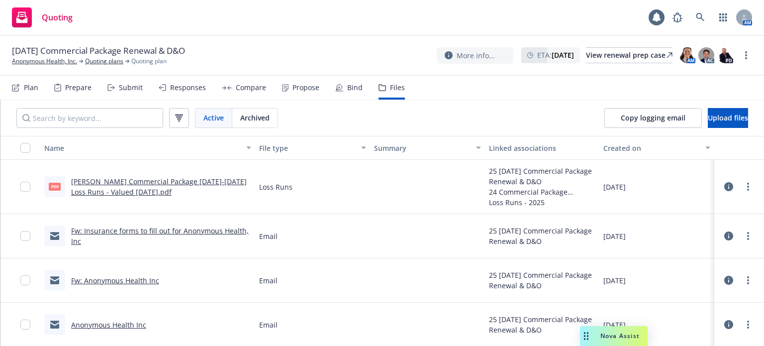
click at [94, 283] on link "Fw: Anonymous Health Inc" at bounding box center [115, 280] width 88 height 9
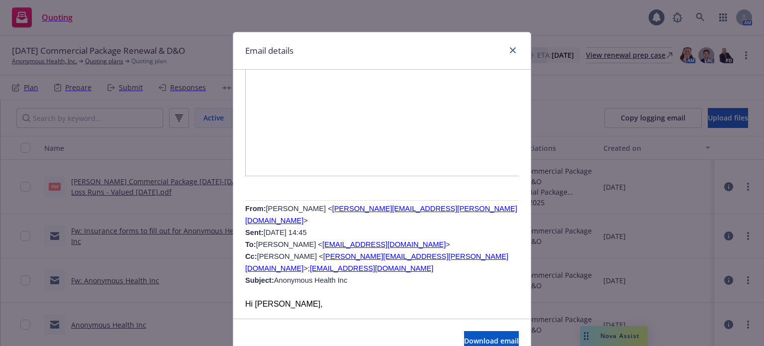
scroll to position [895, 0]
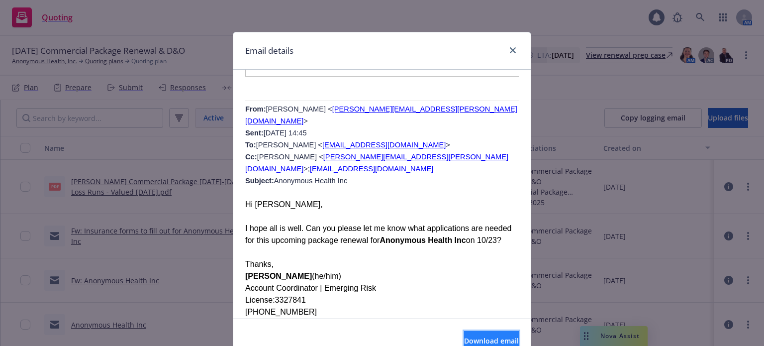
click at [464, 334] on button "Download email" at bounding box center [491, 341] width 55 height 20
click at [510, 52] on icon "close" at bounding box center [513, 50] width 6 height 6
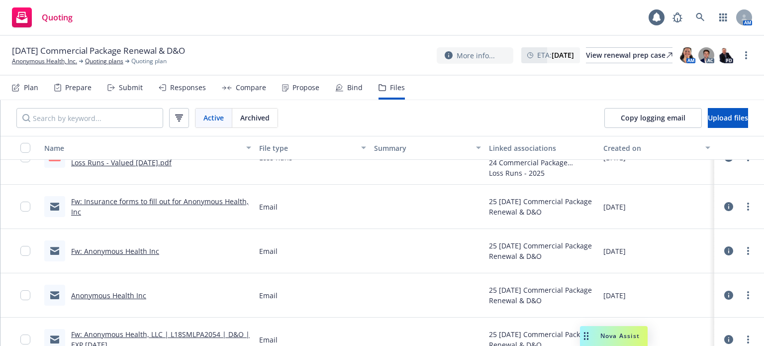
scroll to position [44, 0]
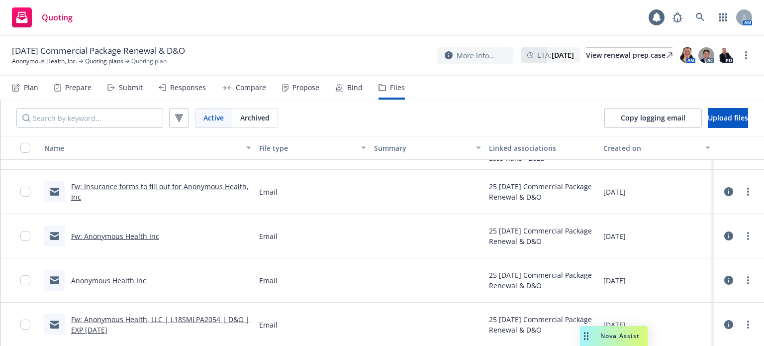
click at [123, 284] on link "Anonymous Health Inc" at bounding box center [108, 280] width 75 height 9
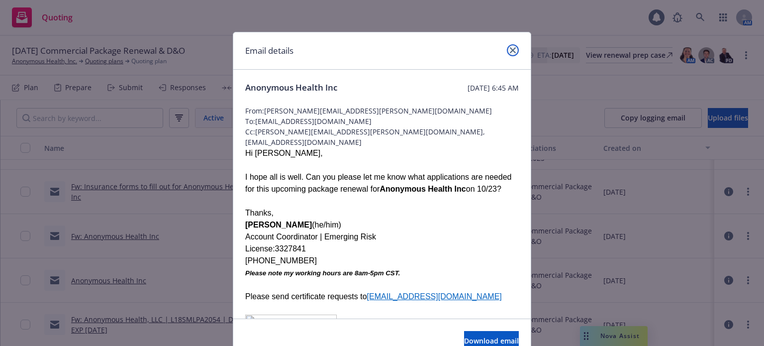
click at [510, 47] on icon "close" at bounding box center [513, 50] width 6 height 6
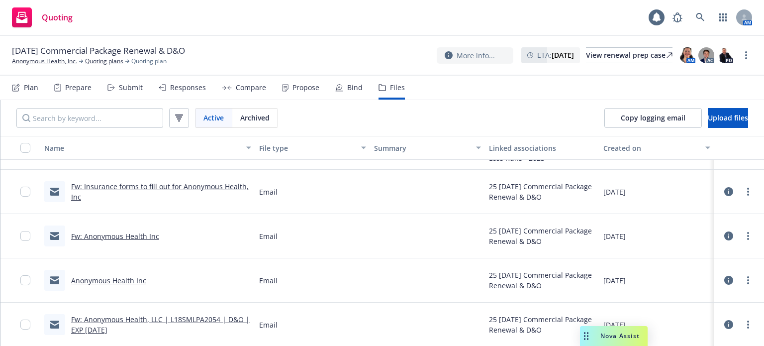
click at [197, 320] on link "Fw: Anonymous Health, LLC | L18SMLPA2054 | D&O | EXP [DATE]" at bounding box center [160, 324] width 179 height 20
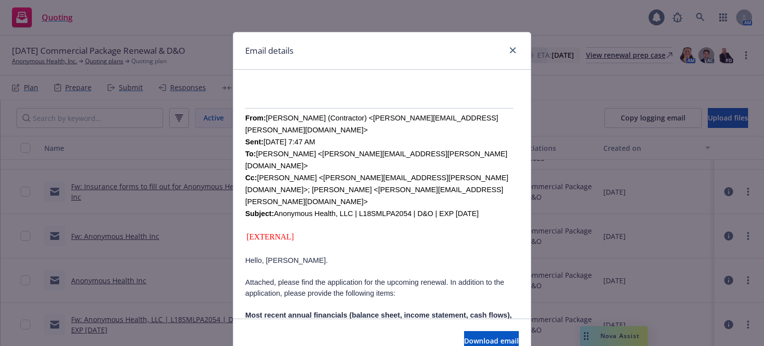
scroll to position [298, 0]
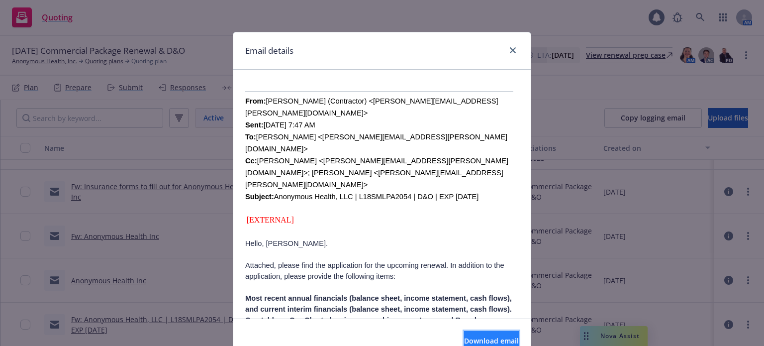
click at [469, 342] on span "Download email" at bounding box center [491, 340] width 55 height 9
click at [509, 46] on link "close" at bounding box center [513, 50] width 12 height 12
